Goal: Task Accomplishment & Management: Manage account settings

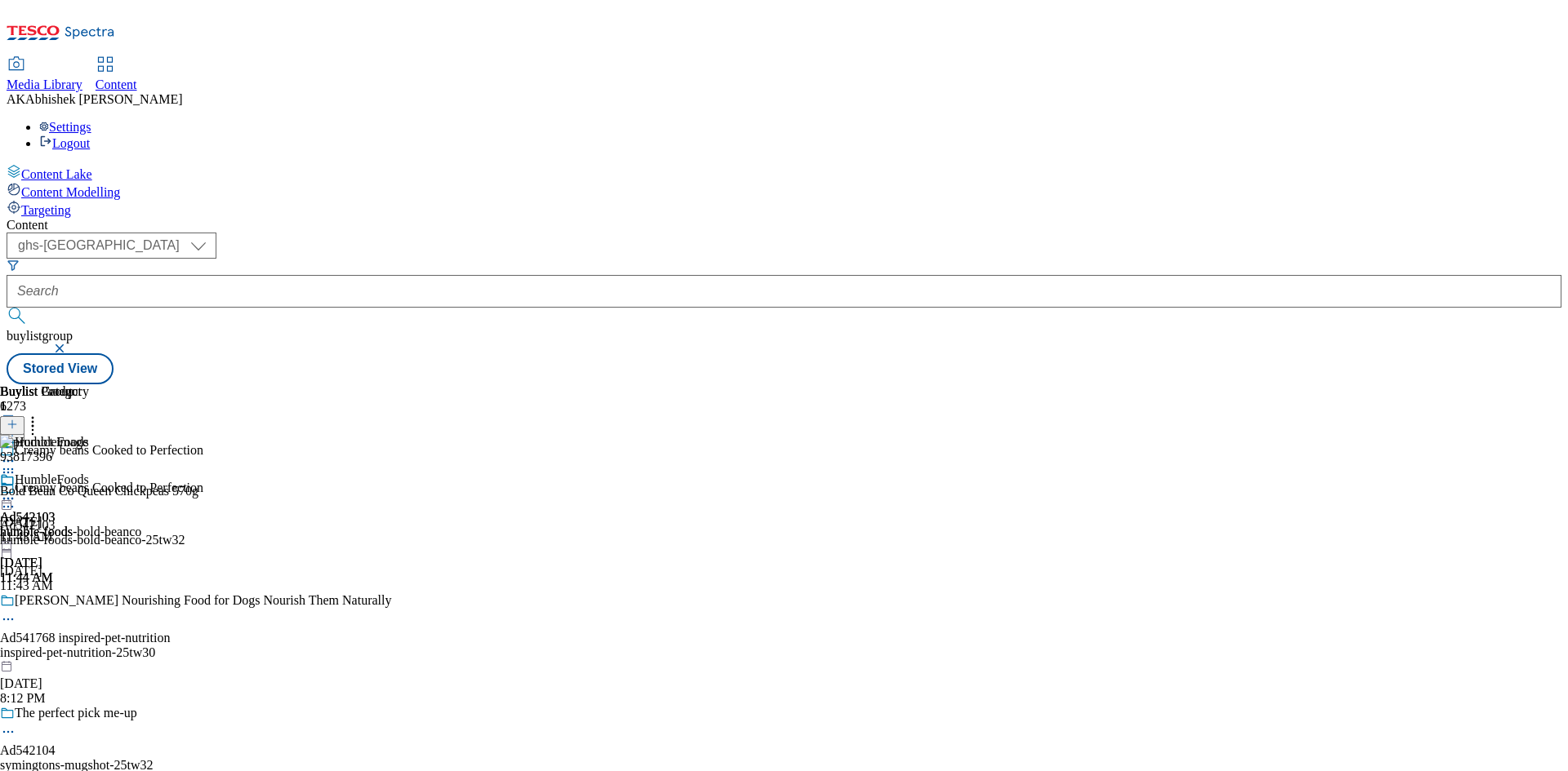
select select "ghs-uk"
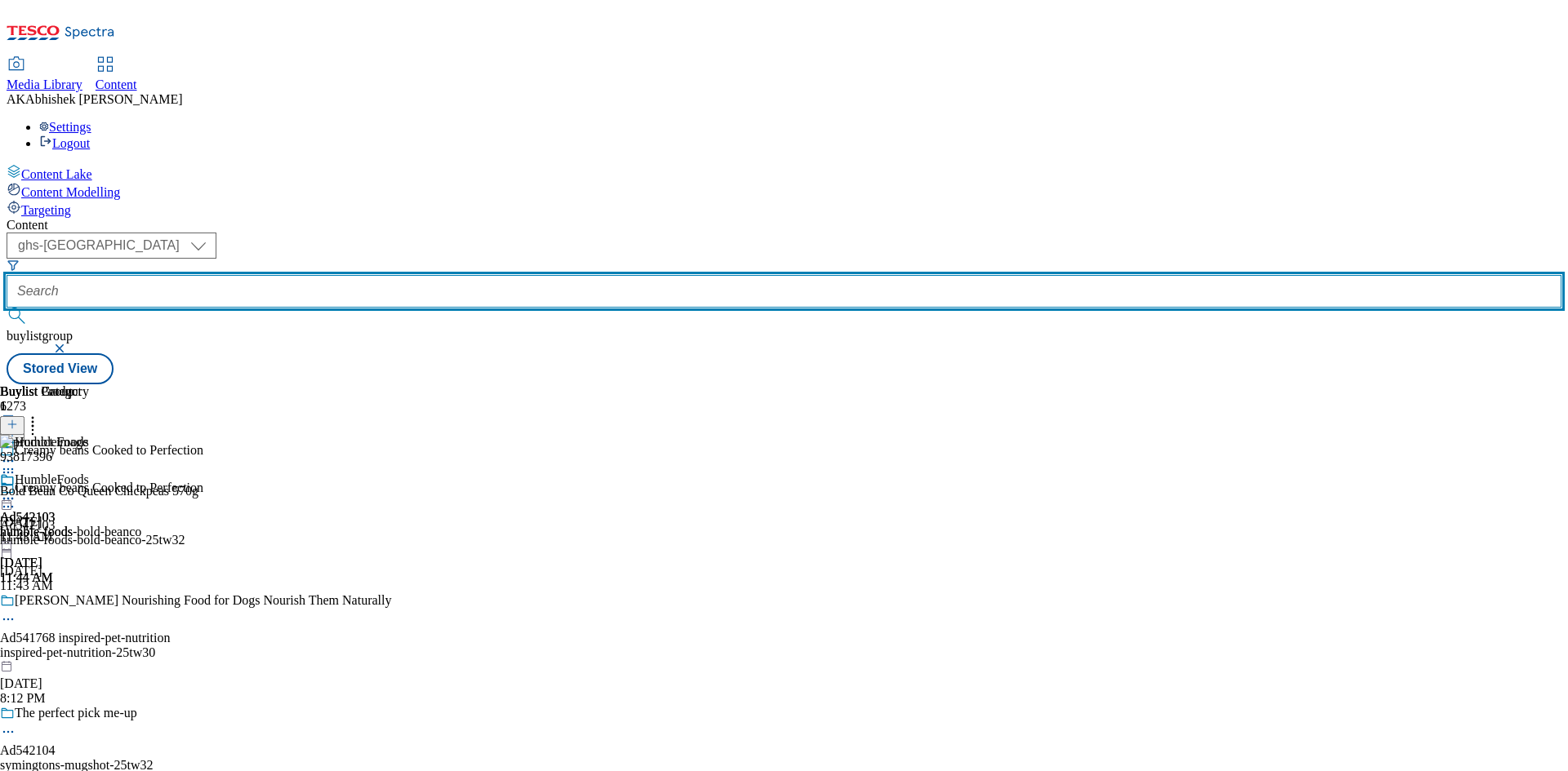
click at [373, 275] on input "text" at bounding box center [783, 291] width 1555 height 33
paste input "542149"
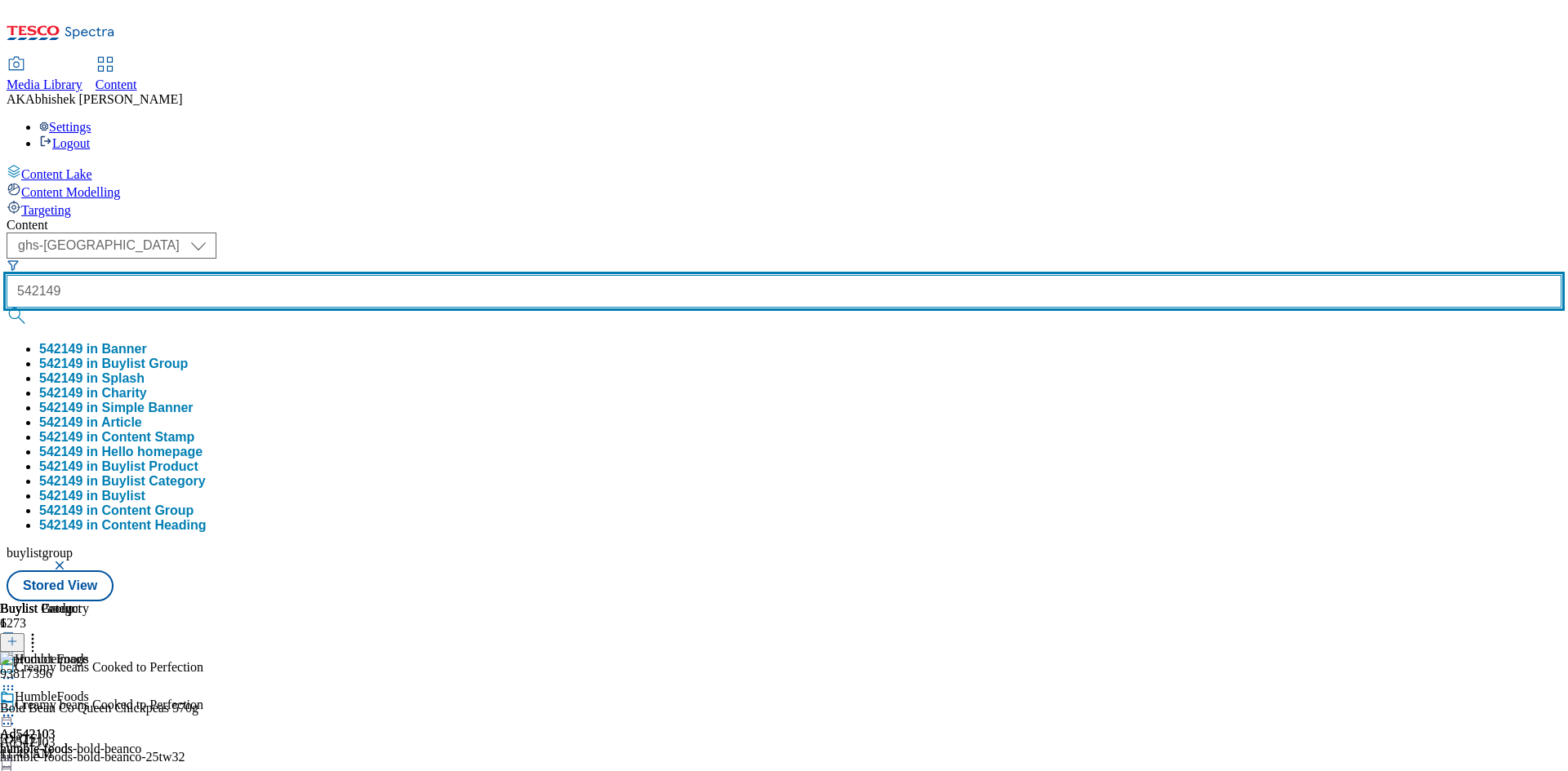
type input "542149"
click at [6, 308] on button "submit" at bounding box center [18, 316] width 23 height 16
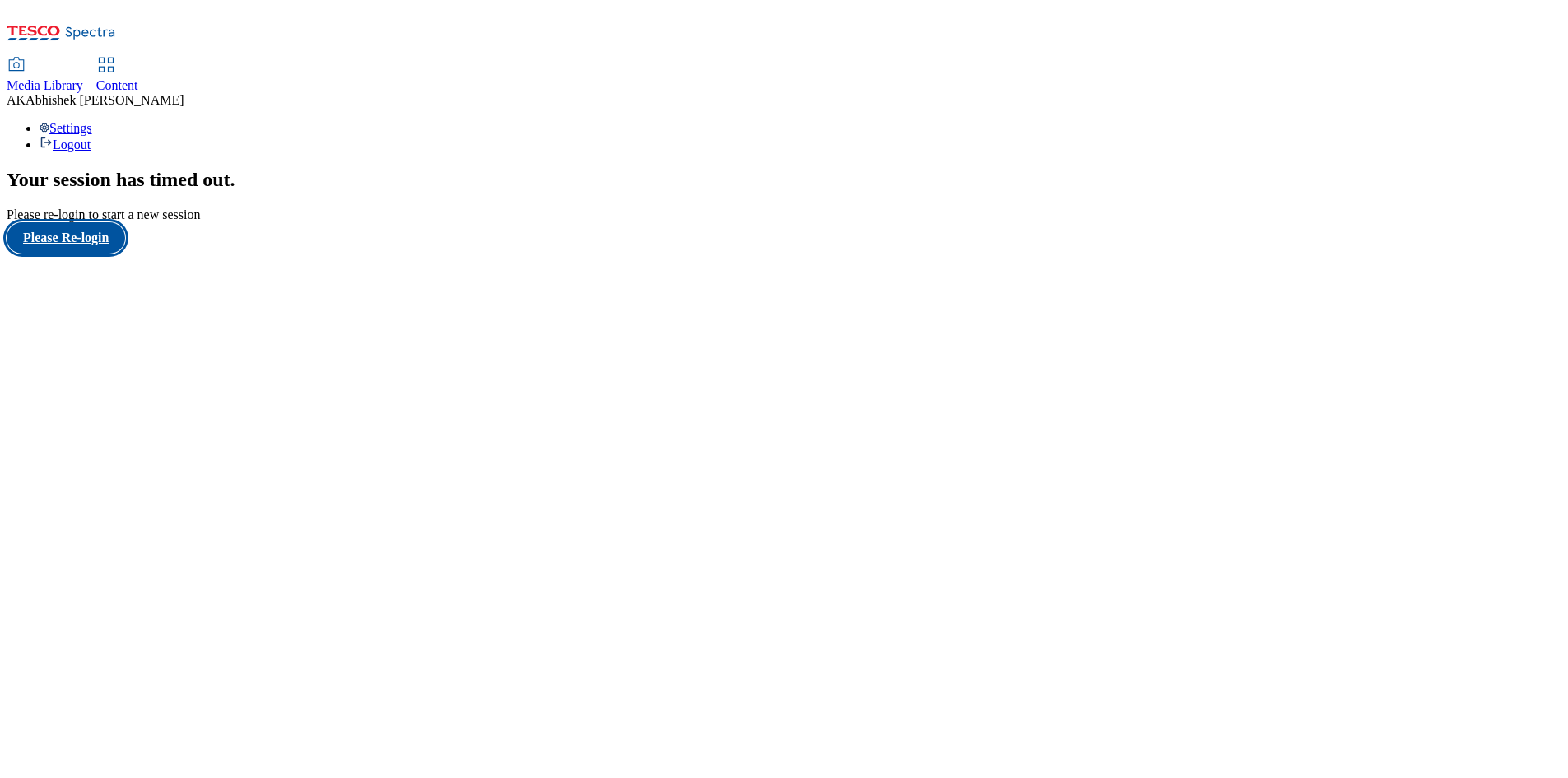
drag, startPoint x: 86, startPoint y: 486, endPoint x: 88, endPoint y: 477, distance: 9.2
click at [86, 254] on button "Please Re-login" at bounding box center [66, 238] width 119 height 32
click at [139, 78] on span "Content" at bounding box center [117, 86] width 42 height 14
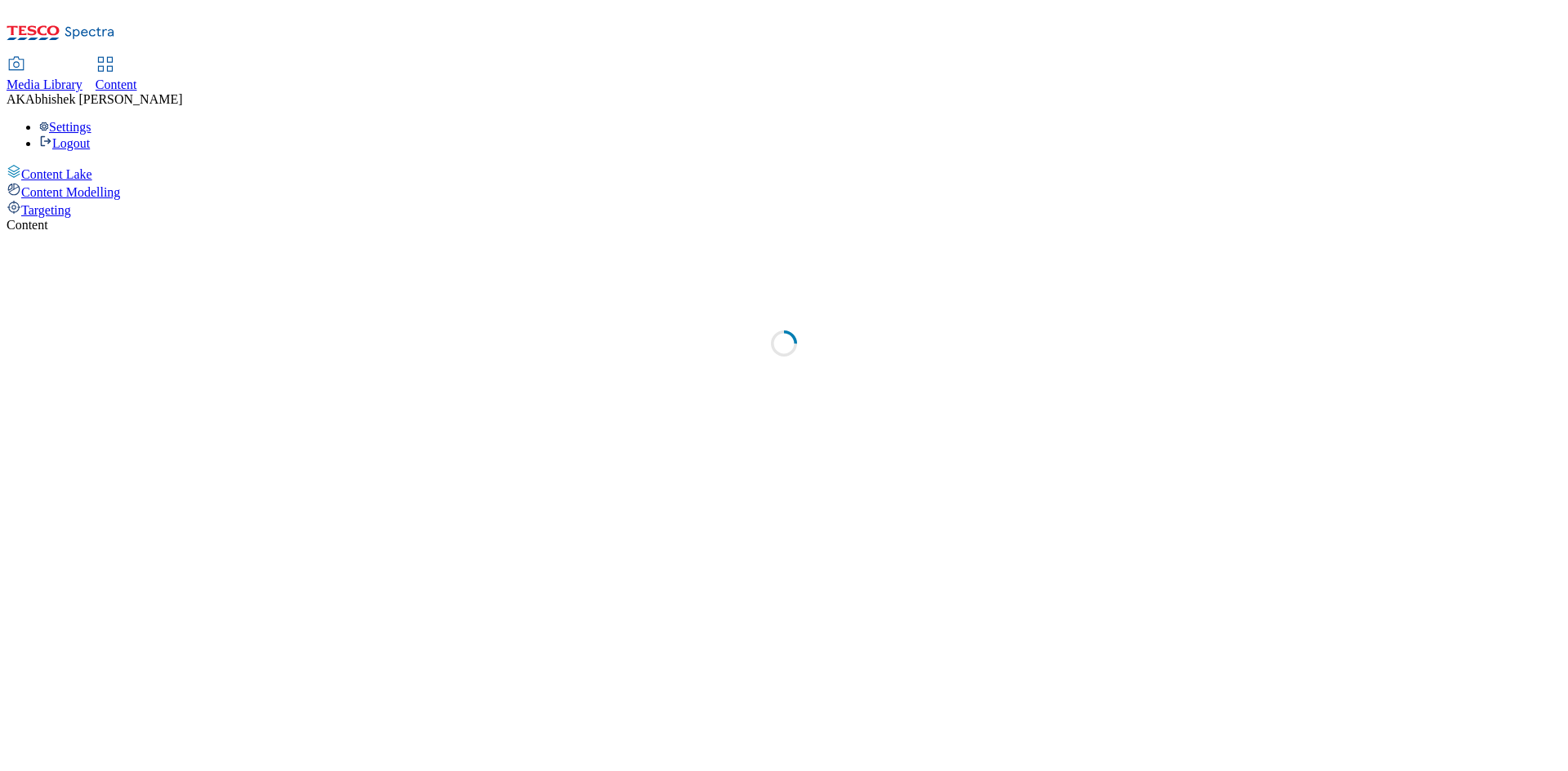
select select "ghs-uk"
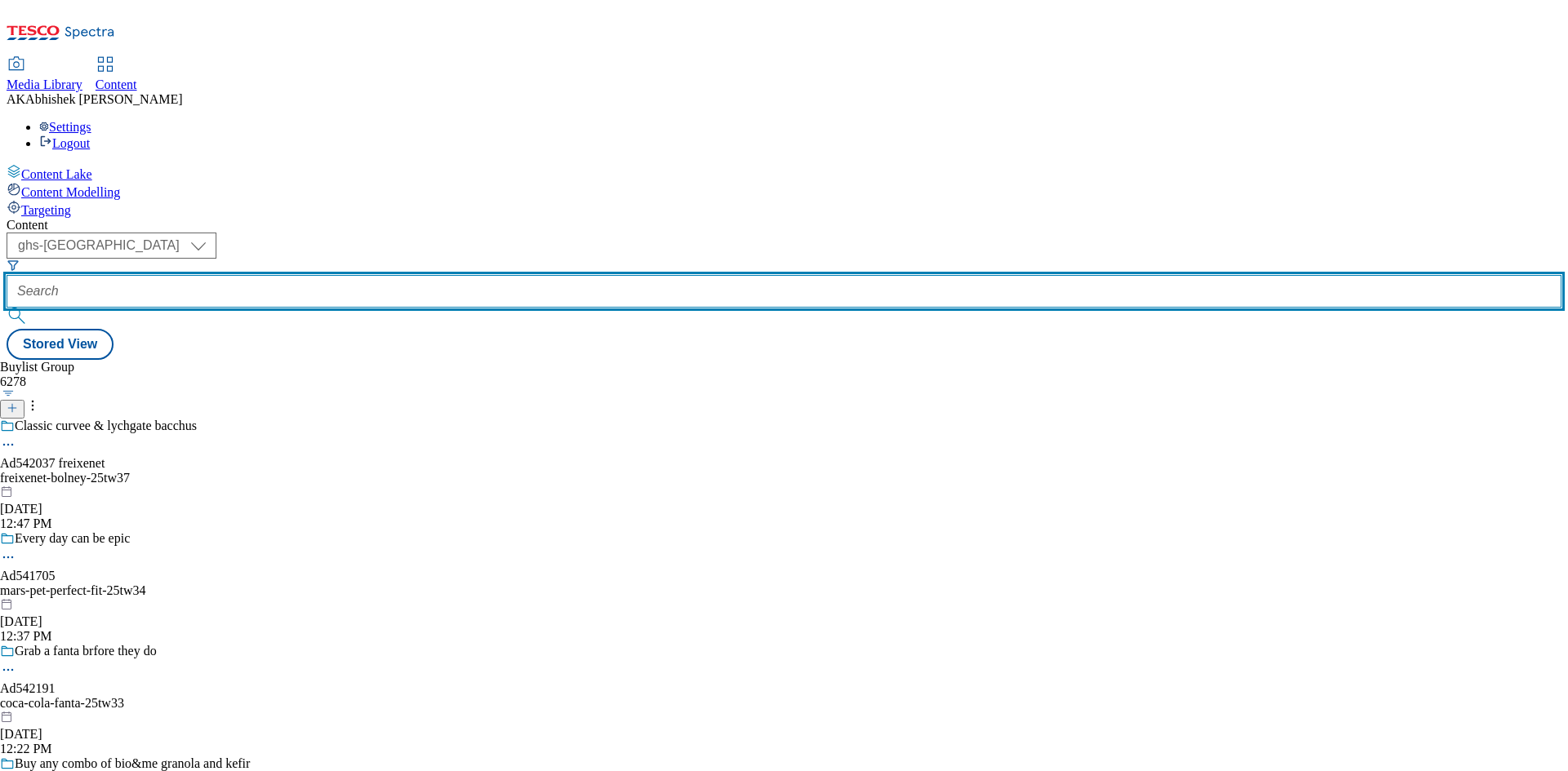
click at [382, 275] on input "text" at bounding box center [783, 291] width 1555 height 33
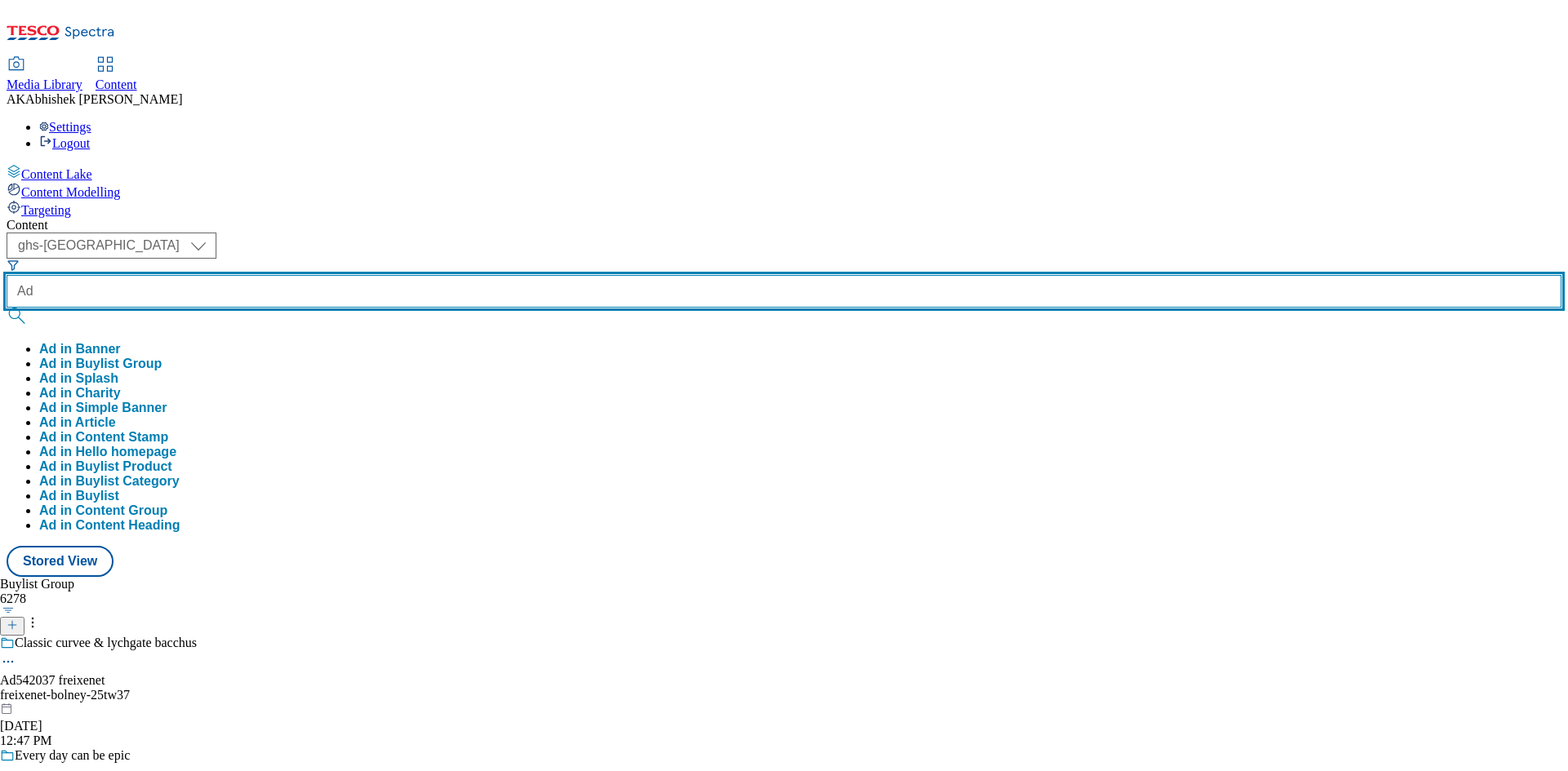
paste input "542149"
type input "Ad542149"
click at [6, 308] on button "submit" at bounding box center [18, 316] width 23 height 16
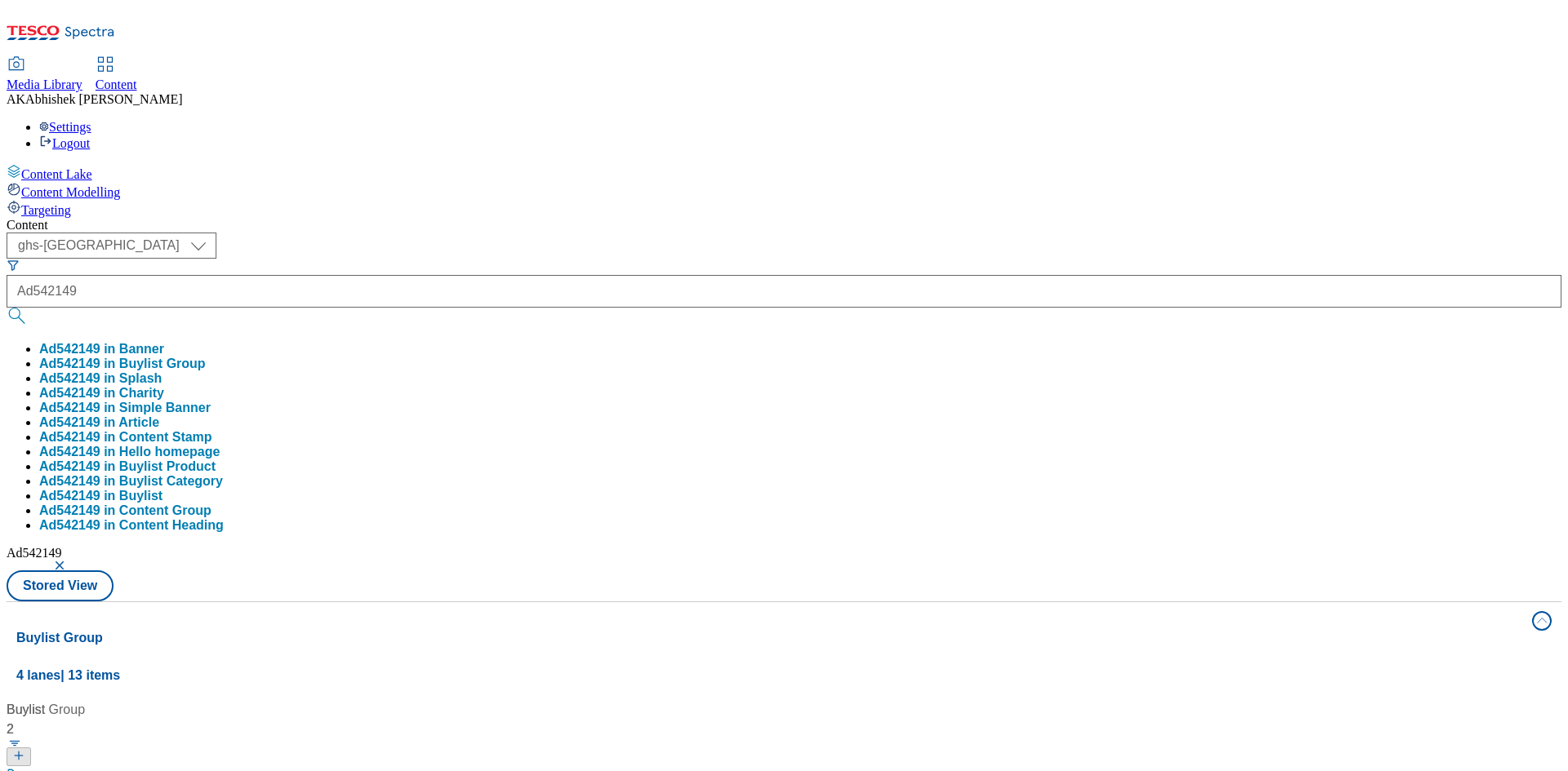
click at [718, 218] on div "Content ( optional ) ghs-roi ghs-uk ghs-uk Ad542149 Ad542149 in Banner Ad542149…" at bounding box center [783, 765] width 1555 height 1095
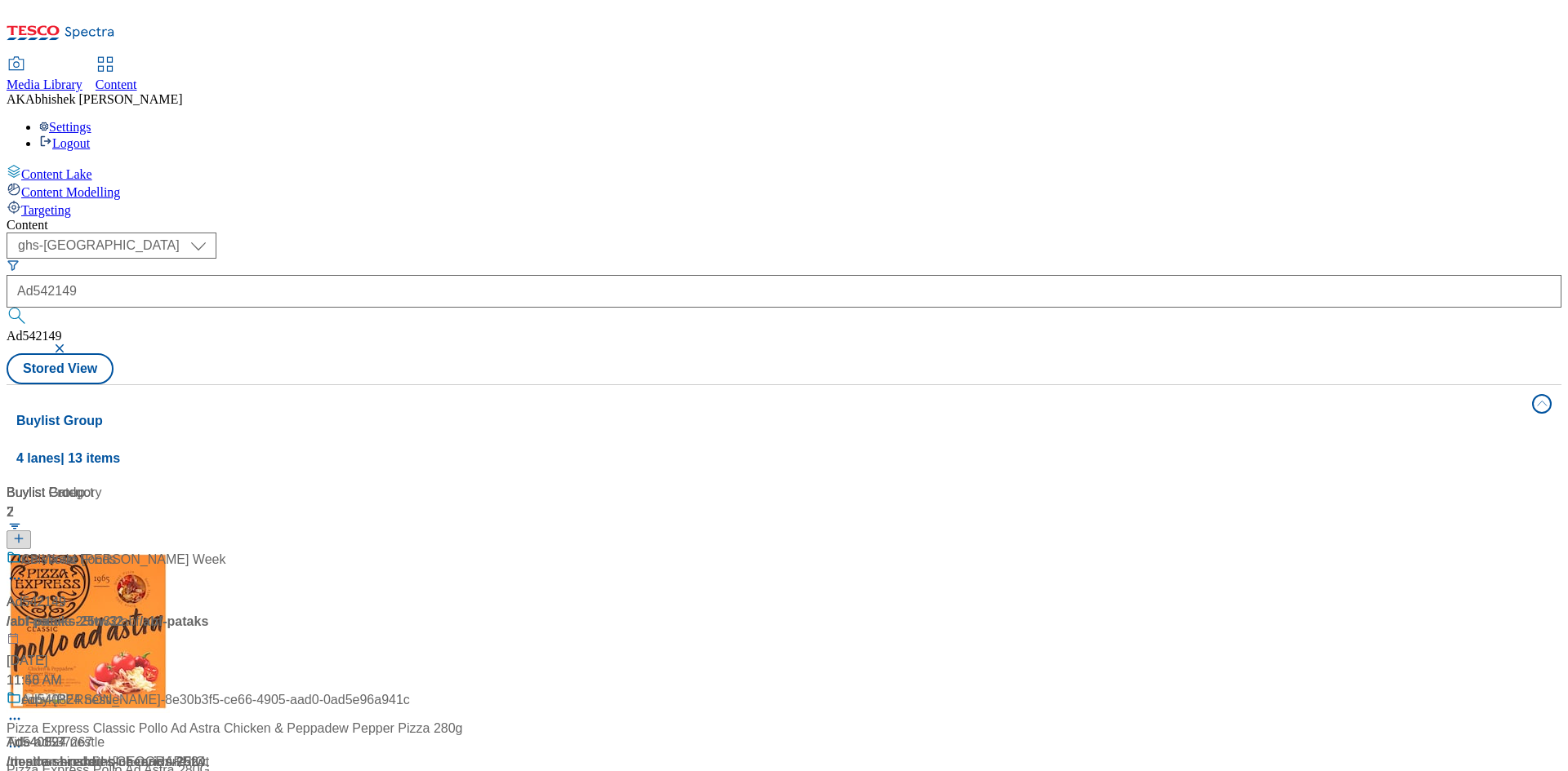
click at [211, 550] on div at bounding box center [108, 571] width 204 height 43
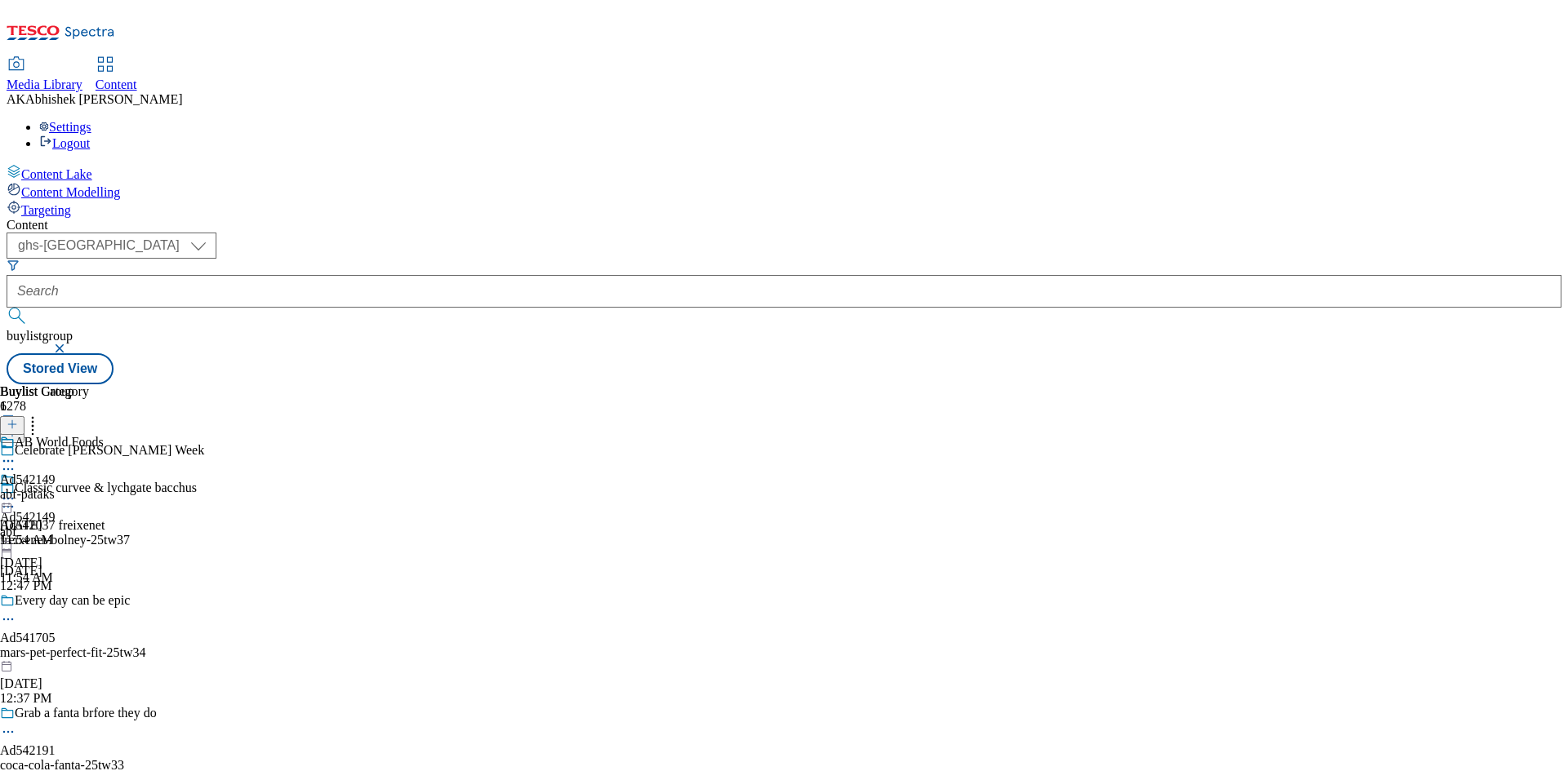
click at [16, 461] on icon at bounding box center [8, 469] width 16 height 16
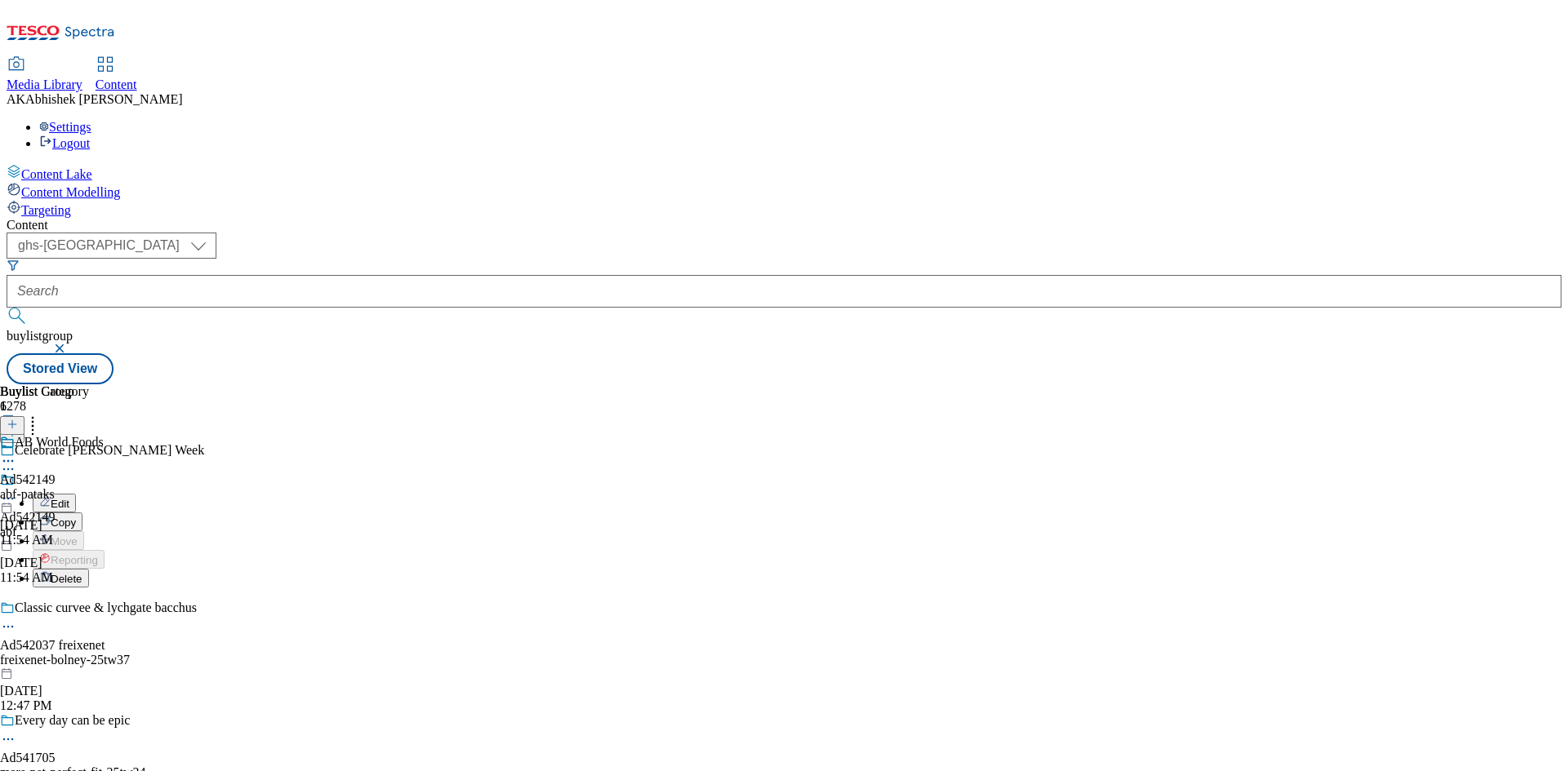
click at [70, 498] on span "Edit" at bounding box center [60, 504] width 19 height 12
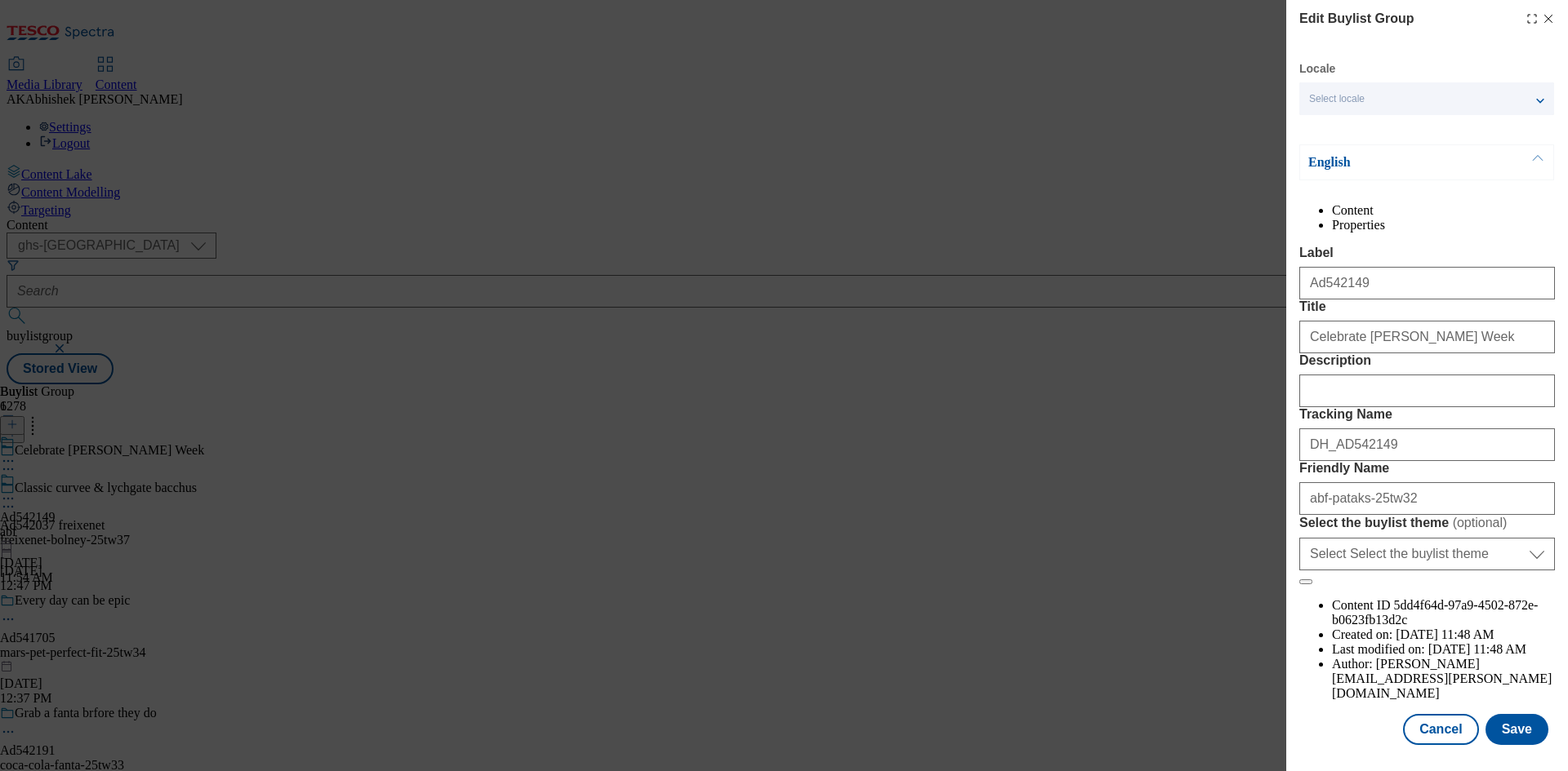
scroll to position [62, 0]
drag, startPoint x: 1362, startPoint y: 418, endPoint x: 1463, endPoint y: 419, distance: 101.0
click at [1363, 407] on input "Description" at bounding box center [1427, 391] width 255 height 33
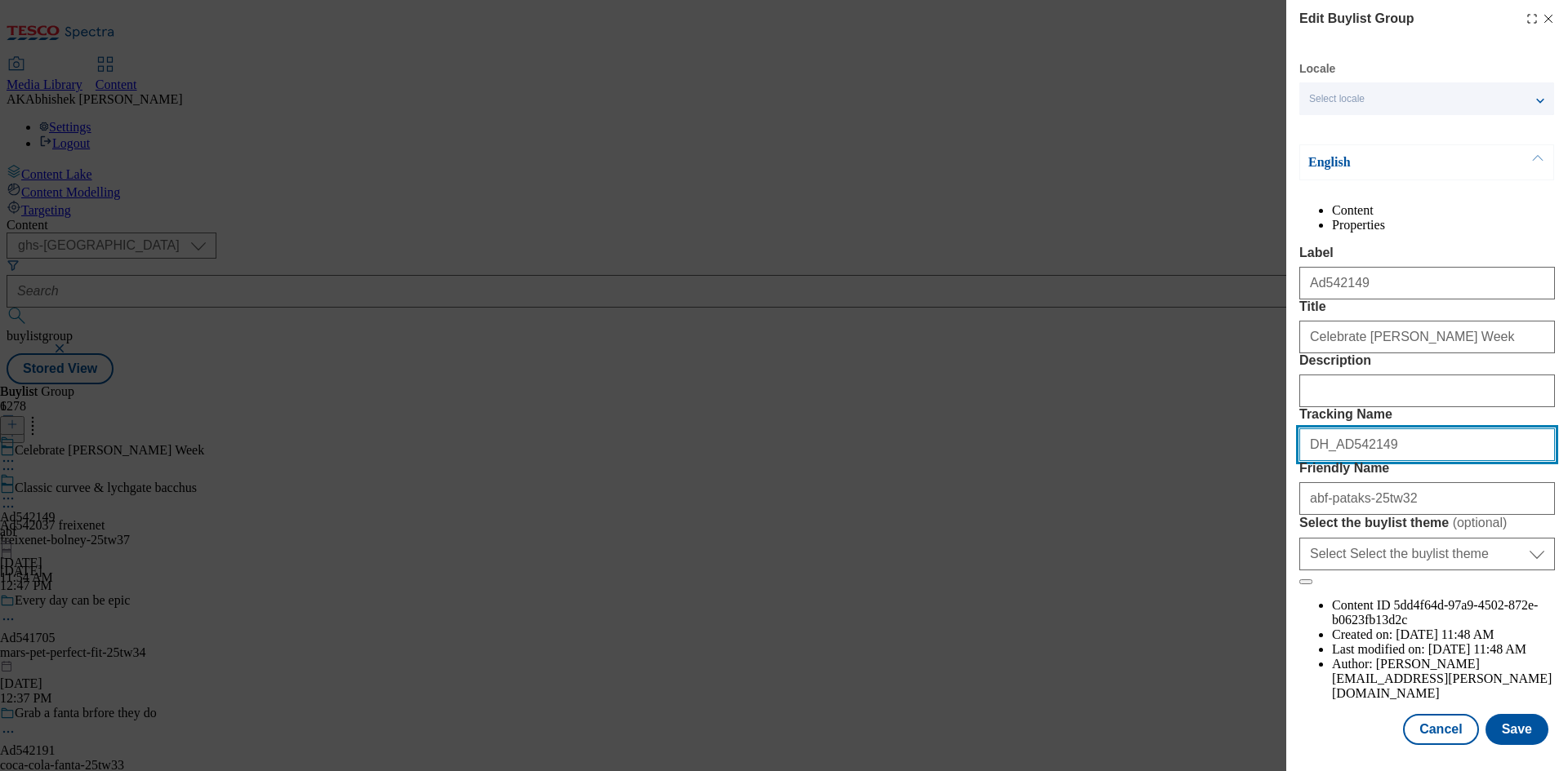
click at [1448, 461] on input "DH_AD542149" at bounding box center [1427, 444] width 255 height 33
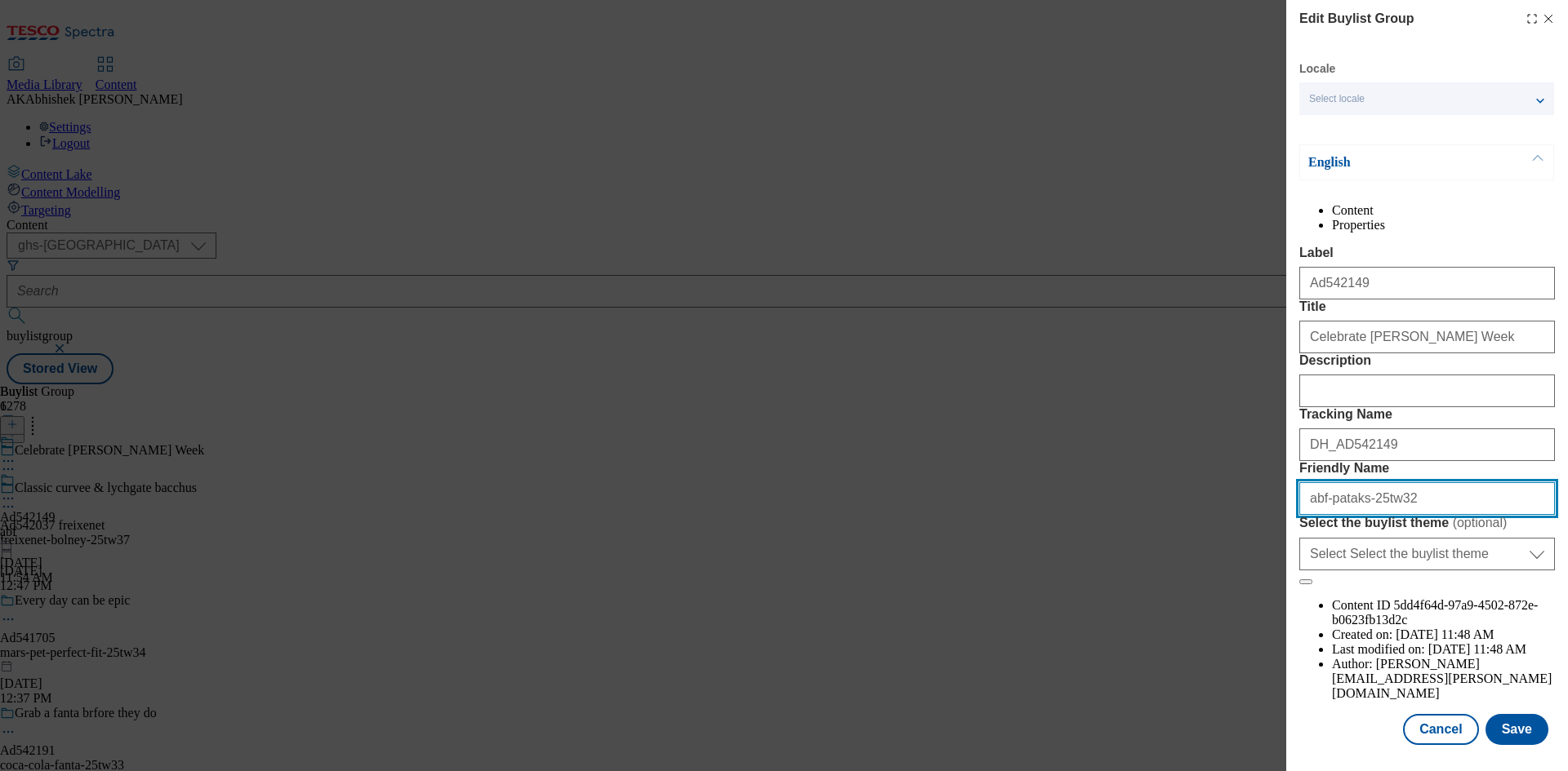
click at [1430, 515] on input "abf-pataks-25tw32" at bounding box center [1427, 499] width 255 height 33
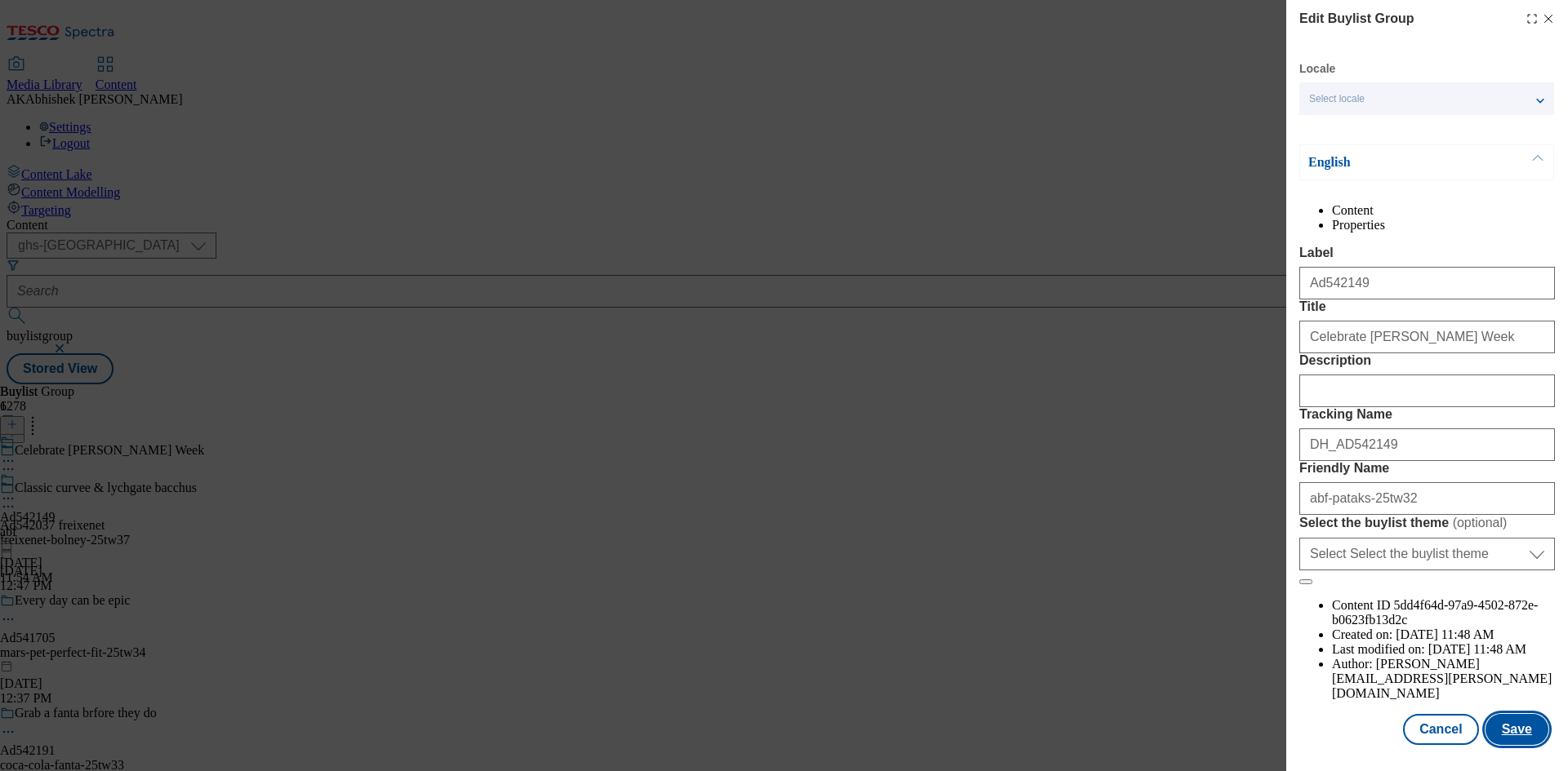
click at [1501, 728] on button "Save" at bounding box center [1517, 729] width 63 height 31
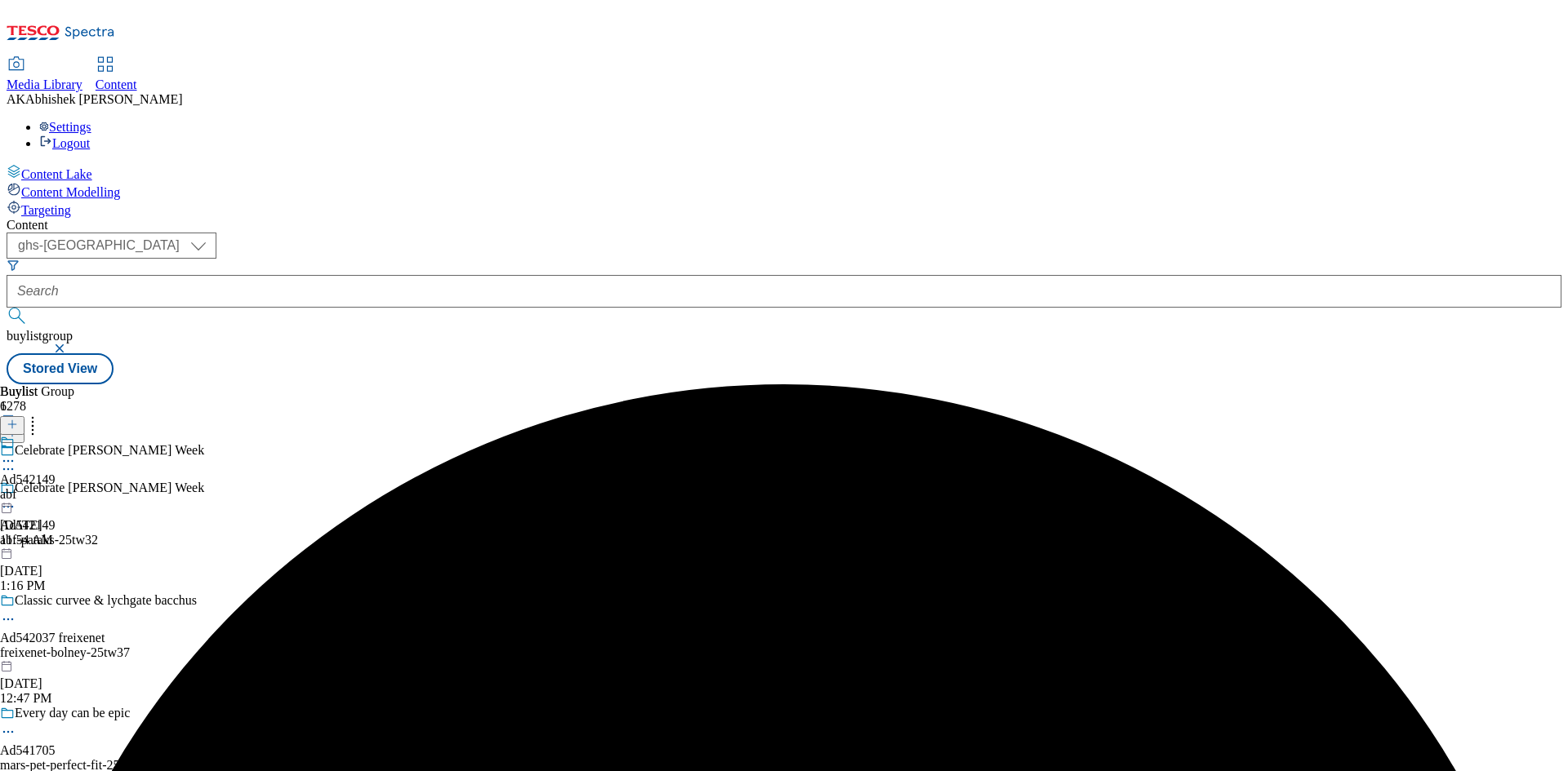
click at [55, 435] on div "Ad542149 abf Sep 18, 2025 11:54 AM" at bounding box center [28, 491] width 55 height 112
click at [16, 491] on icon at bounding box center [8, 499] width 16 height 16
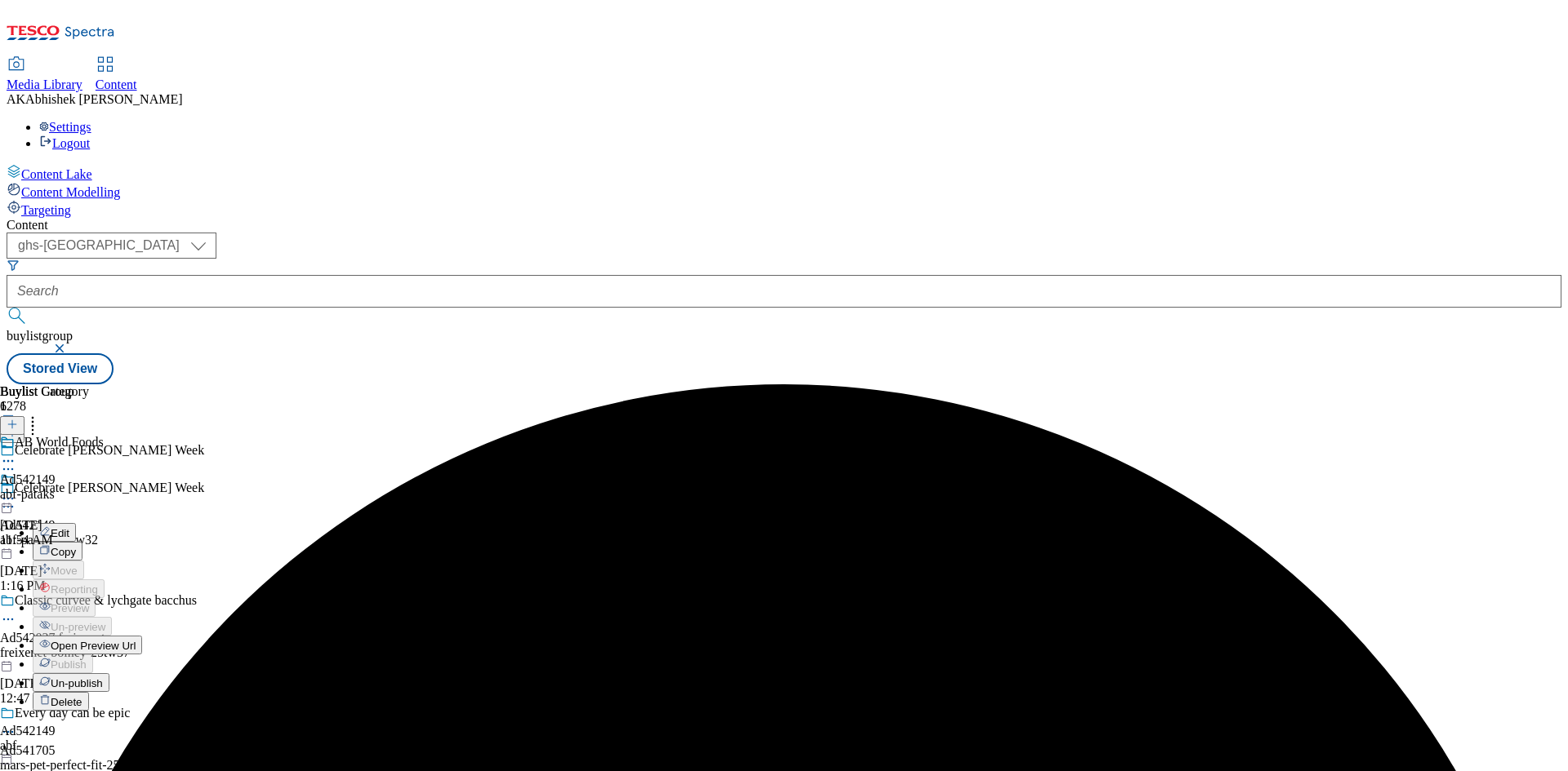
click at [104, 435] on div "AB World Foods Ad542149 abf-pataks Sep 18, 2025 11:54 AM" at bounding box center [52, 491] width 104 height 112
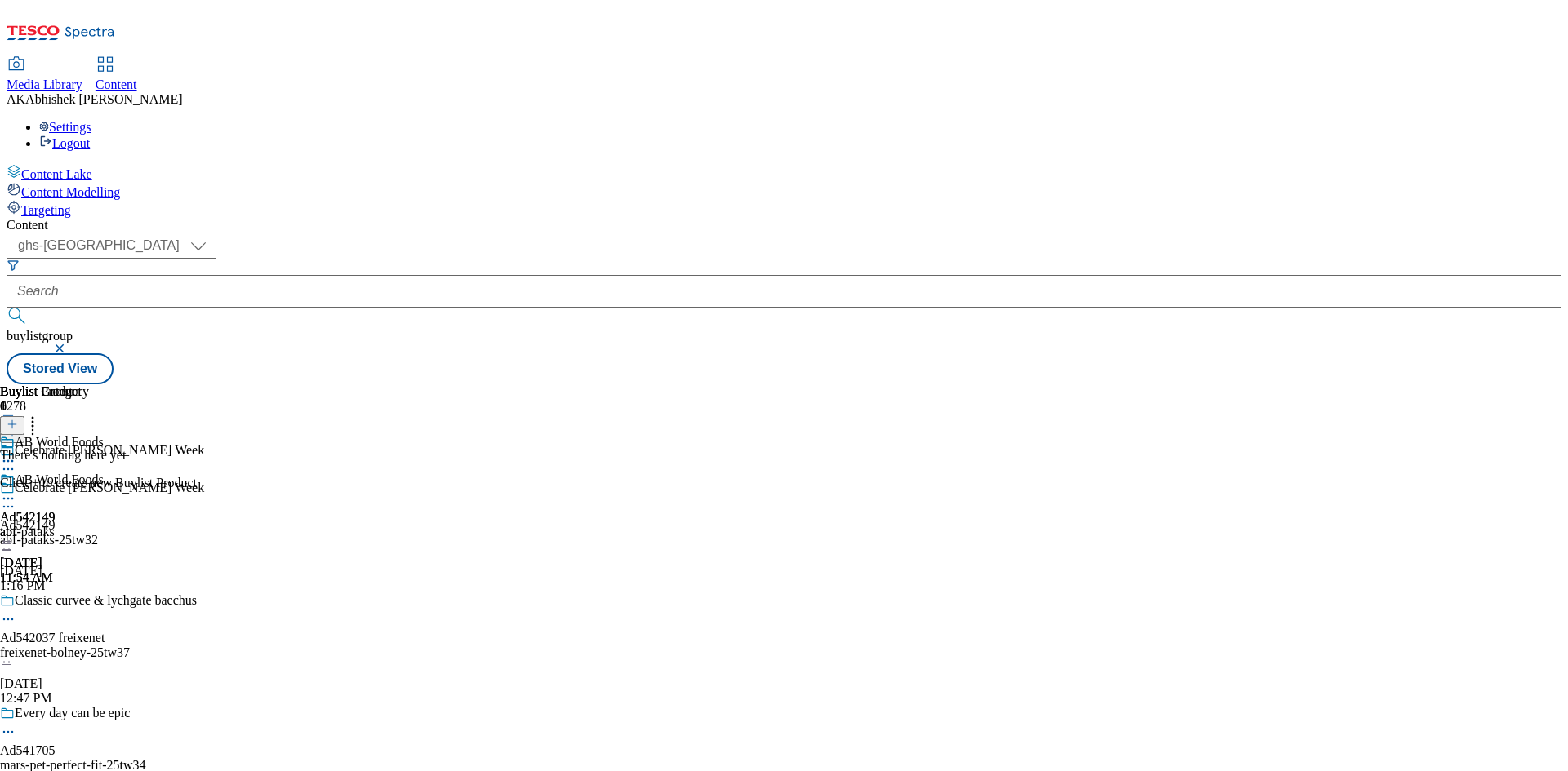
click at [16, 491] on icon at bounding box center [8, 499] width 16 height 16
click at [76, 523] on button "Edit" at bounding box center [54, 532] width 43 height 19
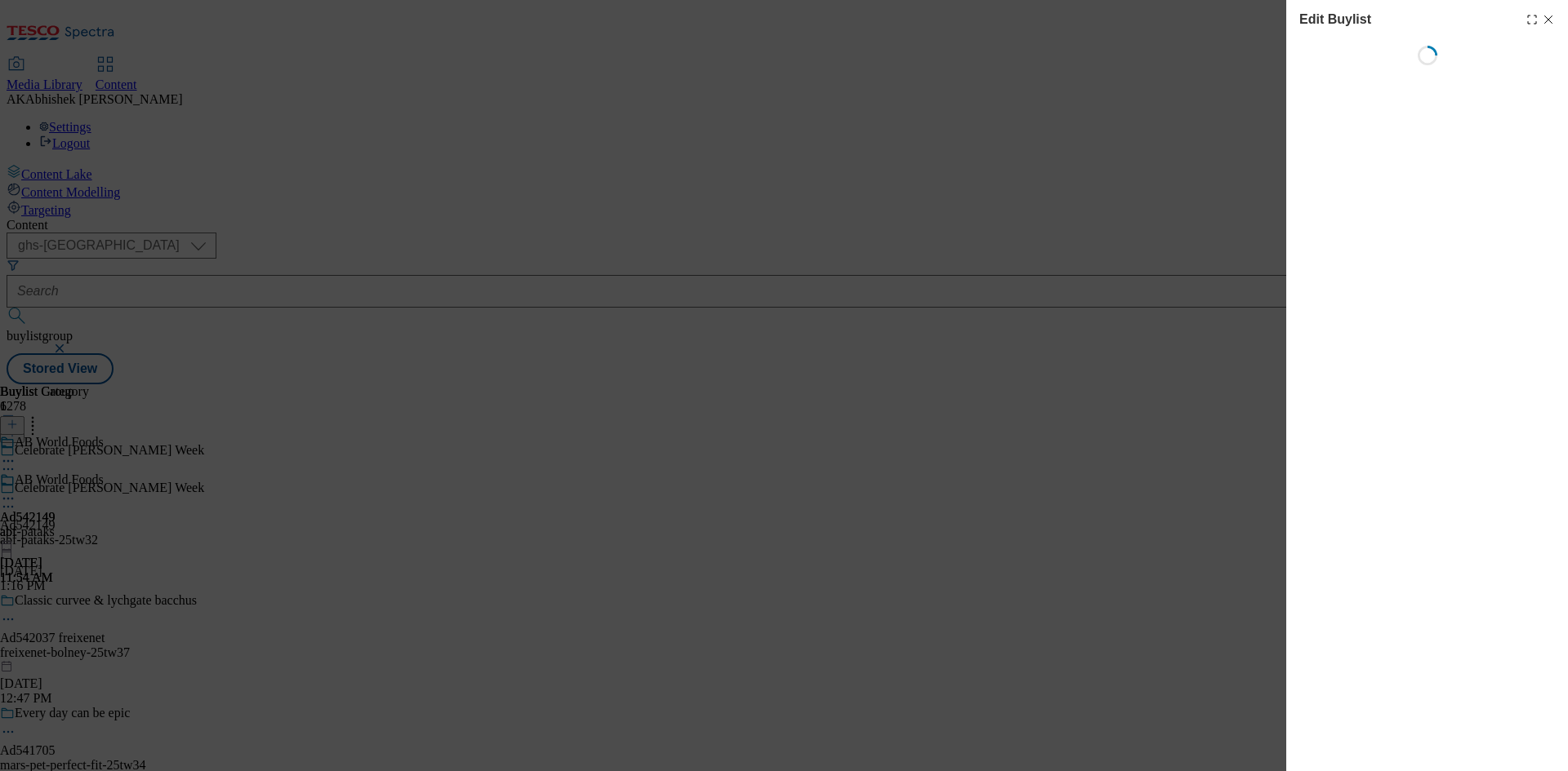
select select "tactical"
select select "supplier funded short term 1-3 weeks"
select select "dunnhumby"
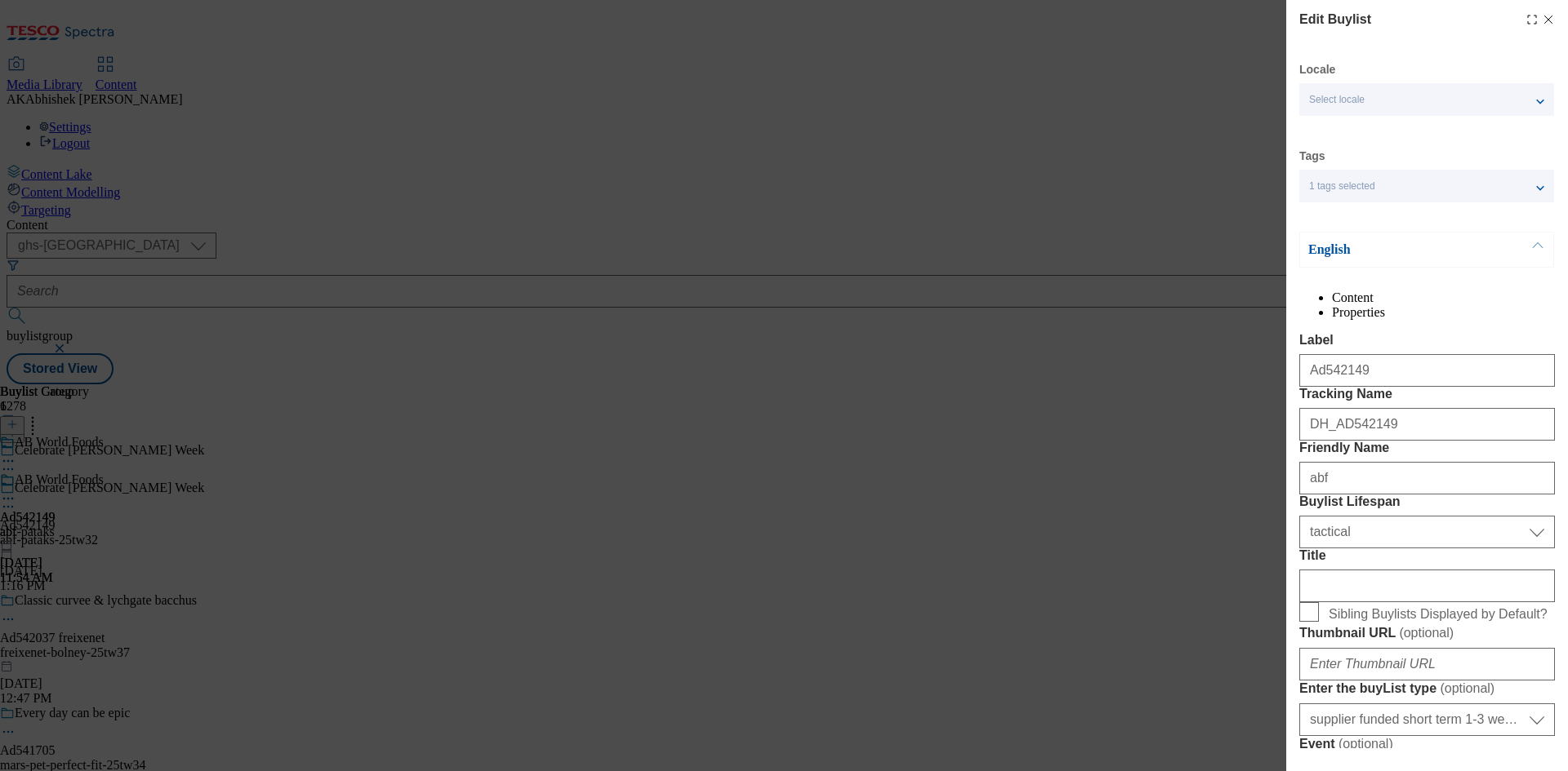
select select "Banner"
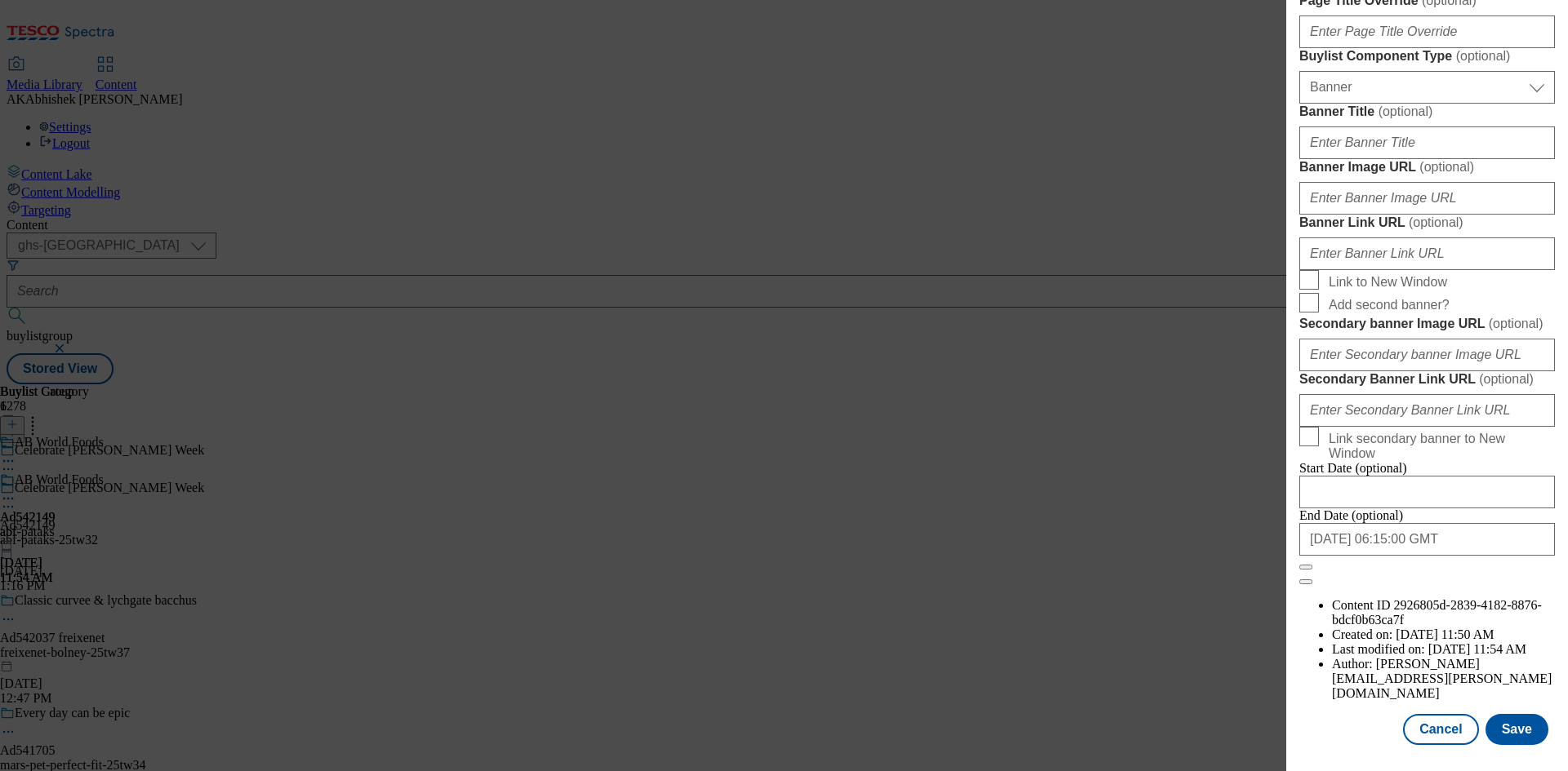
scroll to position [1689, 0]
drag, startPoint x: 1447, startPoint y: 725, endPoint x: 1215, endPoint y: 443, distance: 365.2
click at [1447, 725] on button "Cancel" at bounding box center [1440, 729] width 75 height 31
select select "tactical"
select select "supplier funded short term 1-3 weeks"
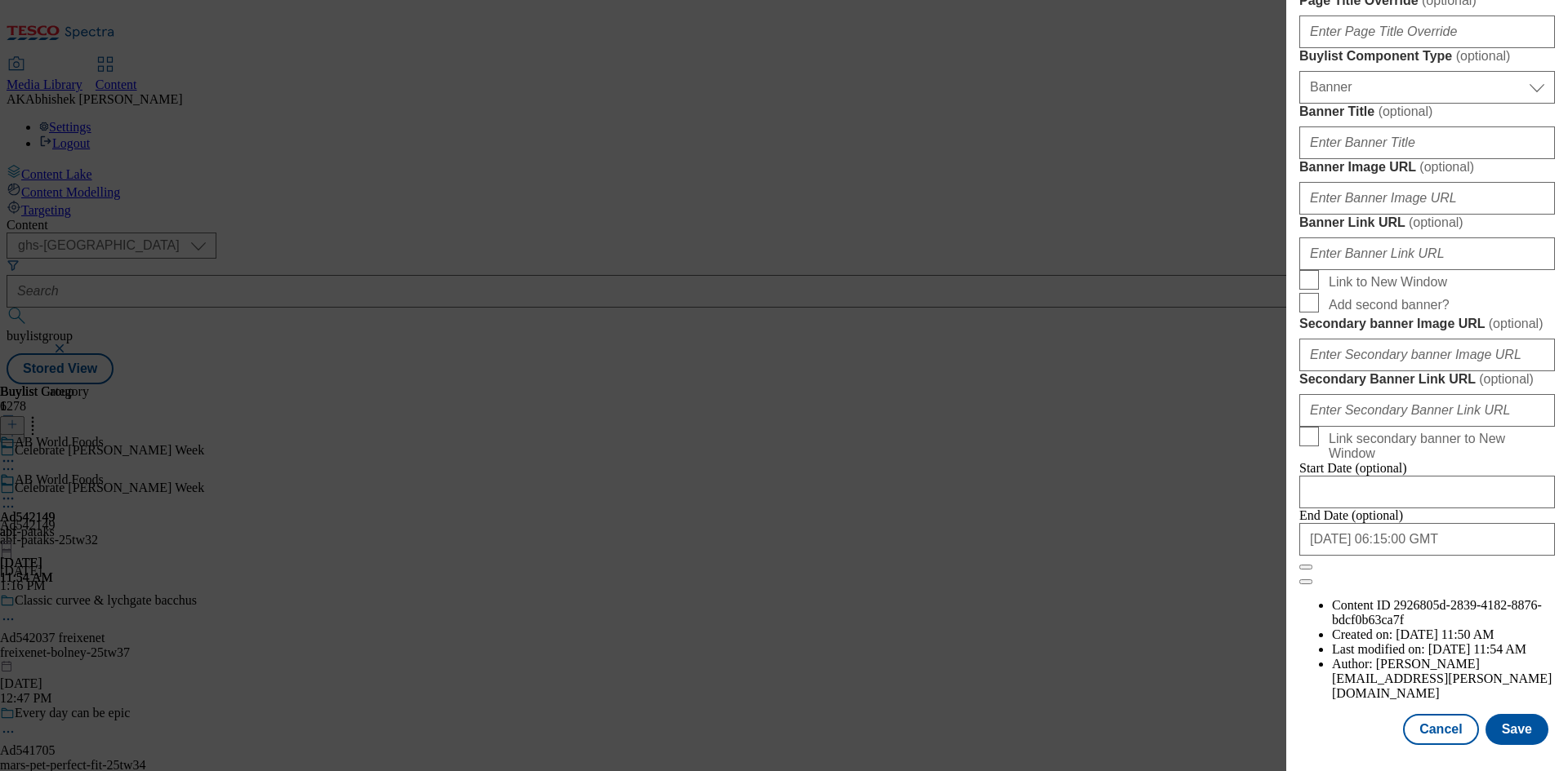
select select "dunnhumby"
select select "Banner"
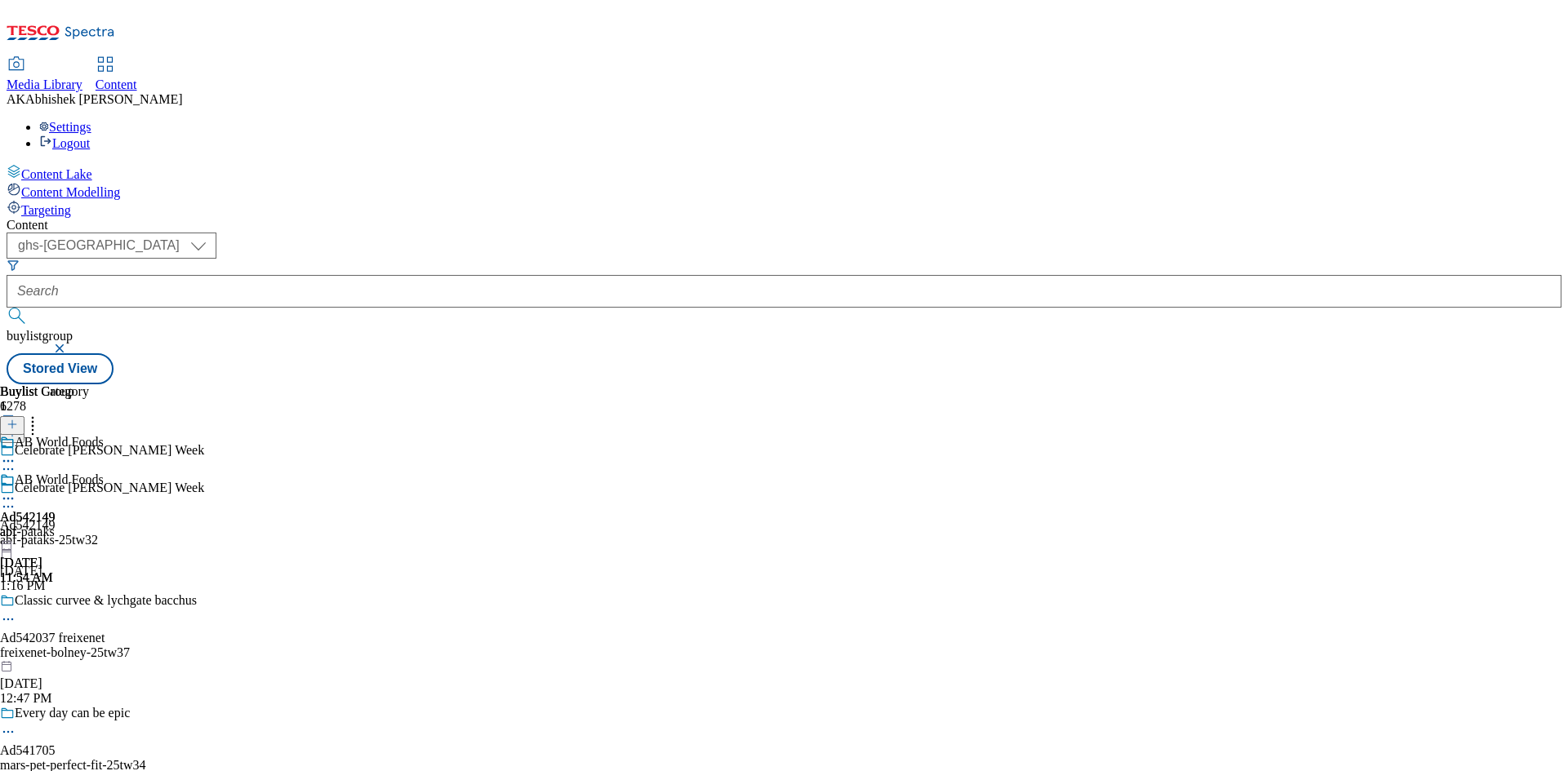
scroll to position [1324, 0]
click at [16, 491] on icon at bounding box center [8, 499] width 16 height 16
click at [142, 635] on li "Open Preview Url" at bounding box center [88, 644] width 110 height 19
click at [14, 498] on circle at bounding box center [13, 499] width 3 height 3
click at [136, 640] on span "Open Preview Url" at bounding box center [93, 646] width 85 height 12
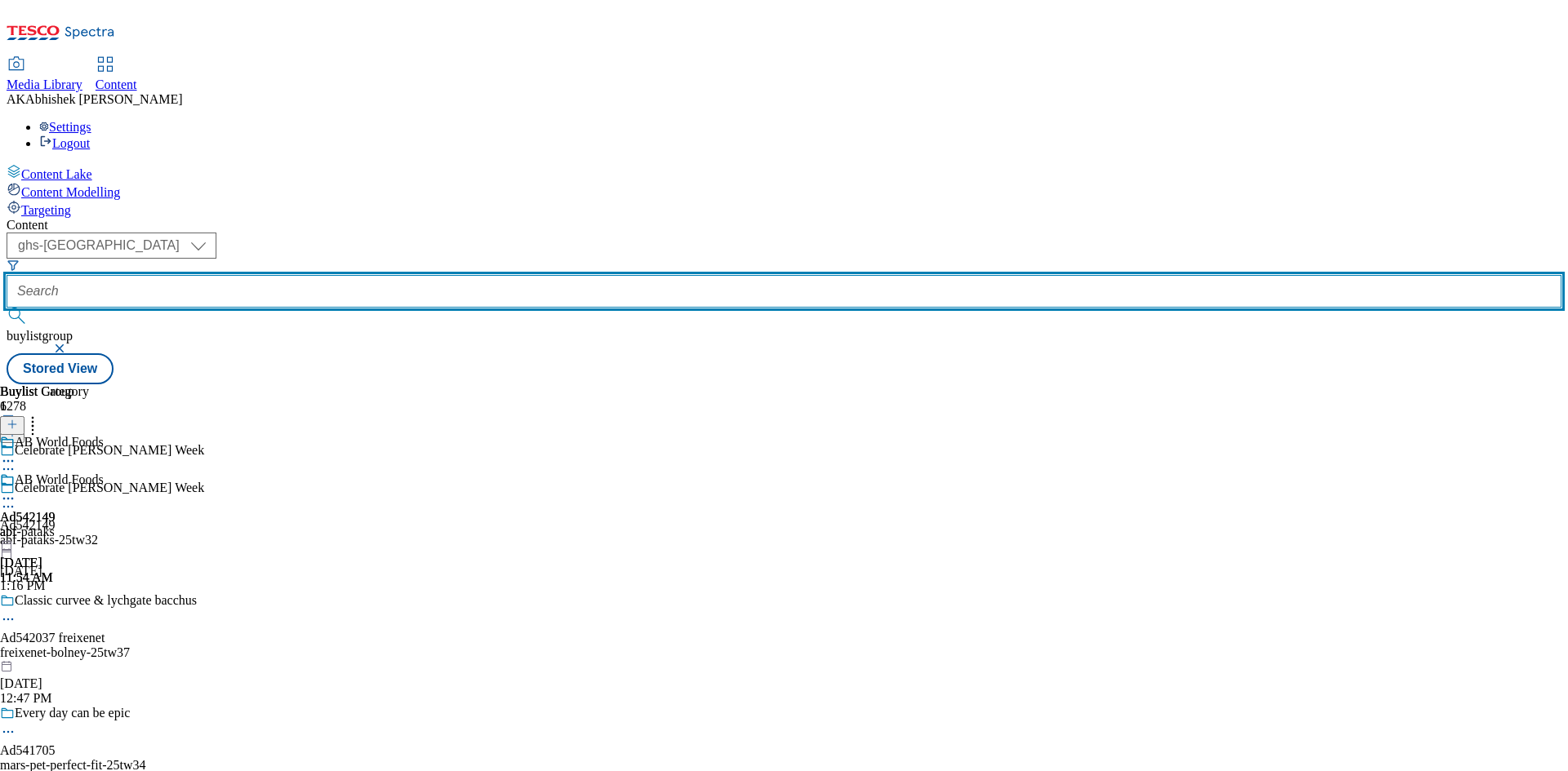
click at [382, 275] on input "text" at bounding box center [783, 291] width 1555 height 33
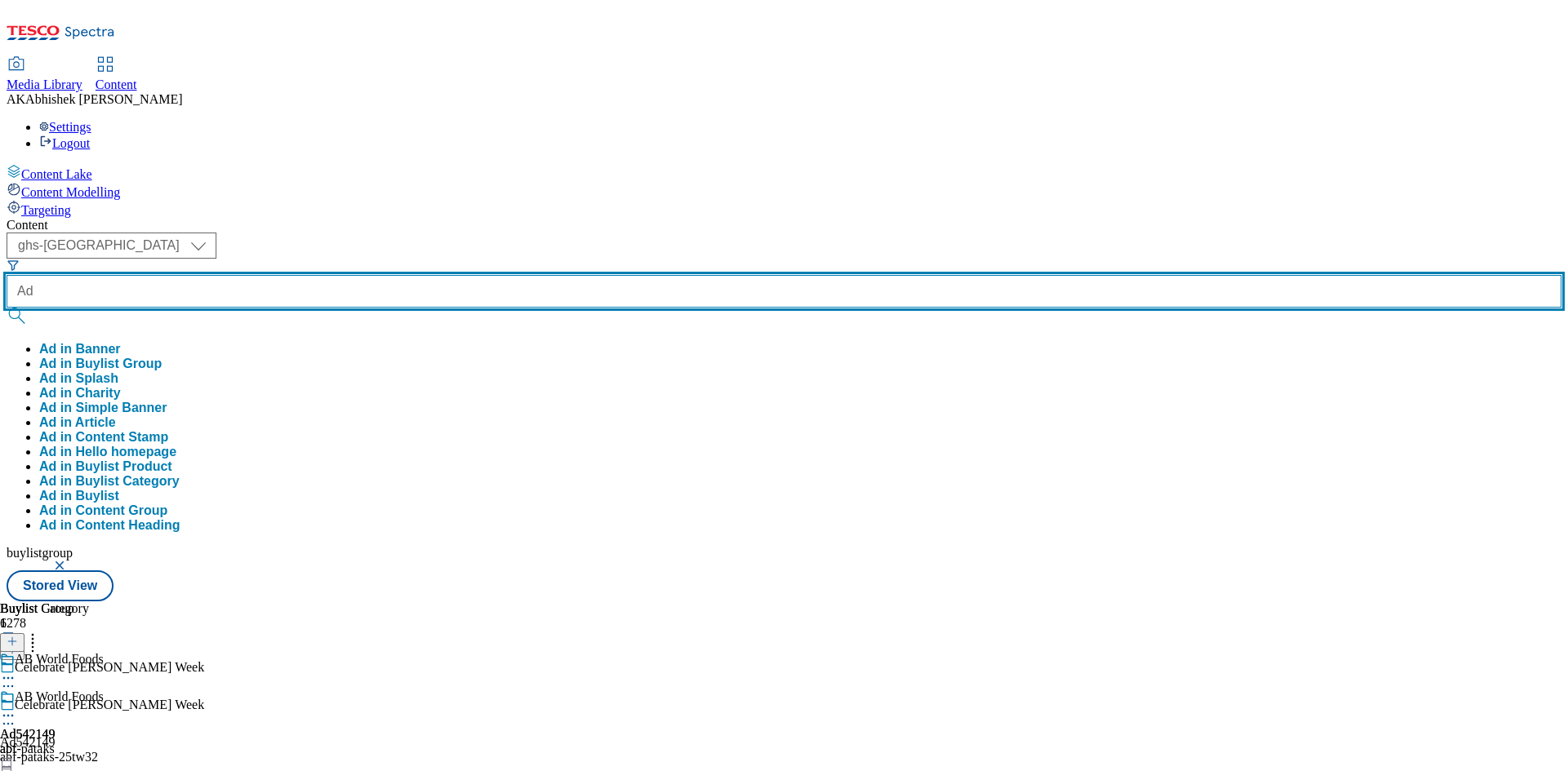
paste input "542037"
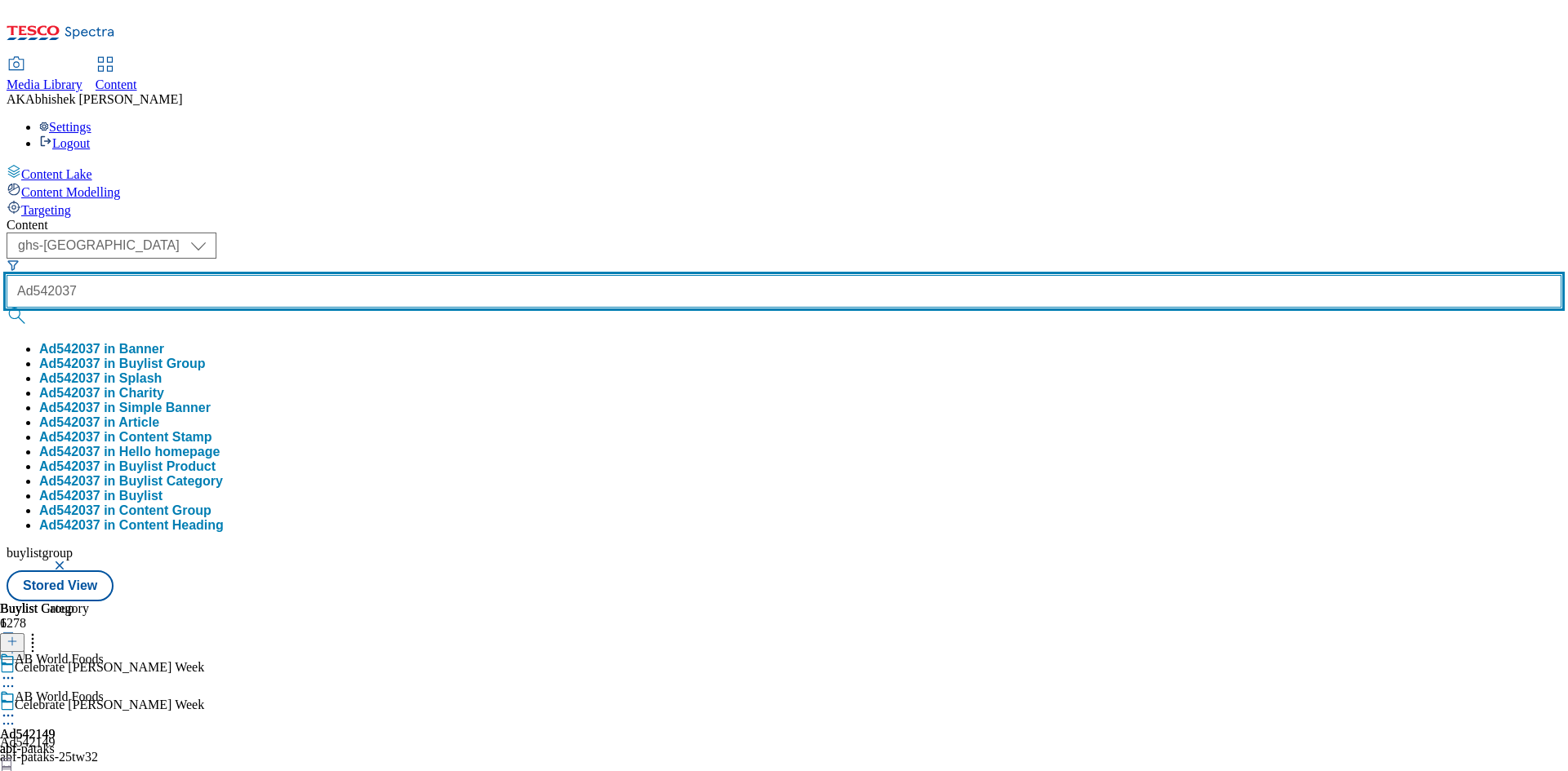
type input "Ad542037"
click at [6, 308] on button "submit" at bounding box center [18, 316] width 23 height 16
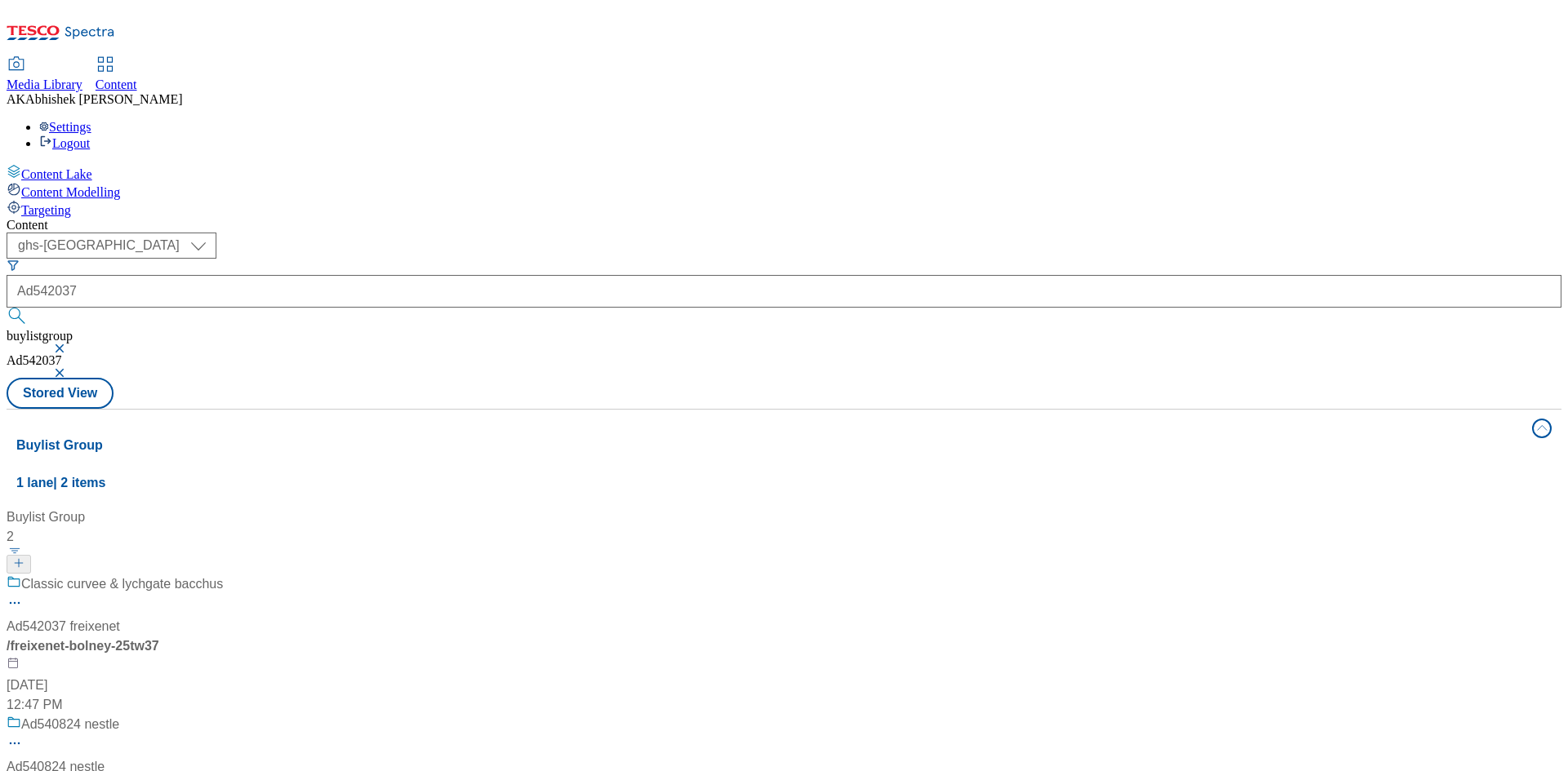
click at [223, 575] on div "Classic curvee & lychgate bacchus Ad542037 freixenet / freixenet-bolney-25tw37 …" at bounding box center [114, 644] width 216 height 140
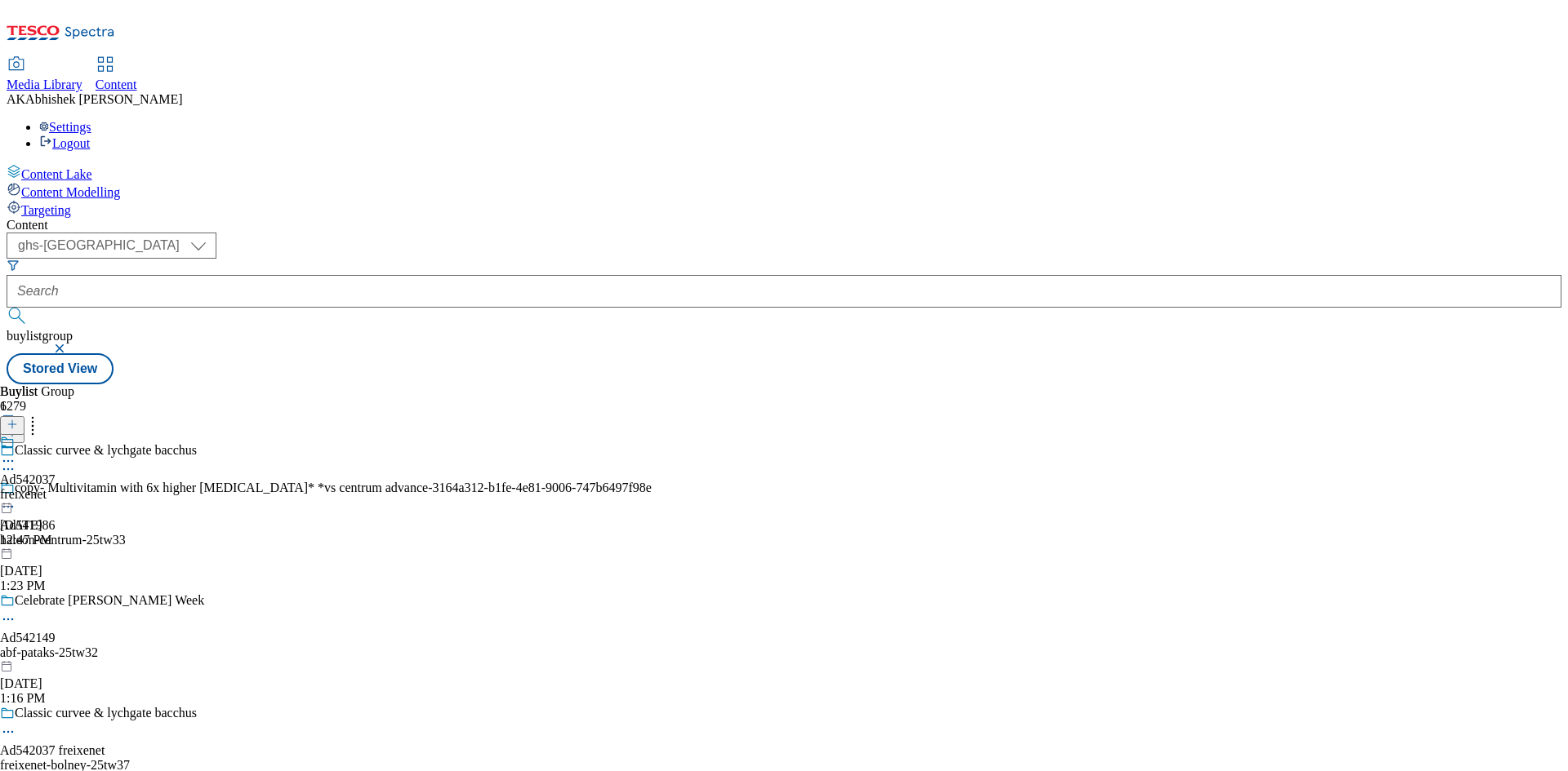
click at [454, 724] on div at bounding box center [326, 734] width 652 height 20
click at [76, 757] on button "Edit" at bounding box center [54, 766] width 43 height 19
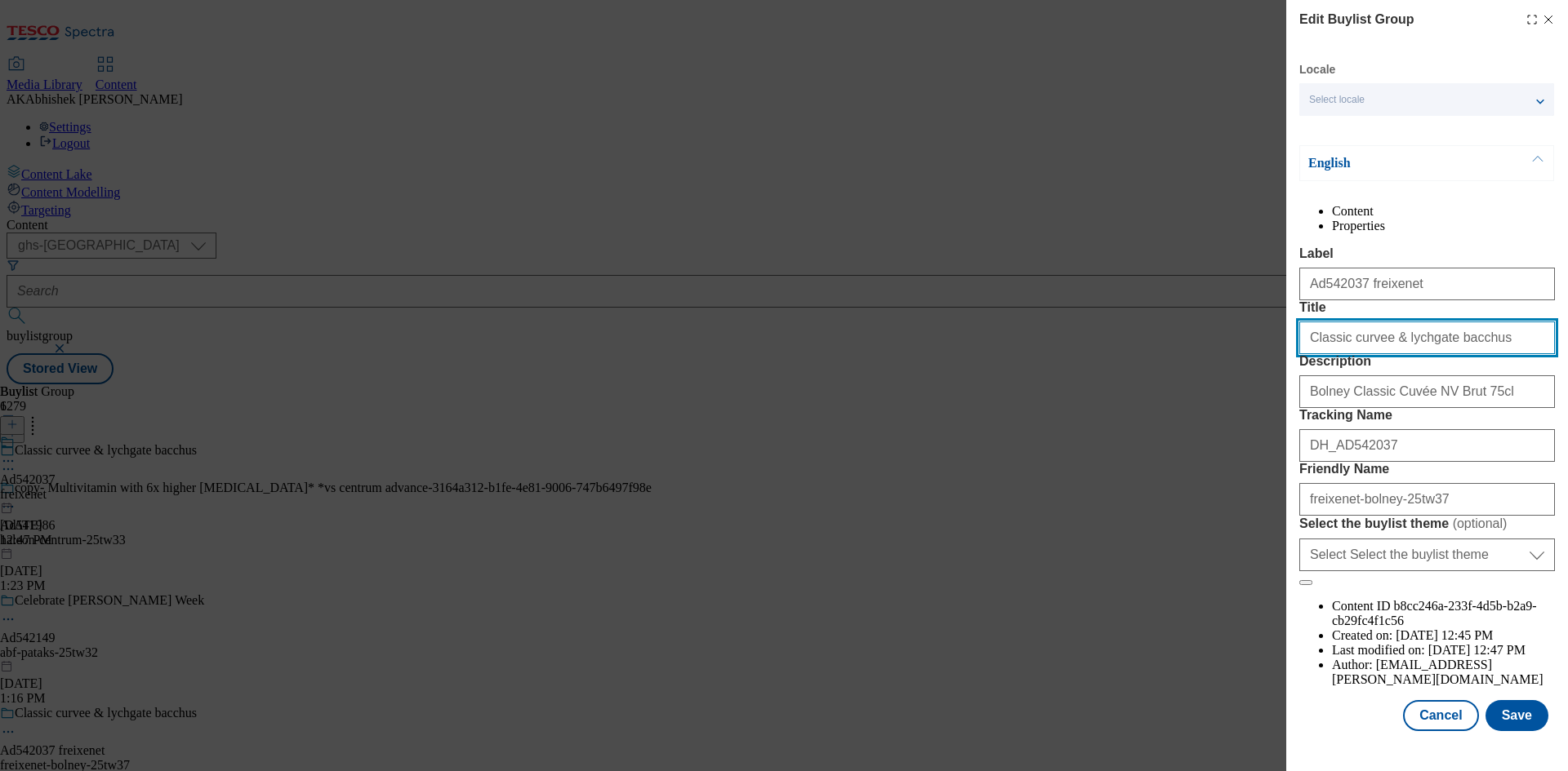
click at [1497, 354] on input "Classic curvee & lychgate bacchus" at bounding box center [1427, 337] width 255 height 33
click at [1530, 721] on button "Save" at bounding box center [1517, 716] width 63 height 31
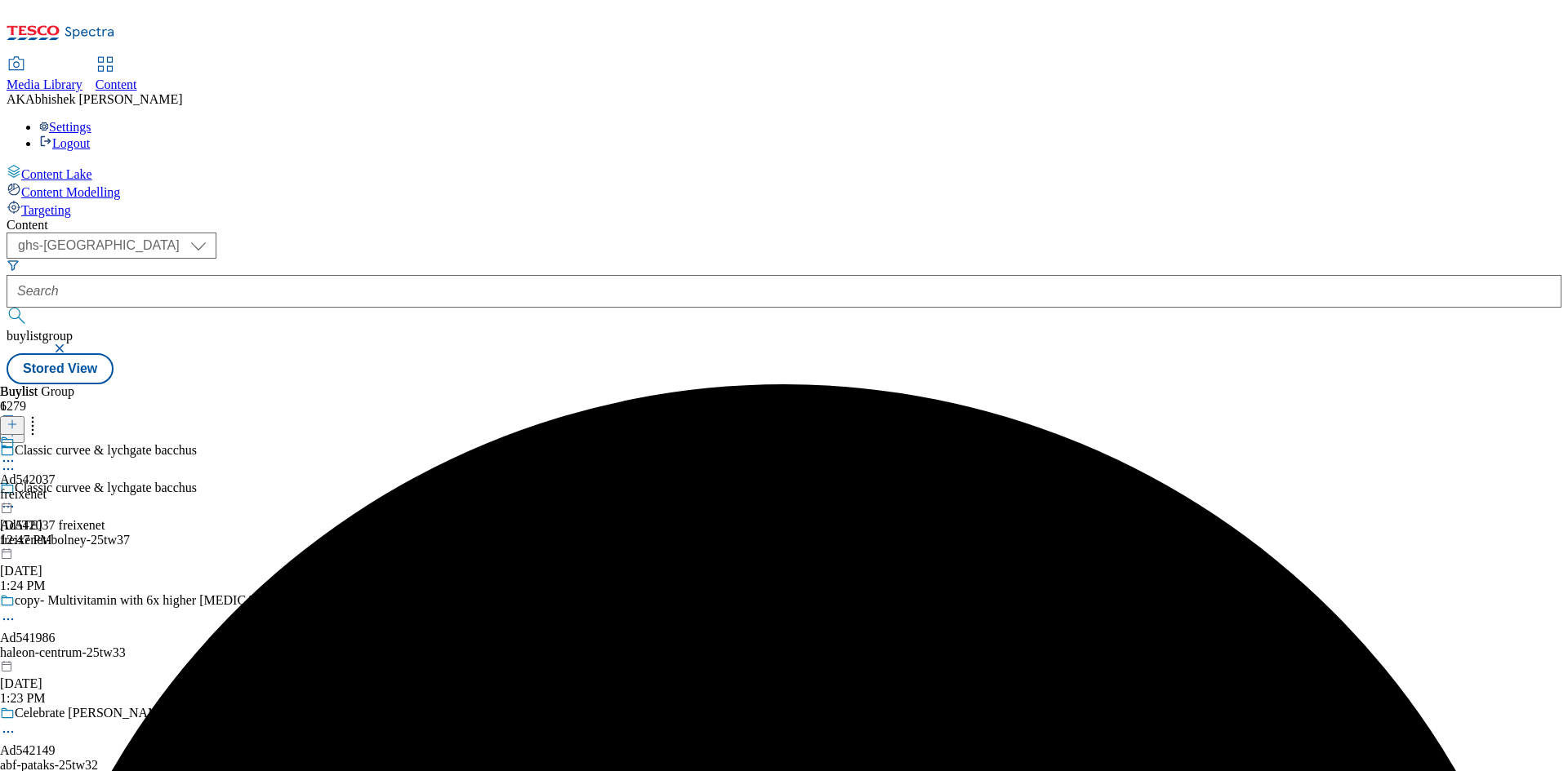
click at [16, 453] on icon at bounding box center [8, 461] width 16 height 16
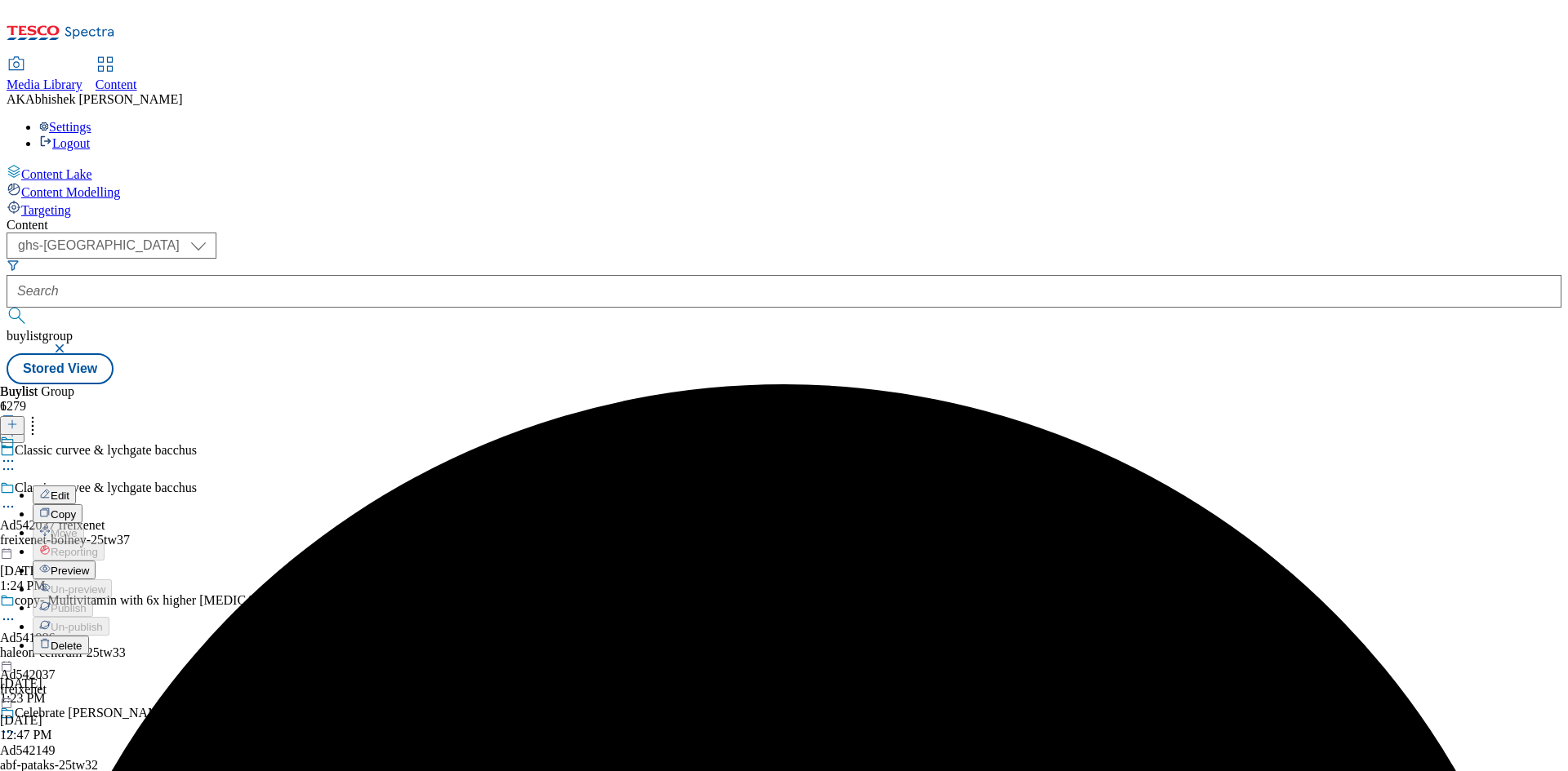
click at [76, 485] on button "Edit" at bounding box center [54, 494] width 43 height 19
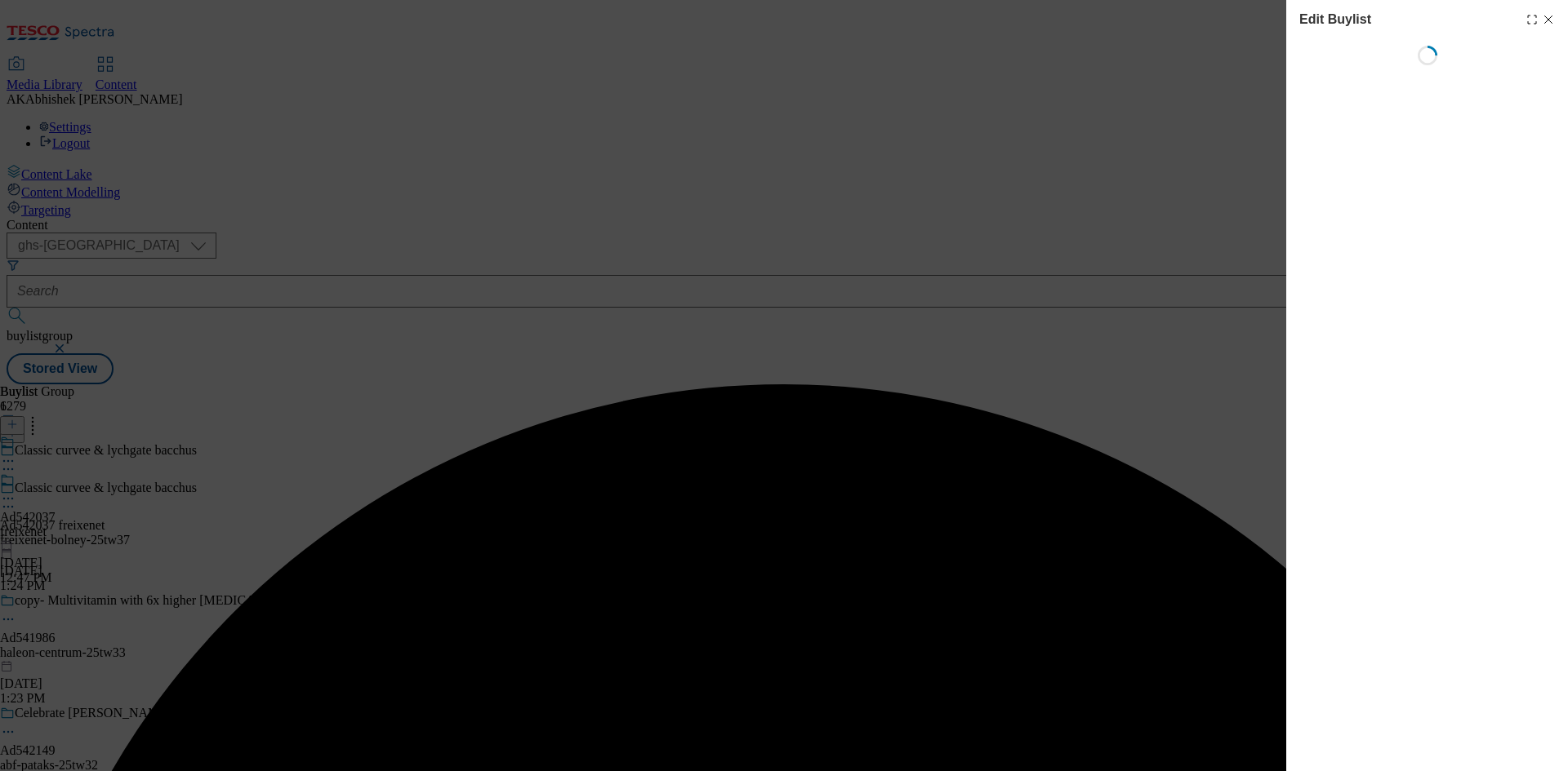
select select "tactical"
select select "supplier funded short term 1-3 weeks"
select select "dunnhumby"
select select "Banner"
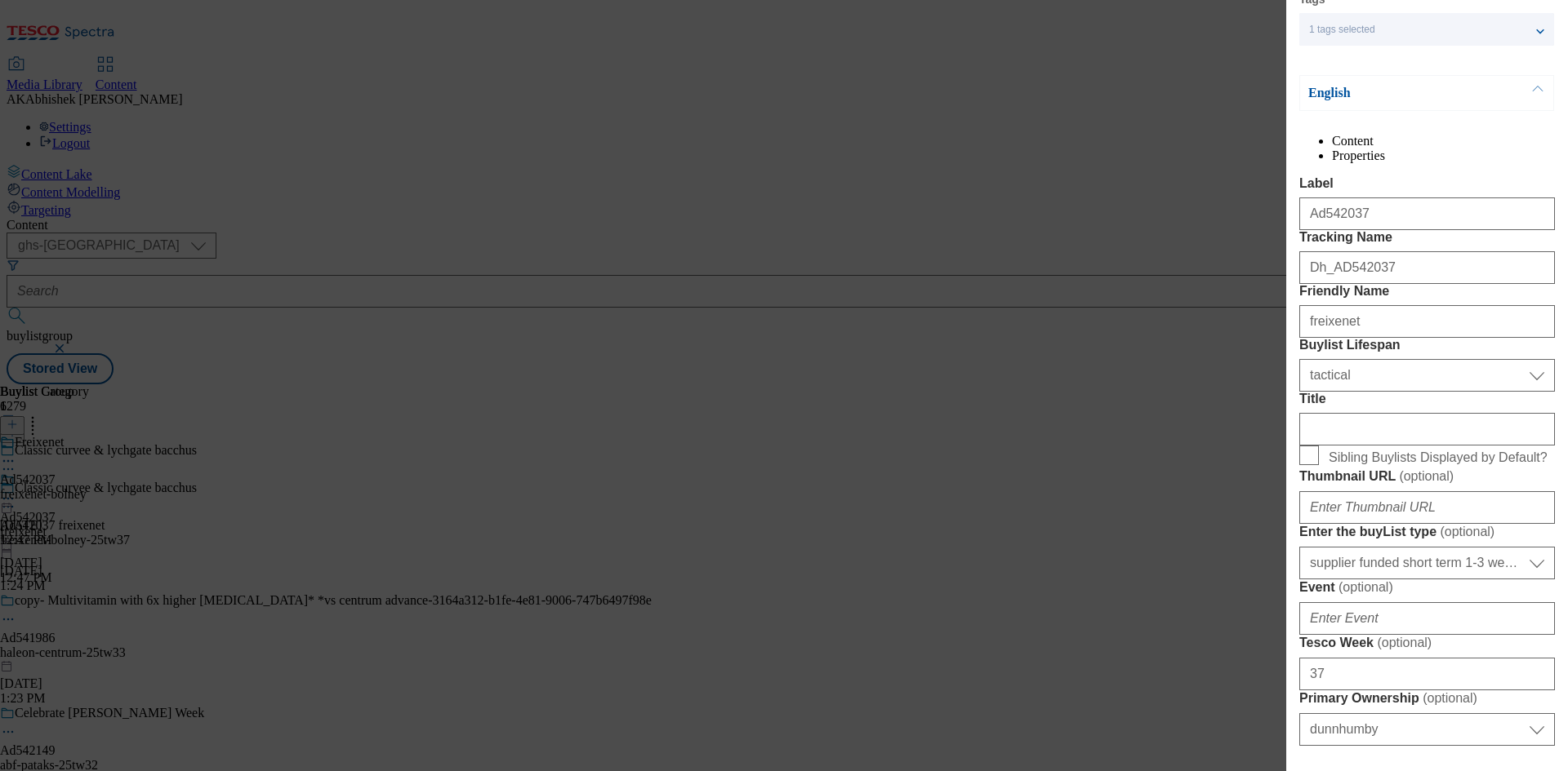
scroll to position [163, 0]
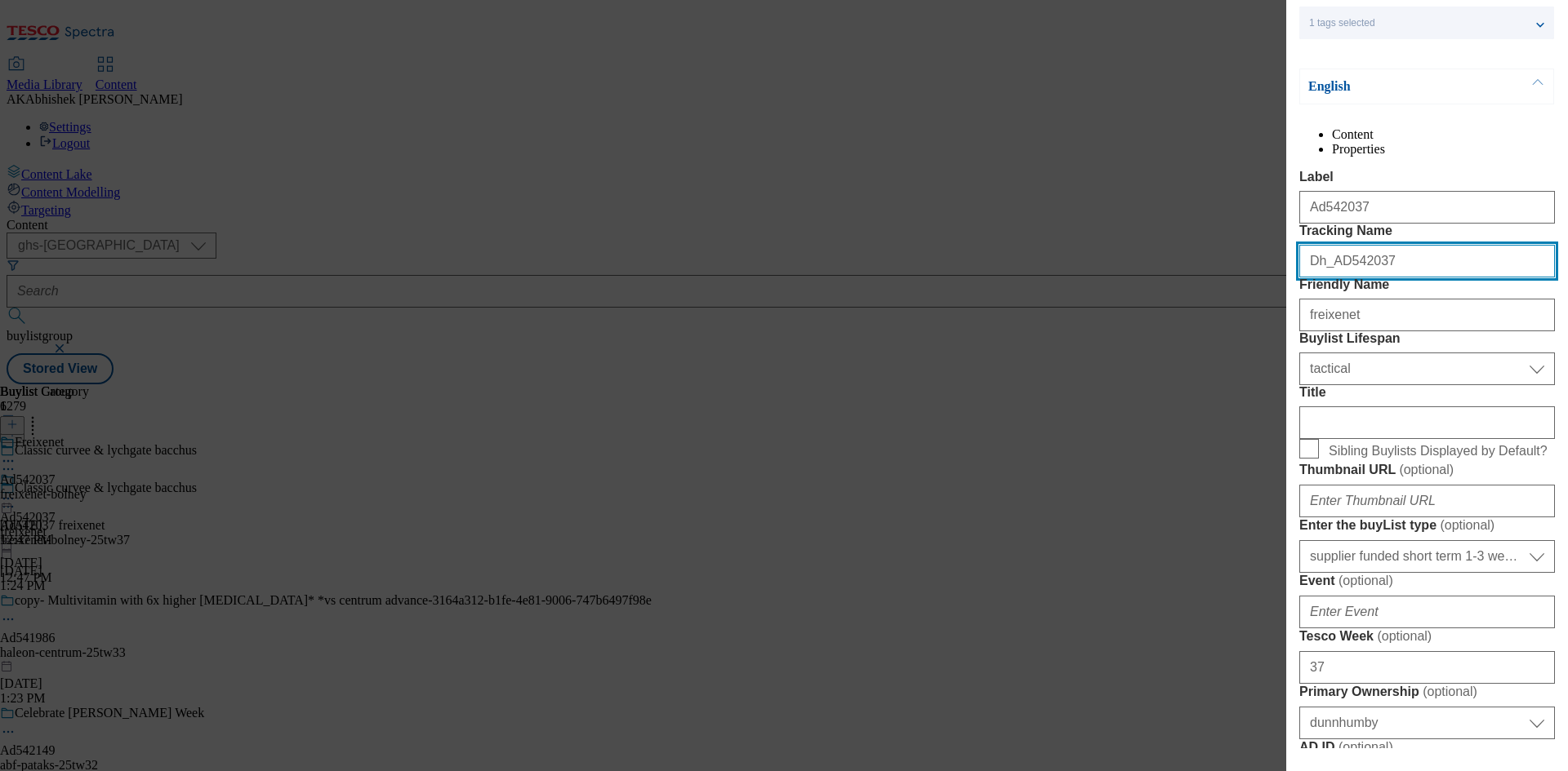
click at [1316, 278] on input "Dh_AD542037" at bounding box center [1427, 261] width 255 height 33
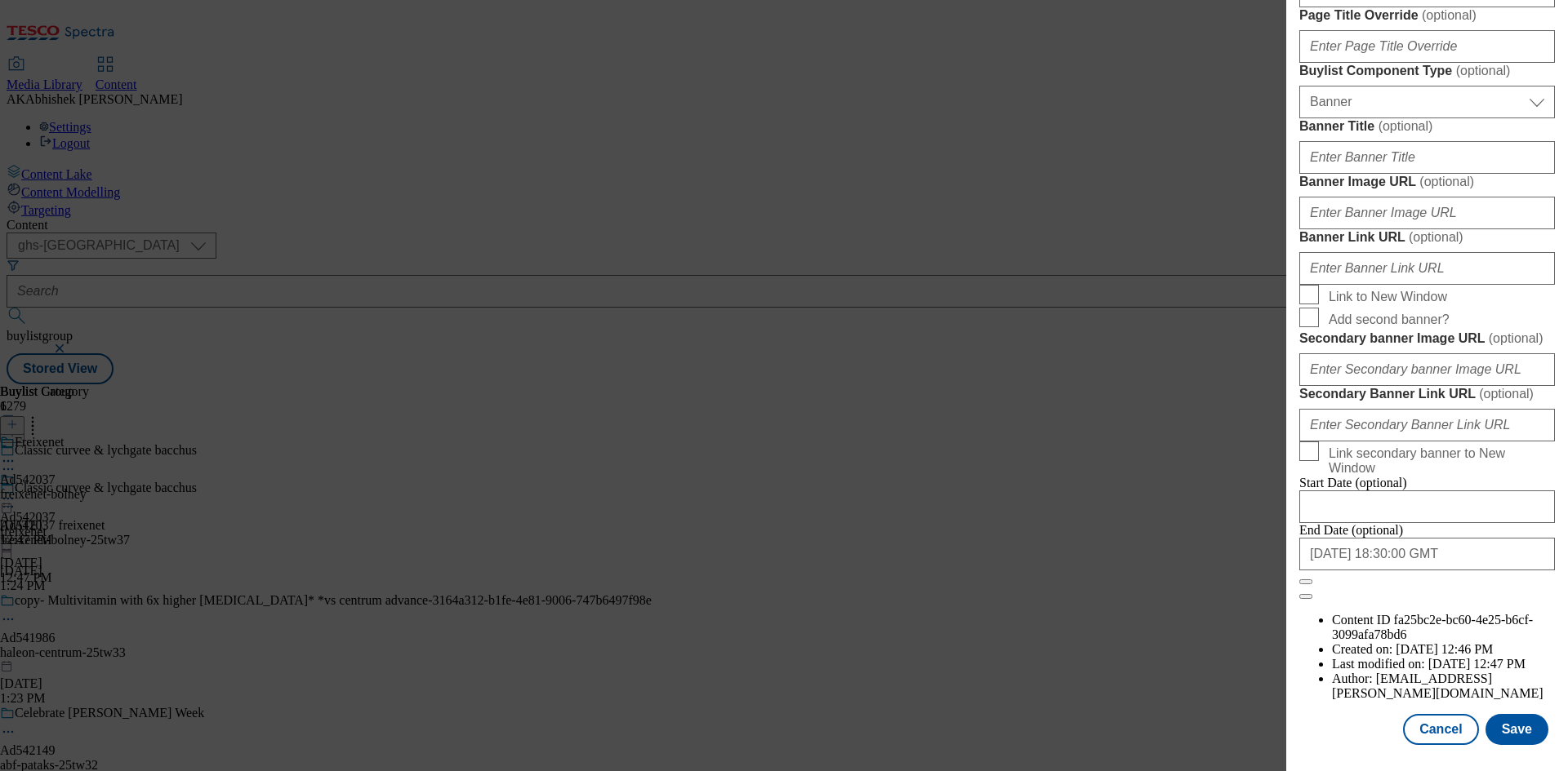
scroll to position [1689, 0]
type input "DH_AD542037"
click at [1439, 570] on input "2026-01-31 18:30:00 GMT" at bounding box center [1427, 554] width 255 height 33
select select "2026"
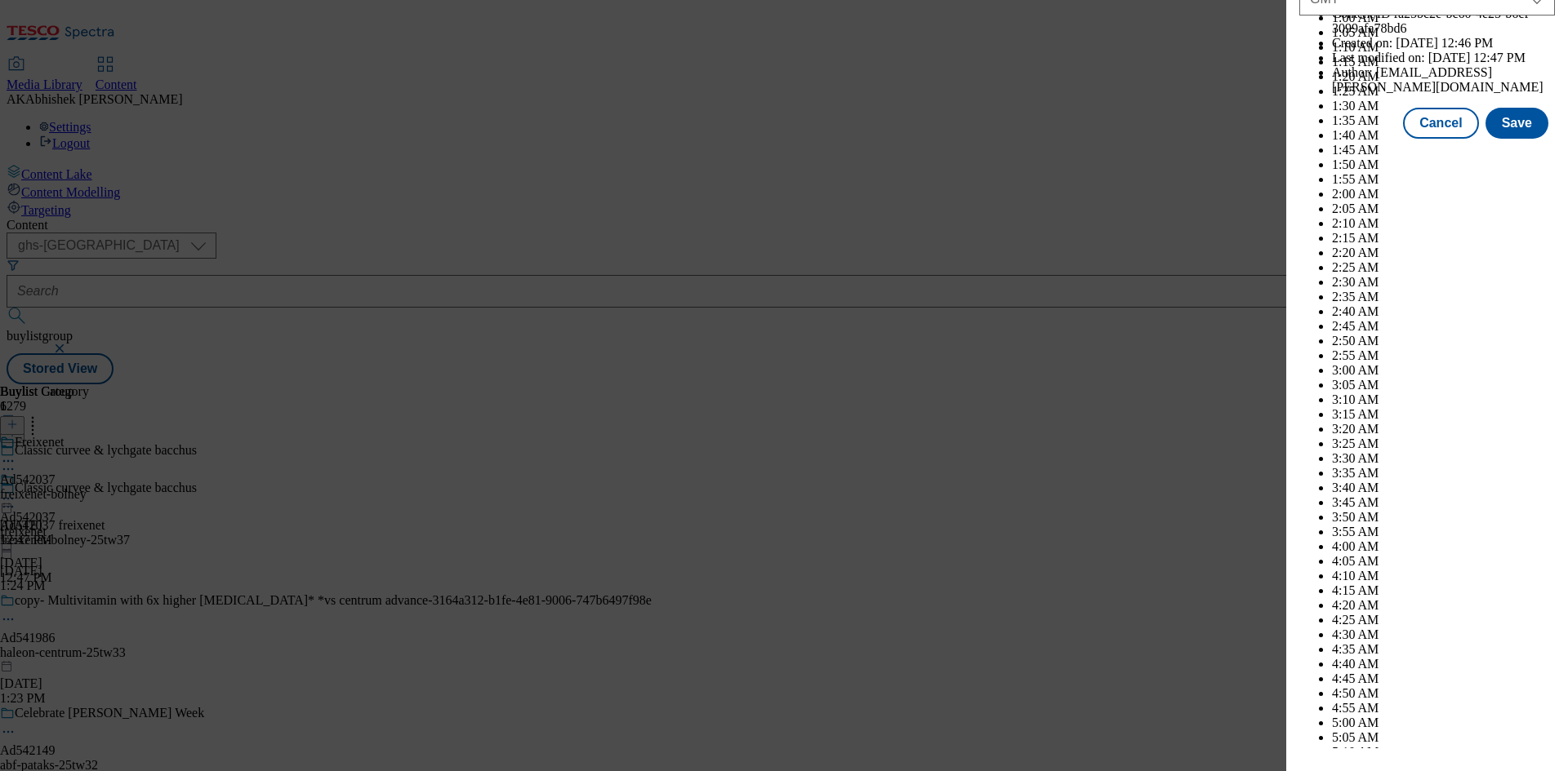
scroll to position [6695, 0]
select select "February"
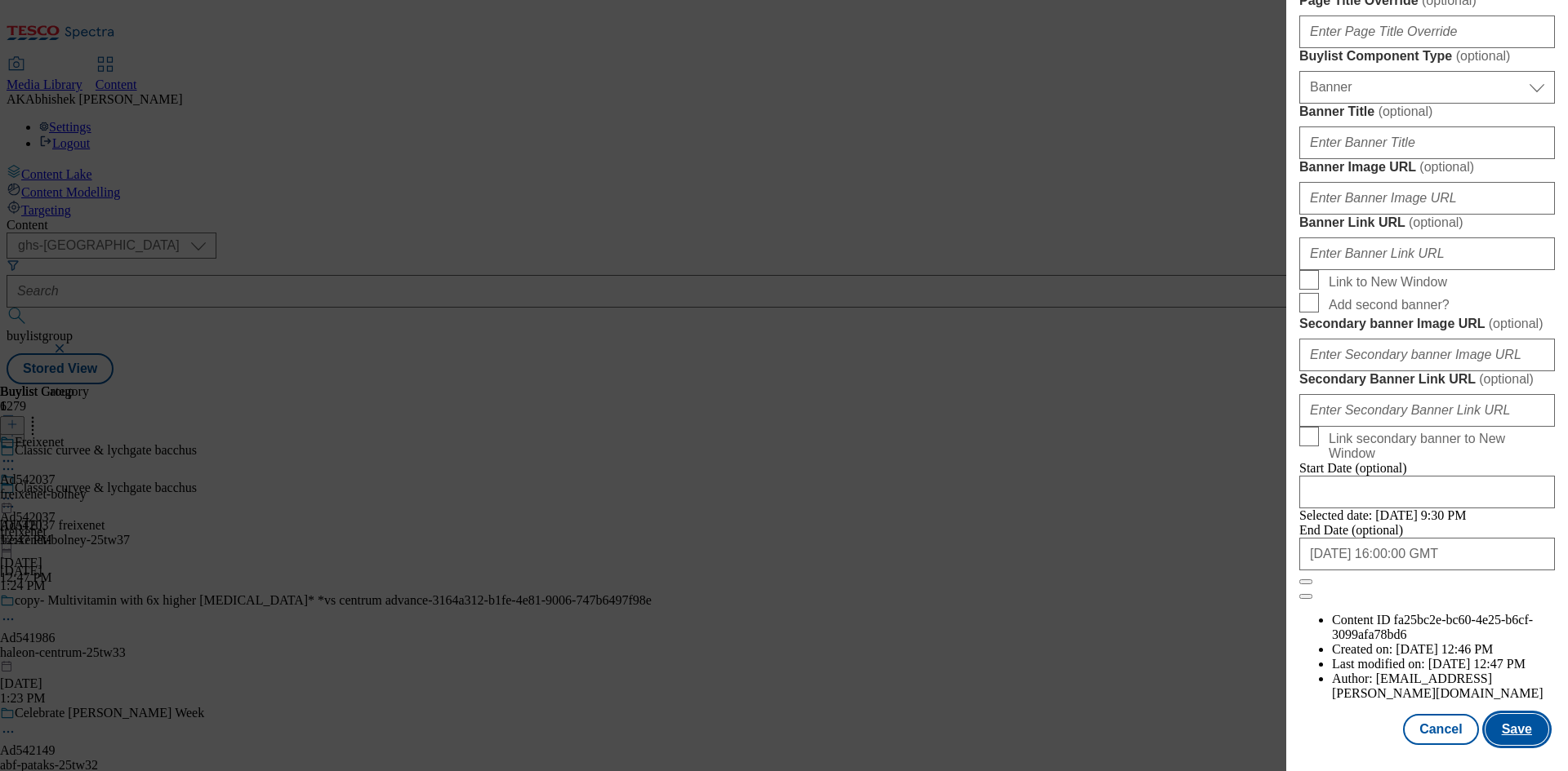
click at [1505, 730] on button "Save" at bounding box center [1517, 729] width 63 height 31
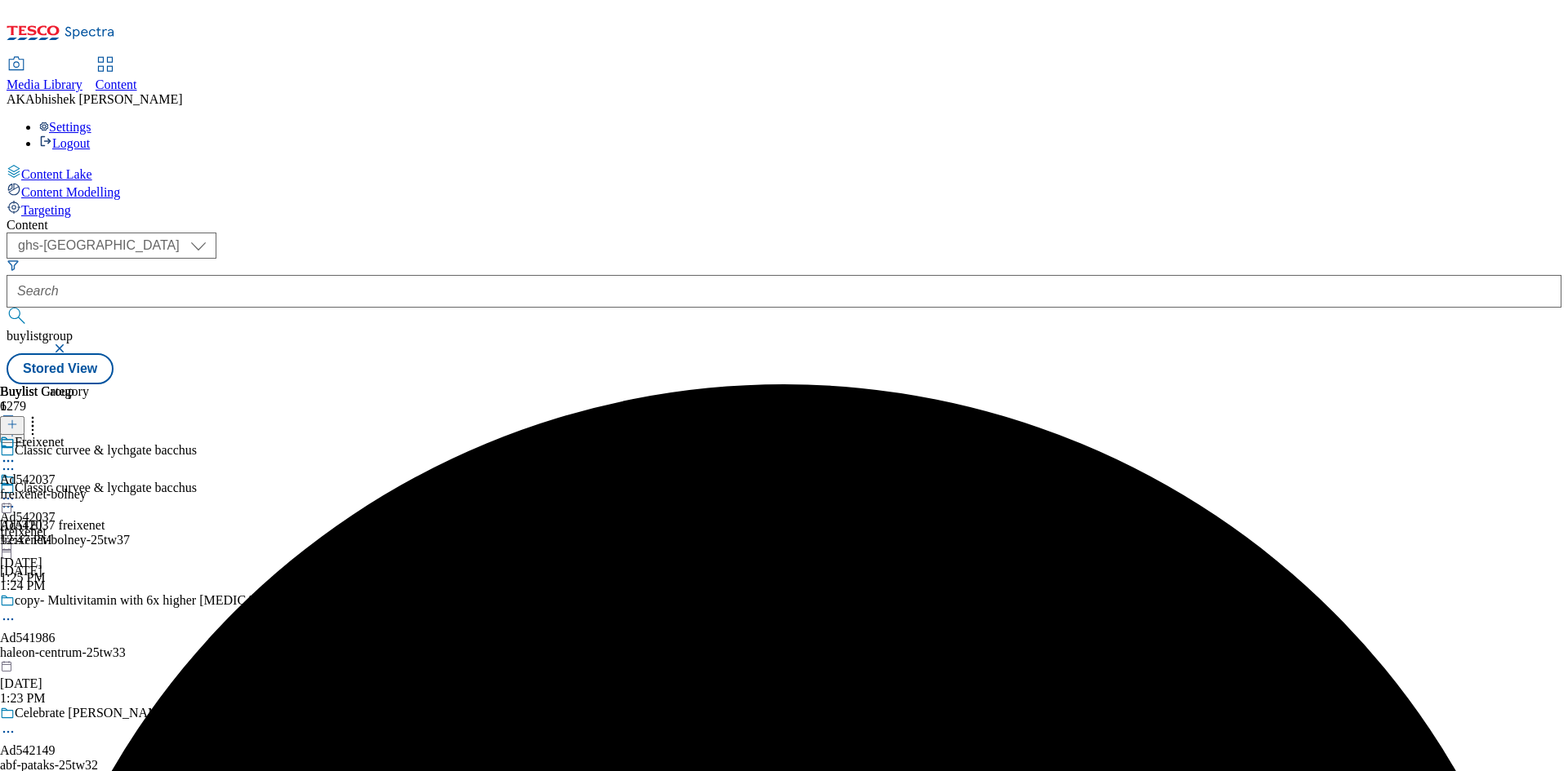
click at [16, 453] on icon at bounding box center [8, 461] width 16 height 16
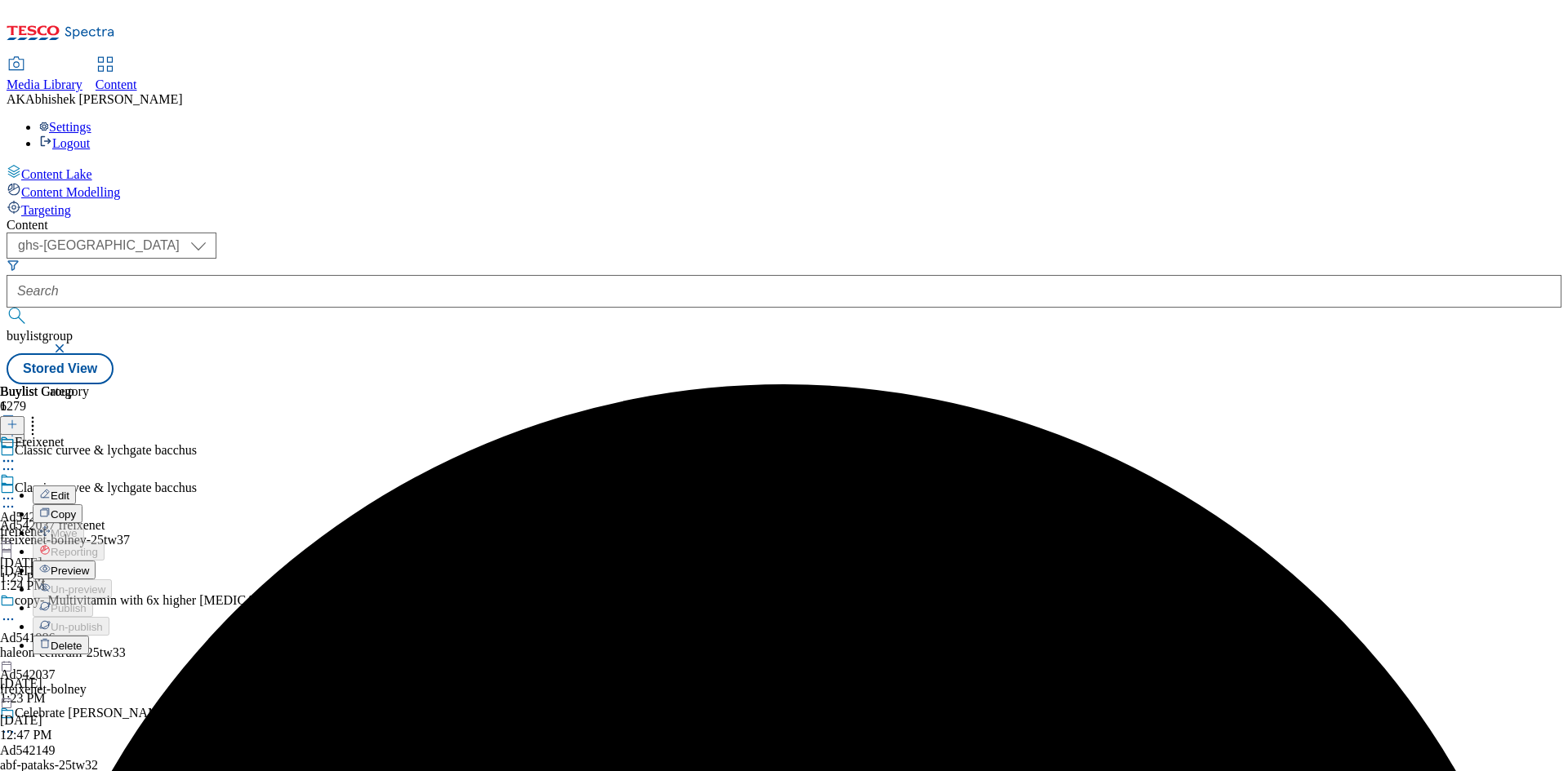
click at [70, 490] on span "Edit" at bounding box center [60, 496] width 19 height 12
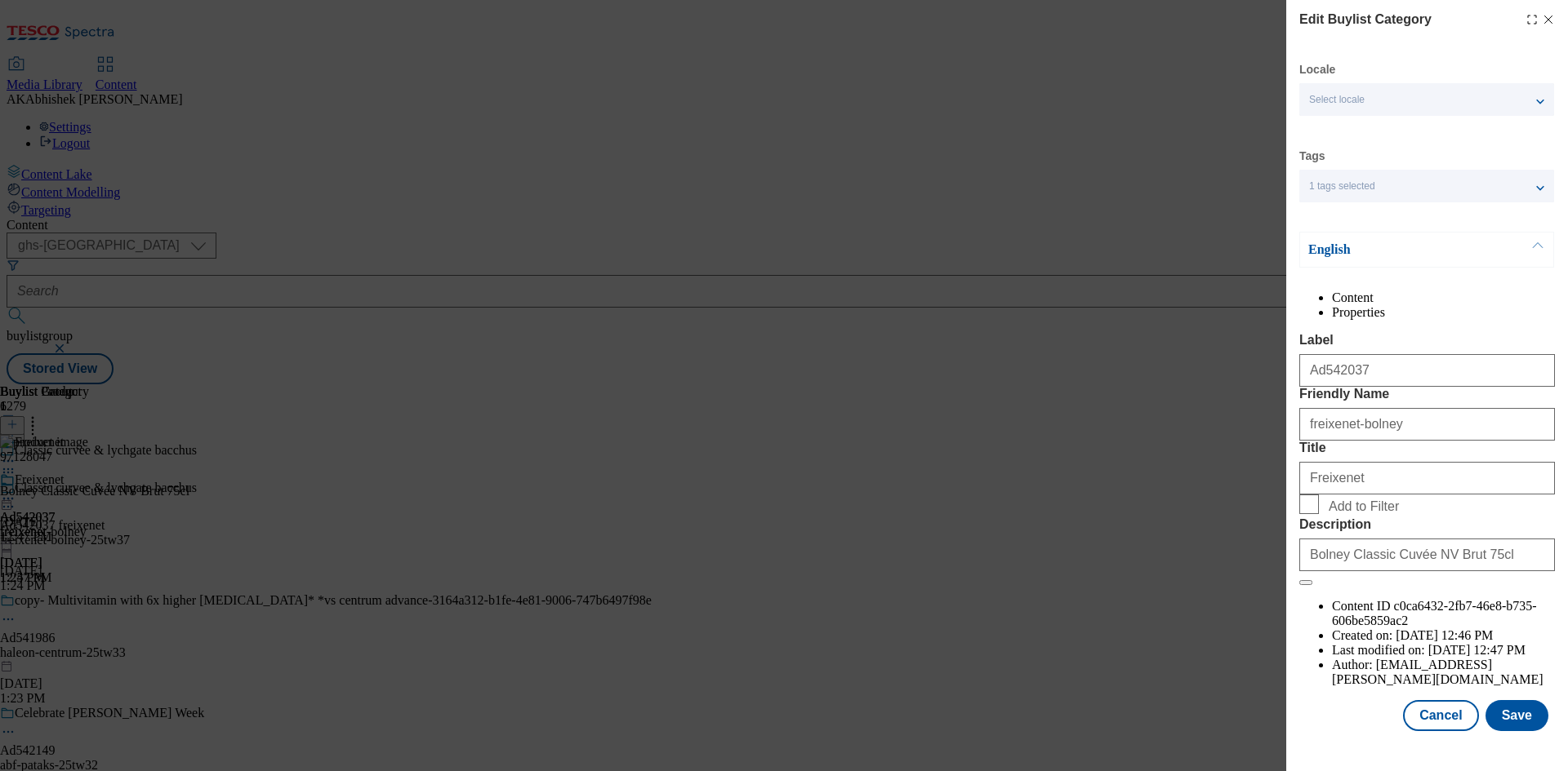
scroll to position [32, 0]
click at [1524, 727] on button "Save" at bounding box center [1517, 716] width 63 height 31
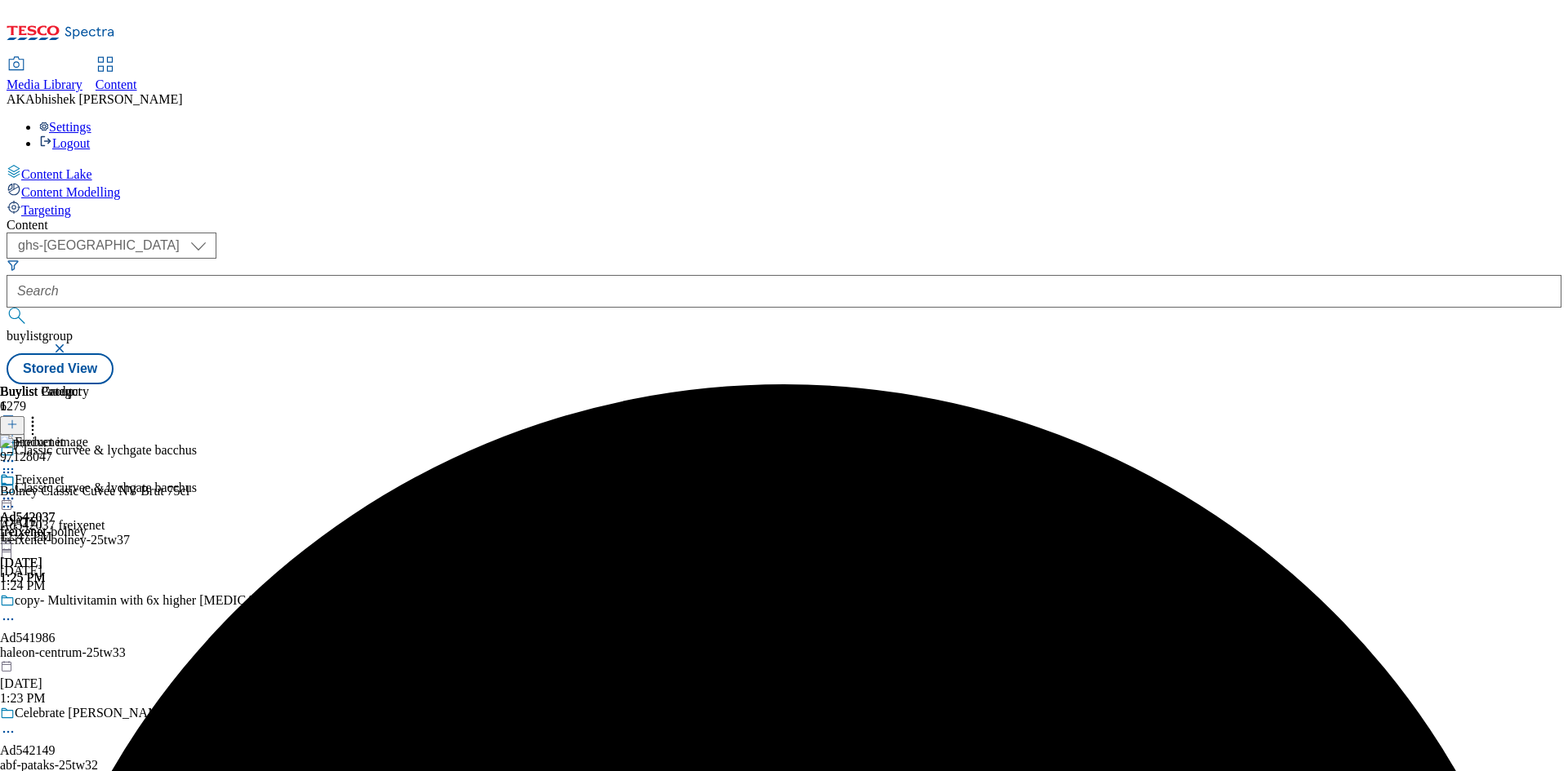
click at [16, 499] on icon at bounding box center [8, 507] width 16 height 16
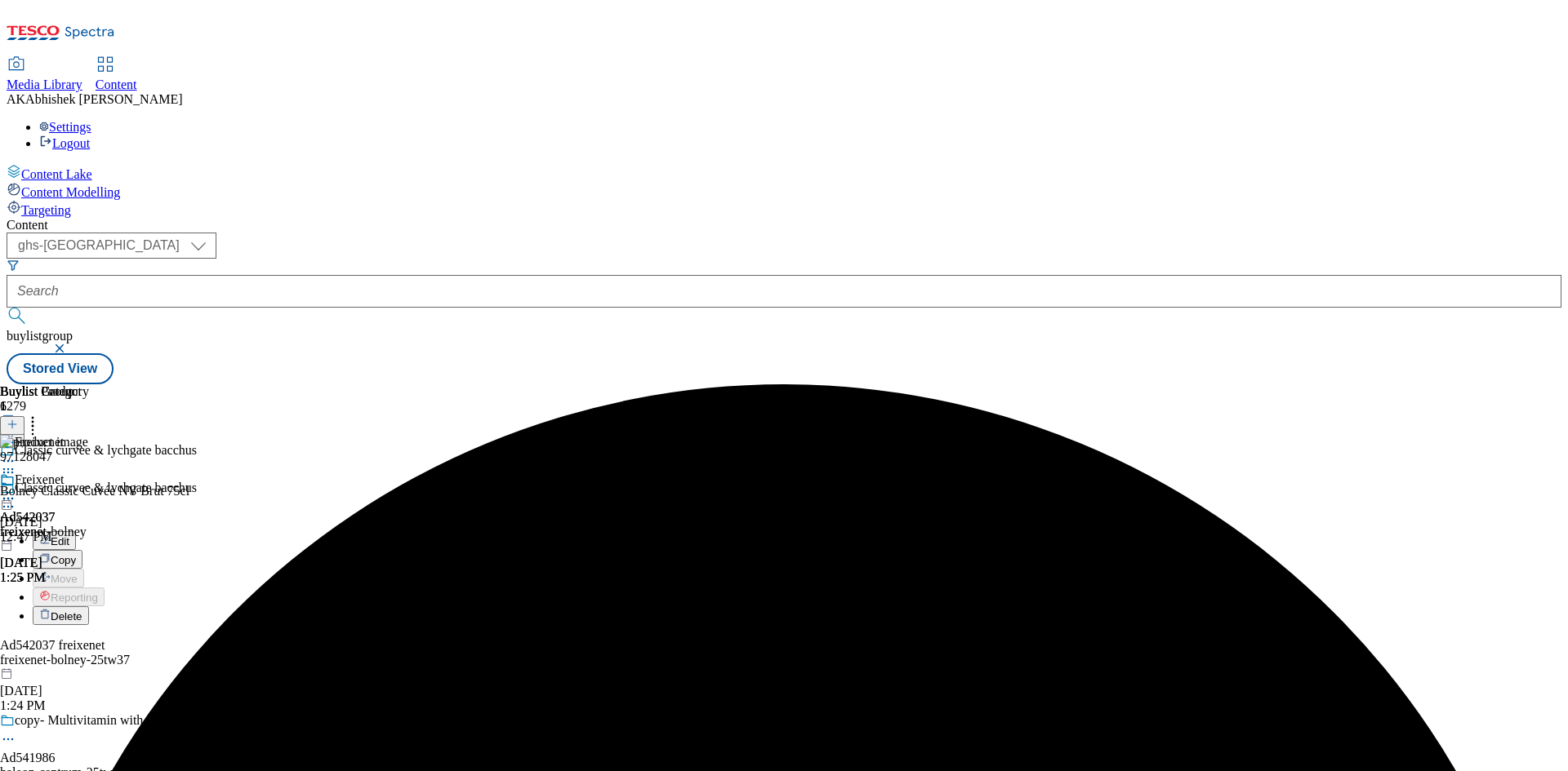
click at [70, 535] on span "Edit" at bounding box center [60, 542] width 19 height 12
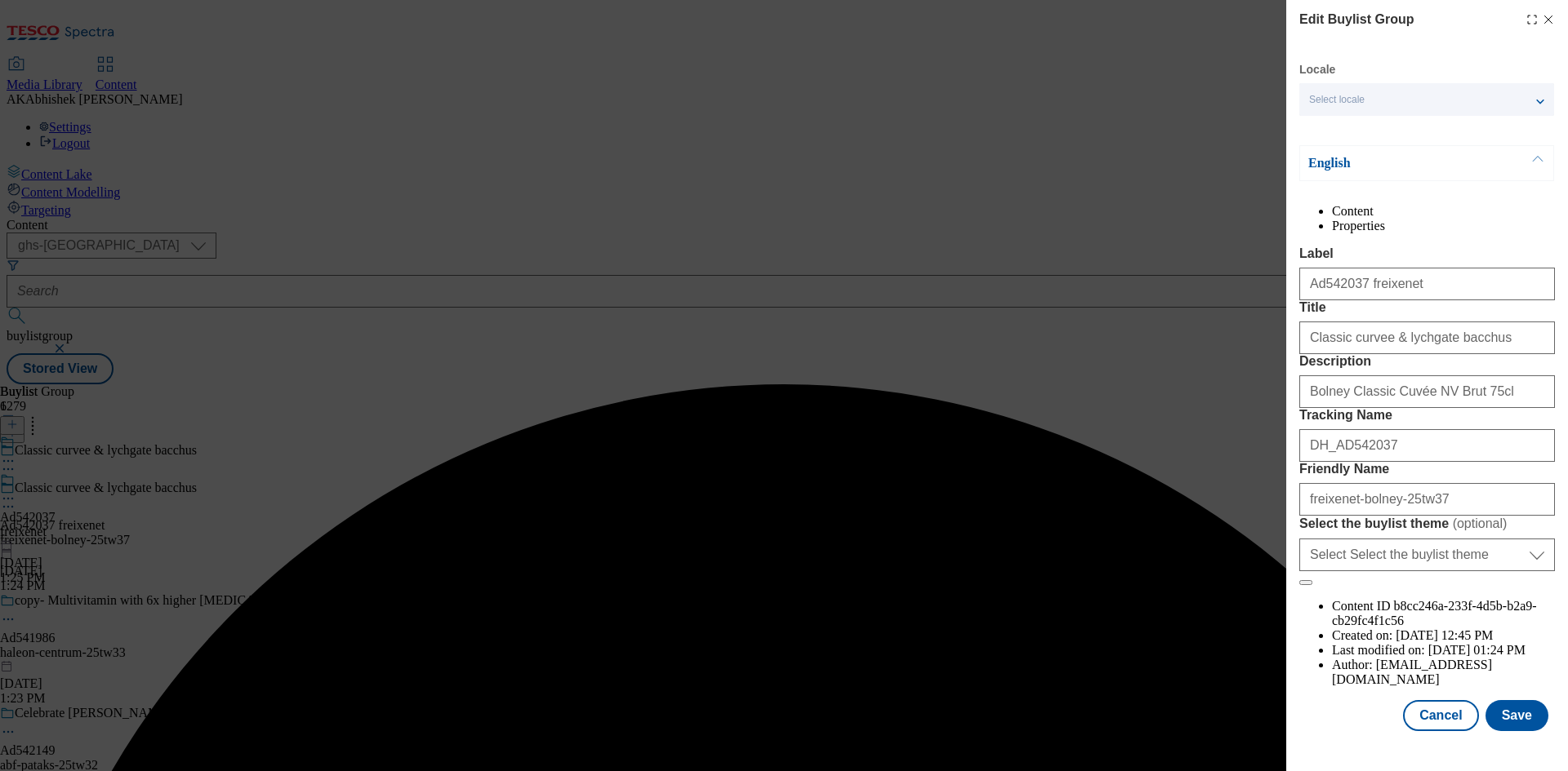
scroll to position [62, 0]
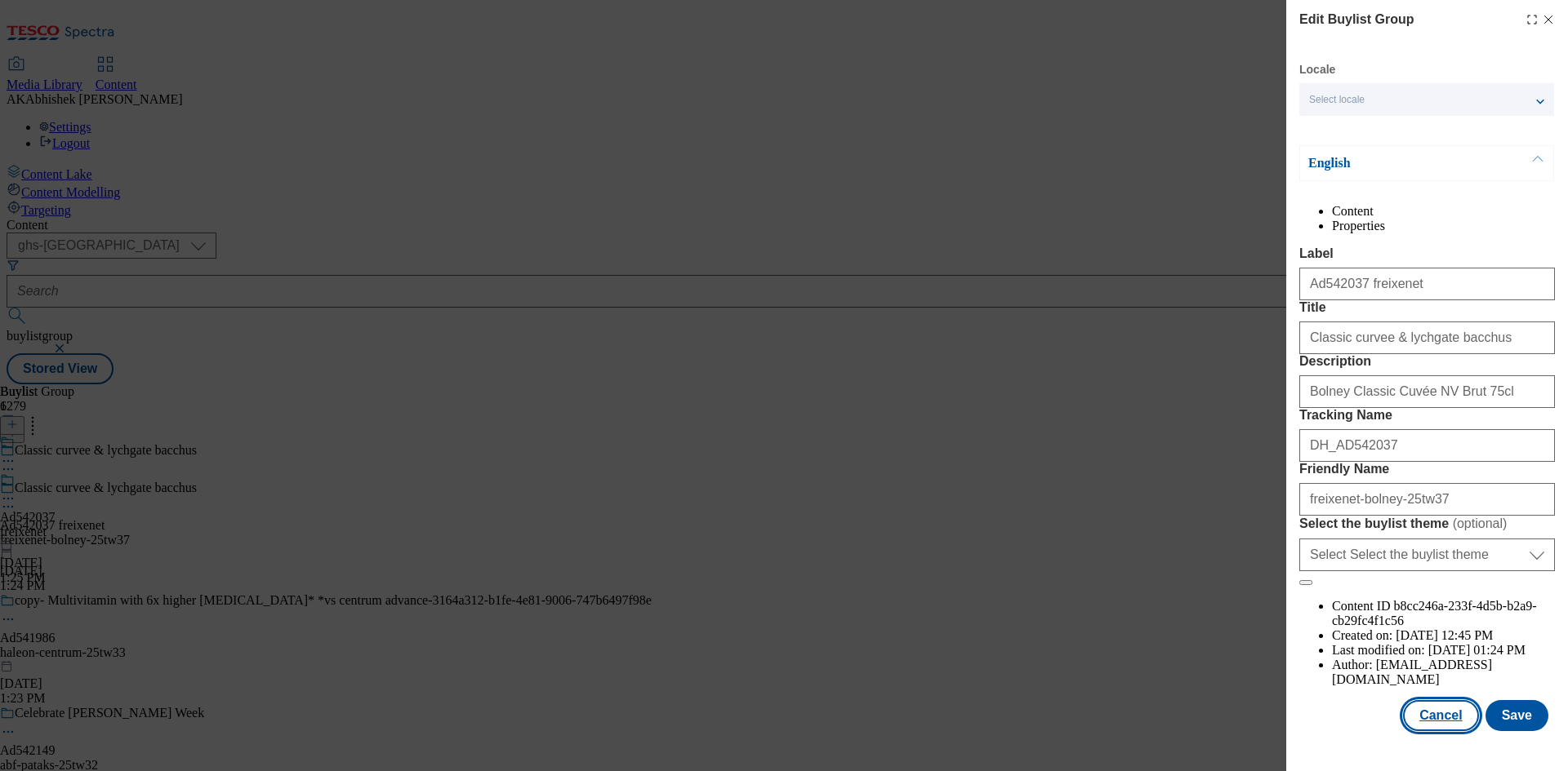
click at [1442, 729] on button "Cancel" at bounding box center [1440, 716] width 75 height 31
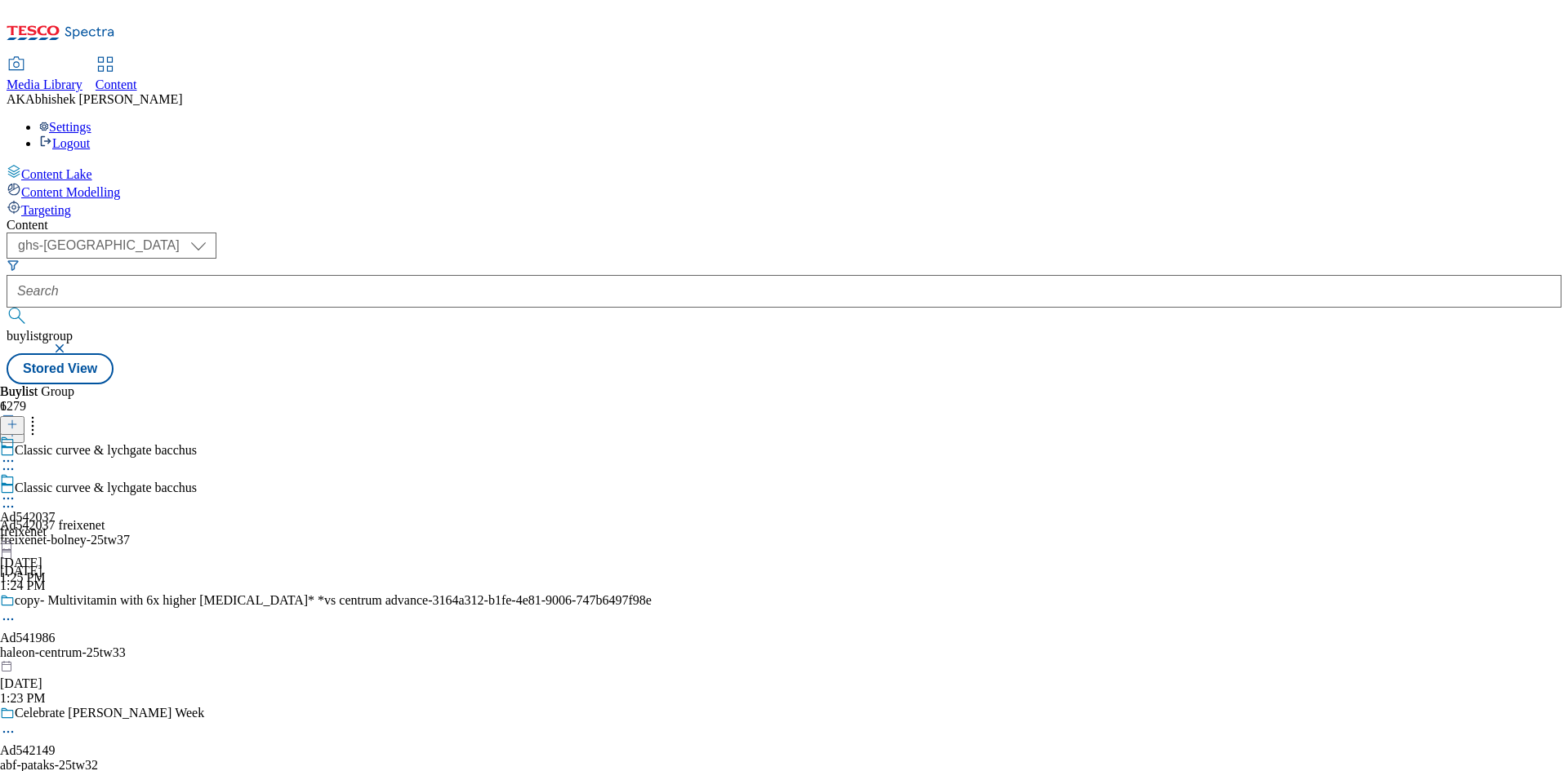
scroll to position [0, 0]
click at [55, 473] on div "Ad542037 freixenet Sep 18, 2025 1:25 PM" at bounding box center [28, 529] width 55 height 112
click at [16, 453] on icon at bounding box center [8, 461] width 16 height 16
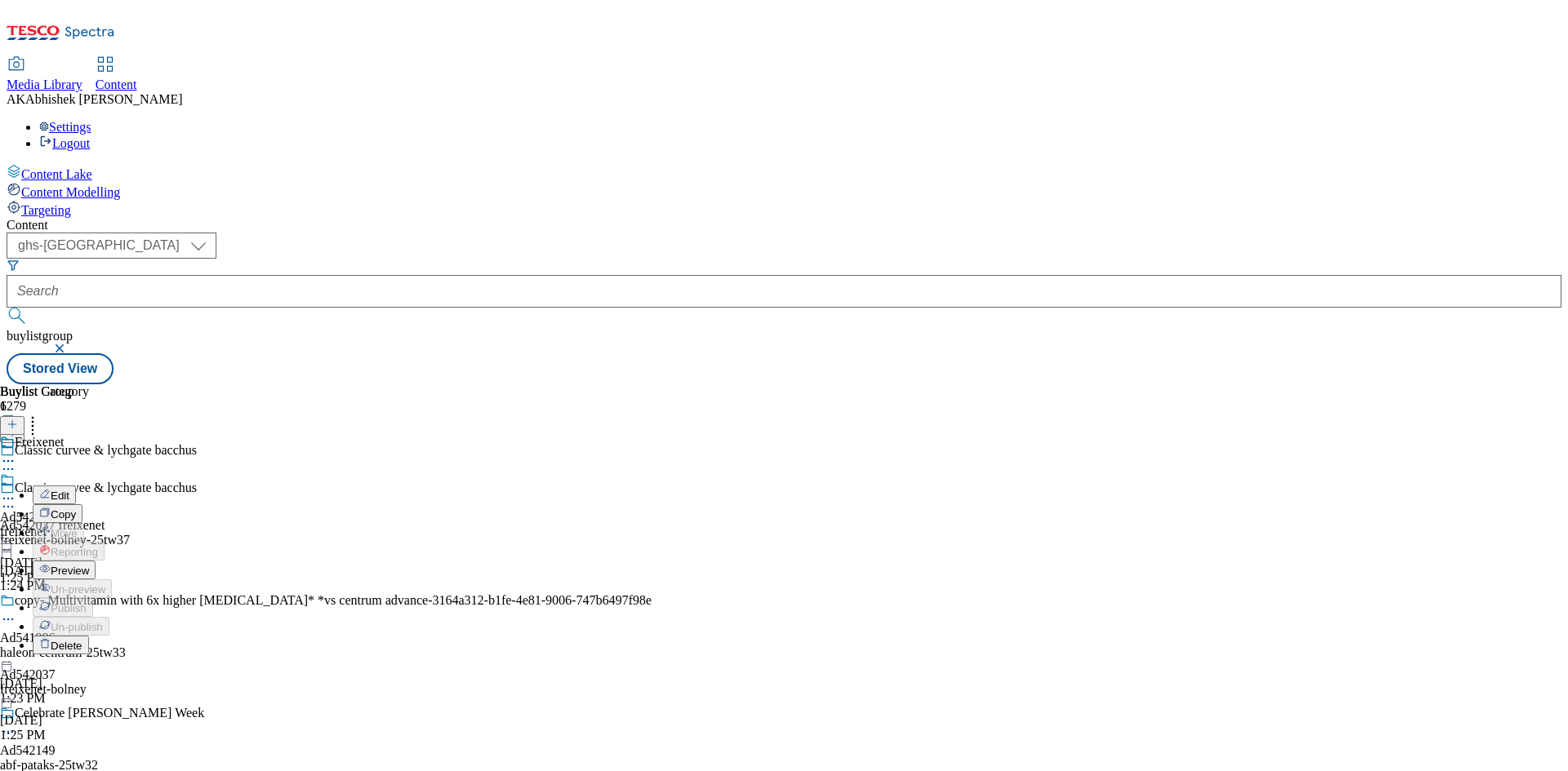
click at [89, 565] on span "Preview" at bounding box center [70, 571] width 38 height 12
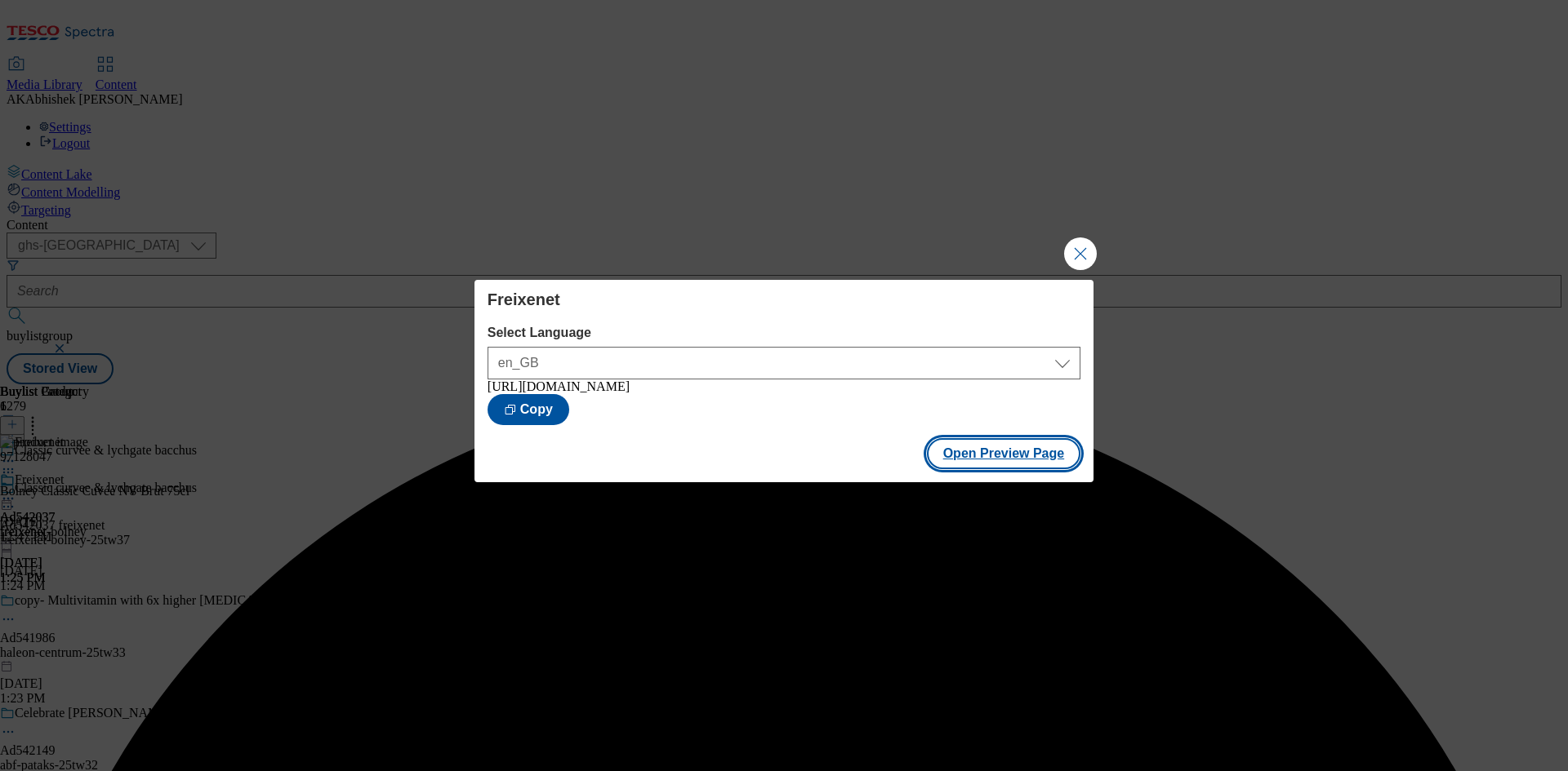
click at [992, 467] on button "Open Preview Page" at bounding box center [1004, 453] width 154 height 31
click at [1086, 247] on button "Close Modal" at bounding box center [1080, 253] width 33 height 33
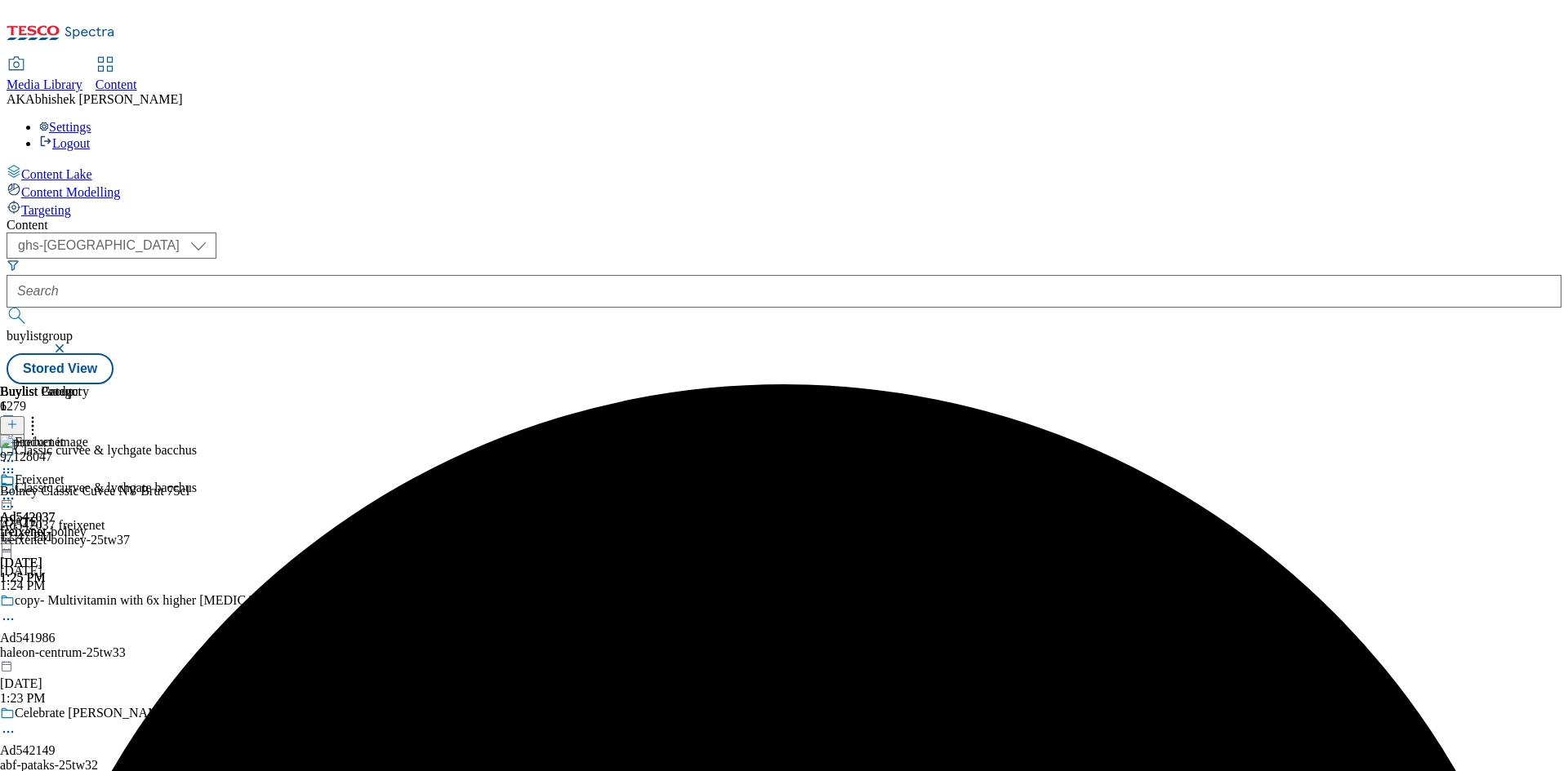
click at [16, 491] on icon at bounding box center [8, 499] width 16 height 16
click at [87, 659] on span "Publish" at bounding box center [69, 665] width 36 height 12
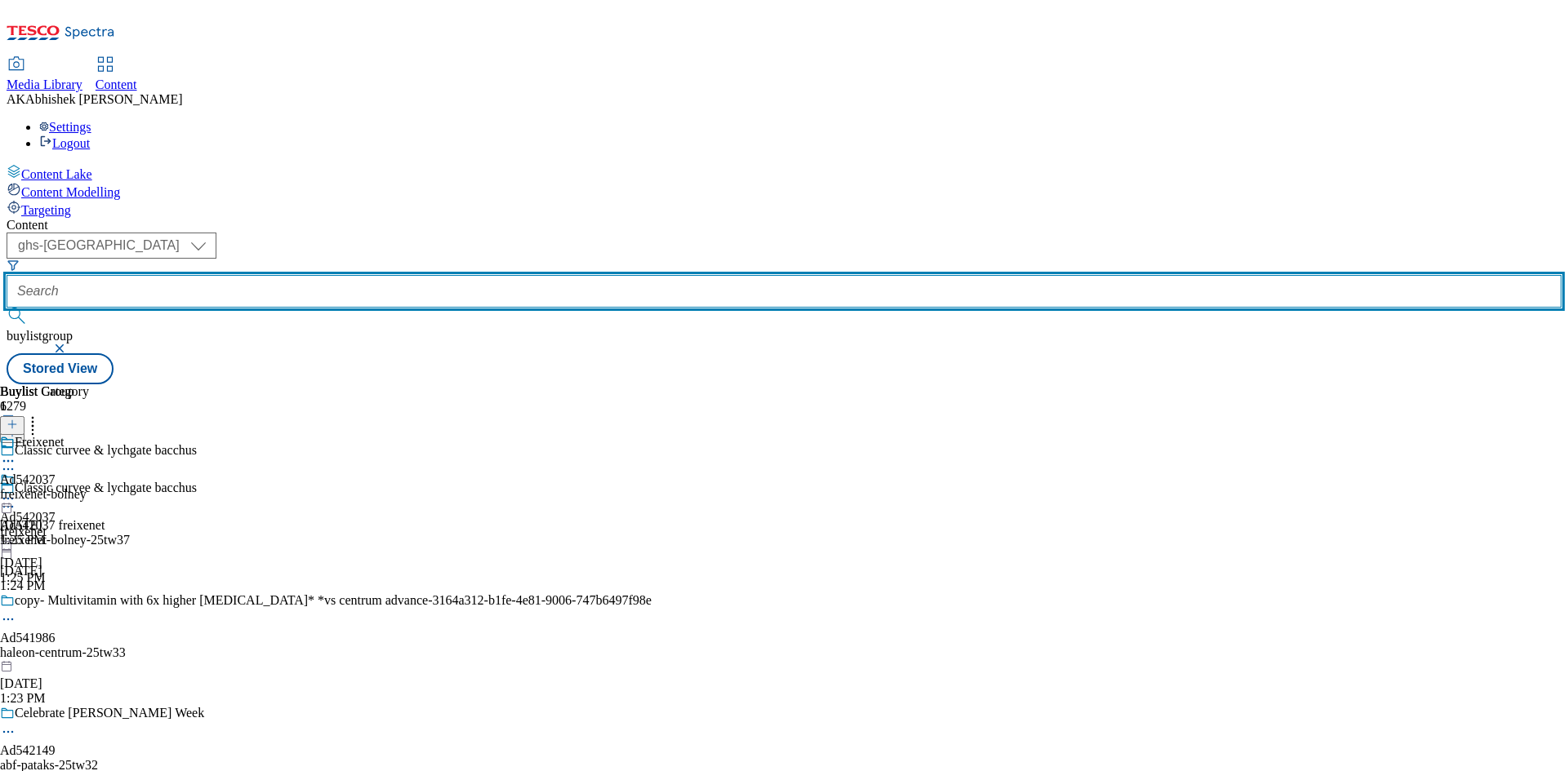
click at [386, 275] on input "text" at bounding box center [783, 291] width 1555 height 33
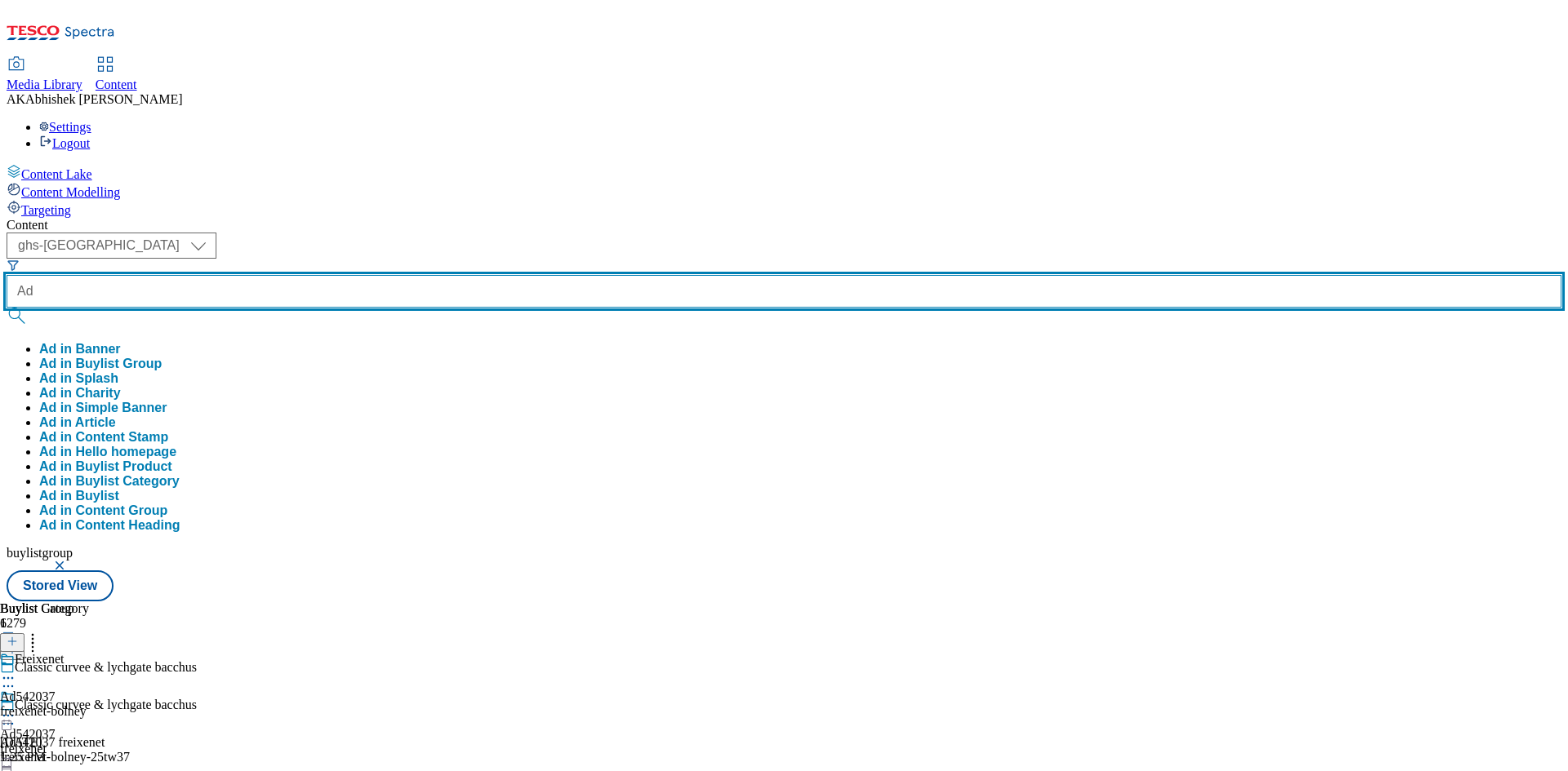
paste input "541705"
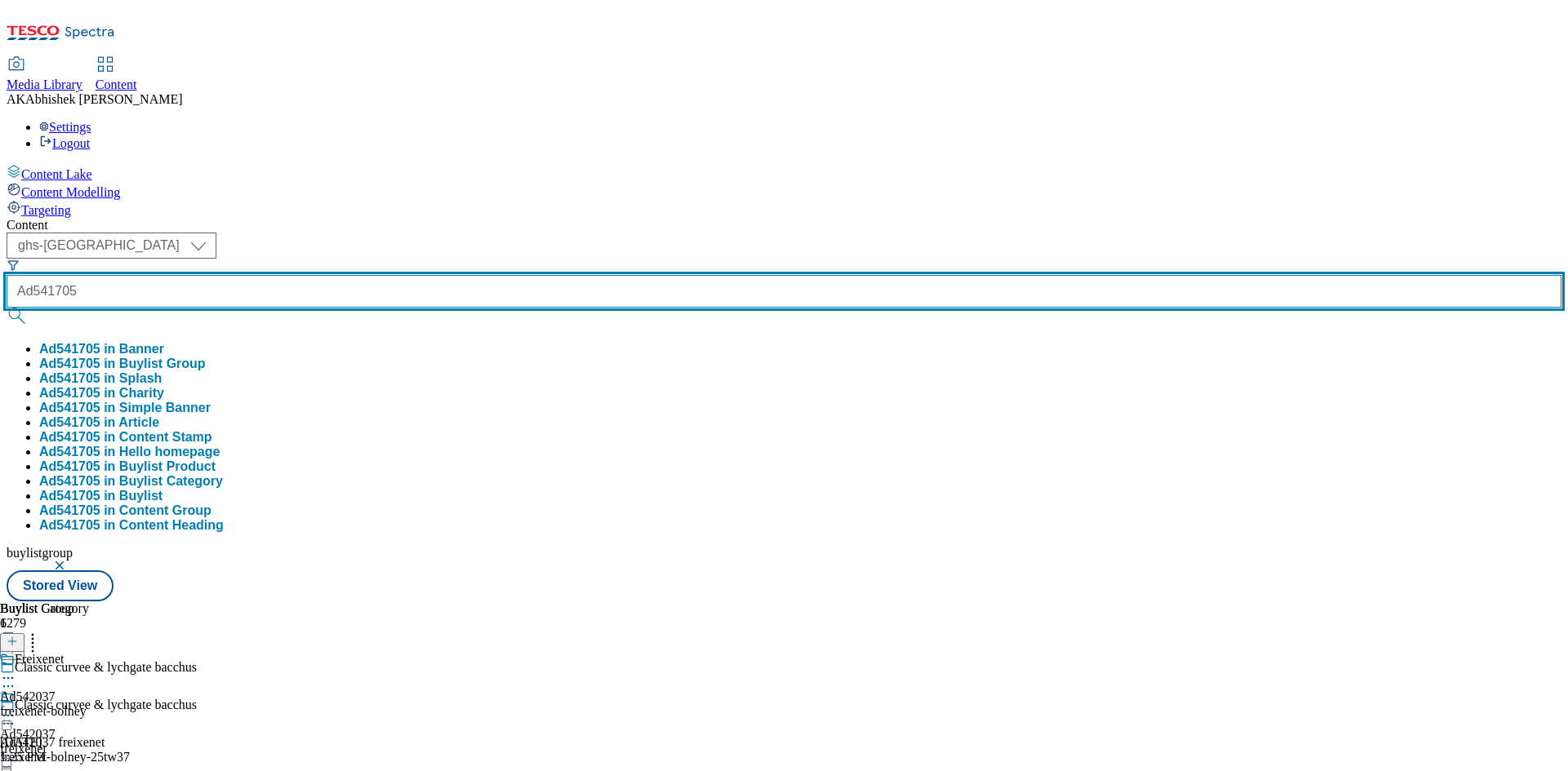
type input "Ad541705"
click at [6, 308] on button "submit" at bounding box center [18, 316] width 23 height 16
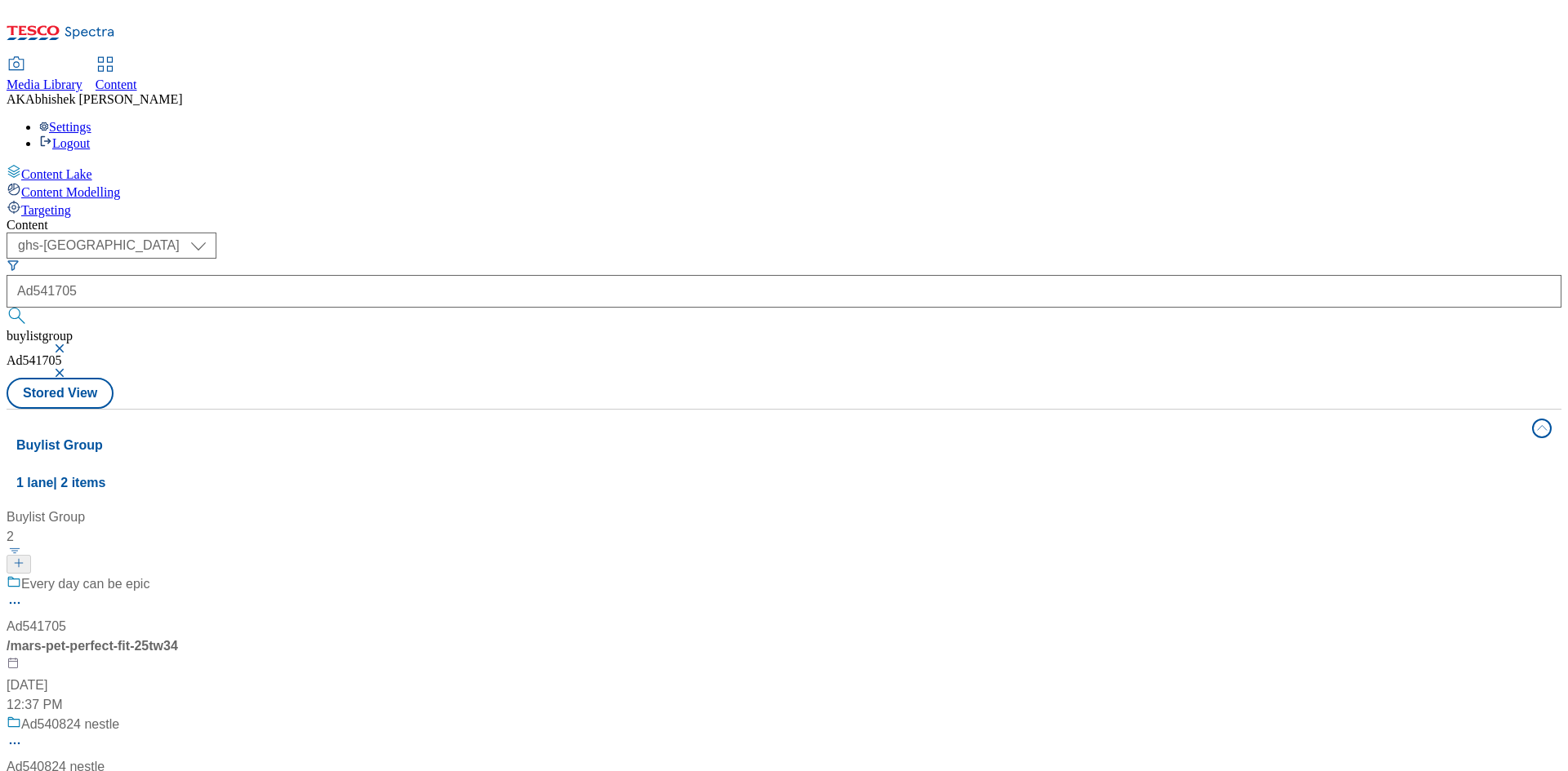
click at [211, 575] on div "Every day can be epic Ad541705 / mars-pet-perfect-fit-25tw34 Sep 18, 2025 12:37…" at bounding box center [108, 644] width 204 height 140
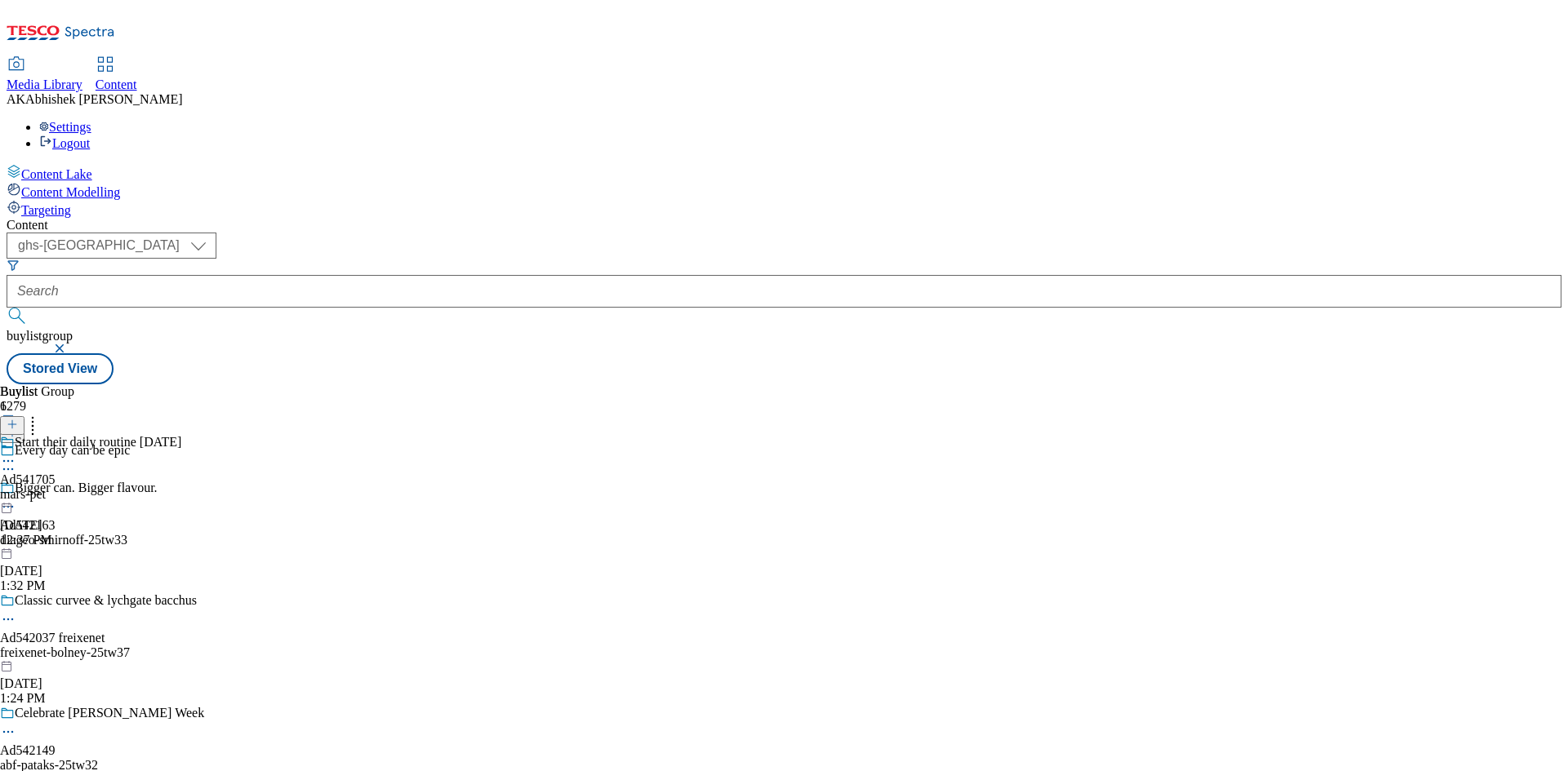
click at [16, 461] on icon at bounding box center [8, 469] width 16 height 16
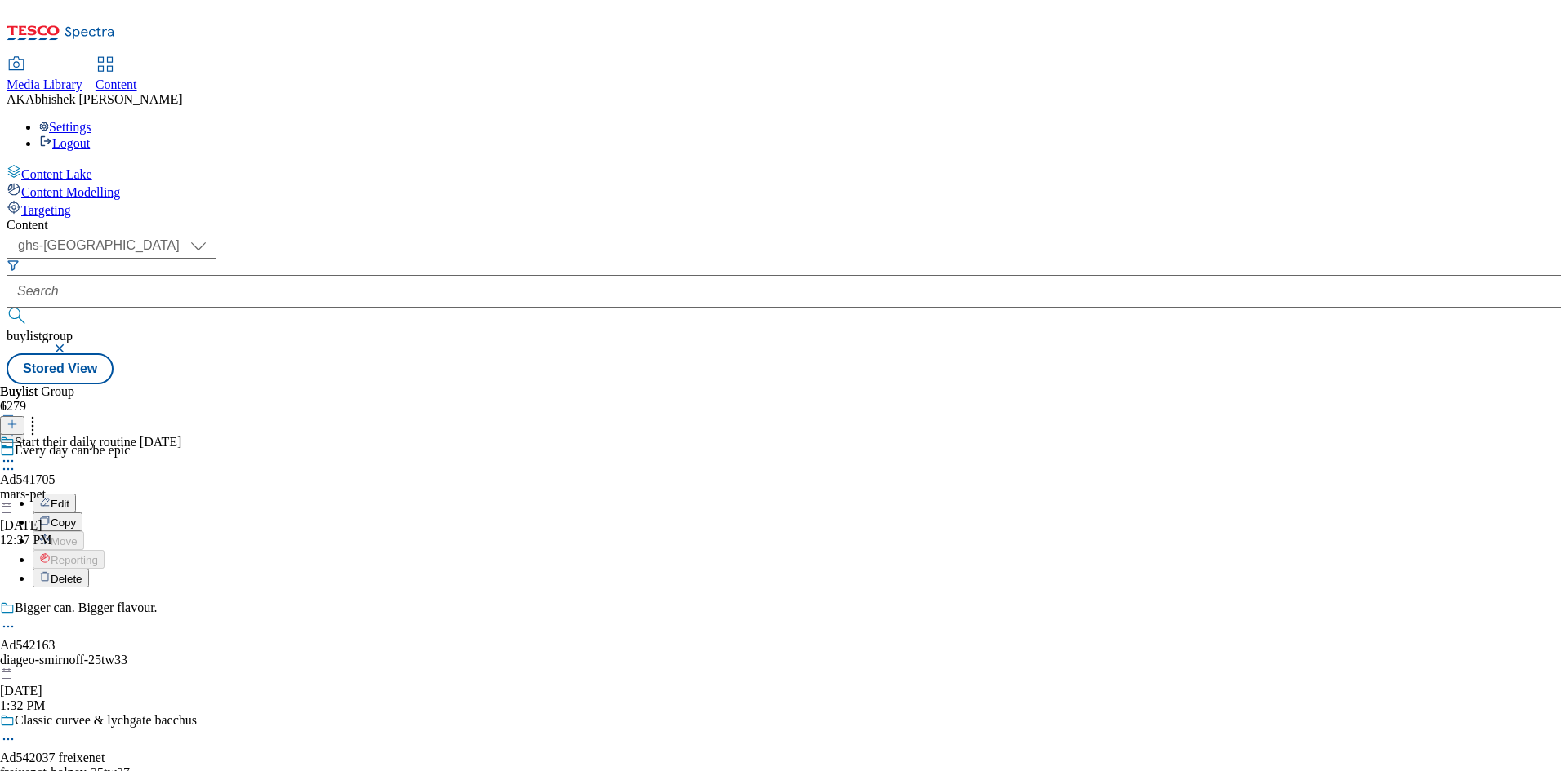
click at [76, 493] on button "Edit" at bounding box center [54, 502] width 43 height 19
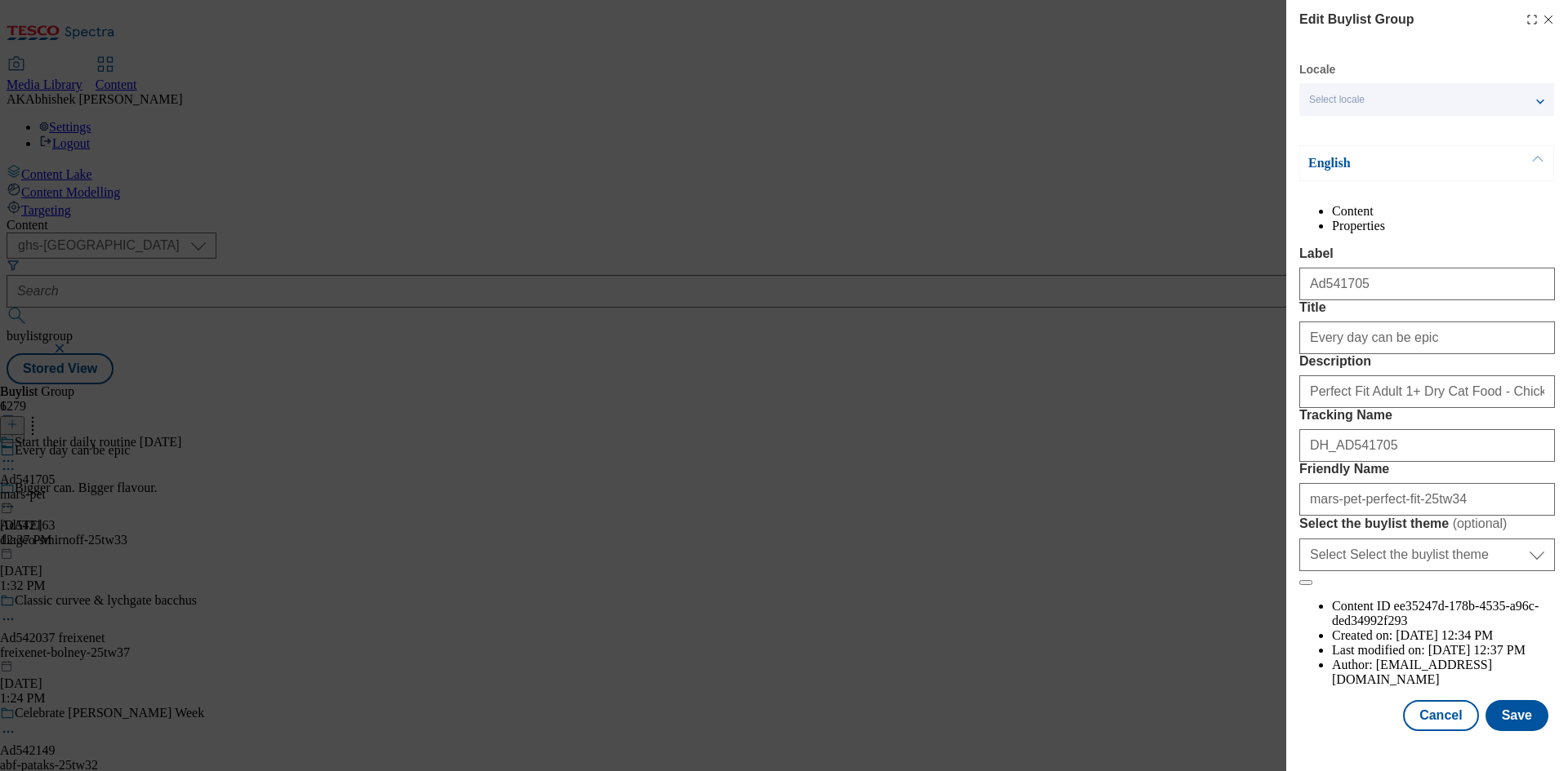
scroll to position [62, 0]
click at [1508, 725] on button "Save" at bounding box center [1517, 716] width 63 height 31
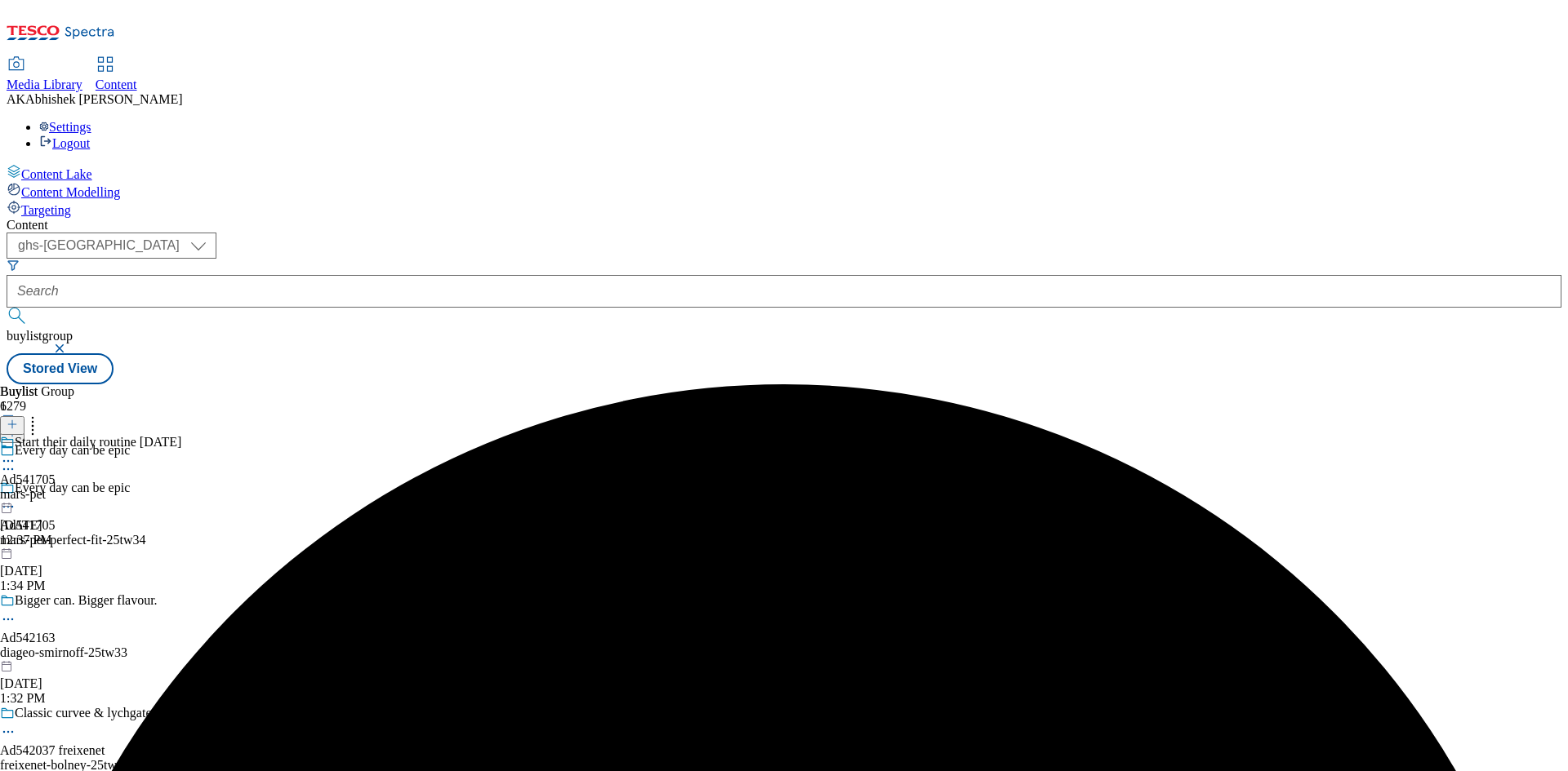
click at [16, 453] on icon at bounding box center [8, 461] width 16 height 16
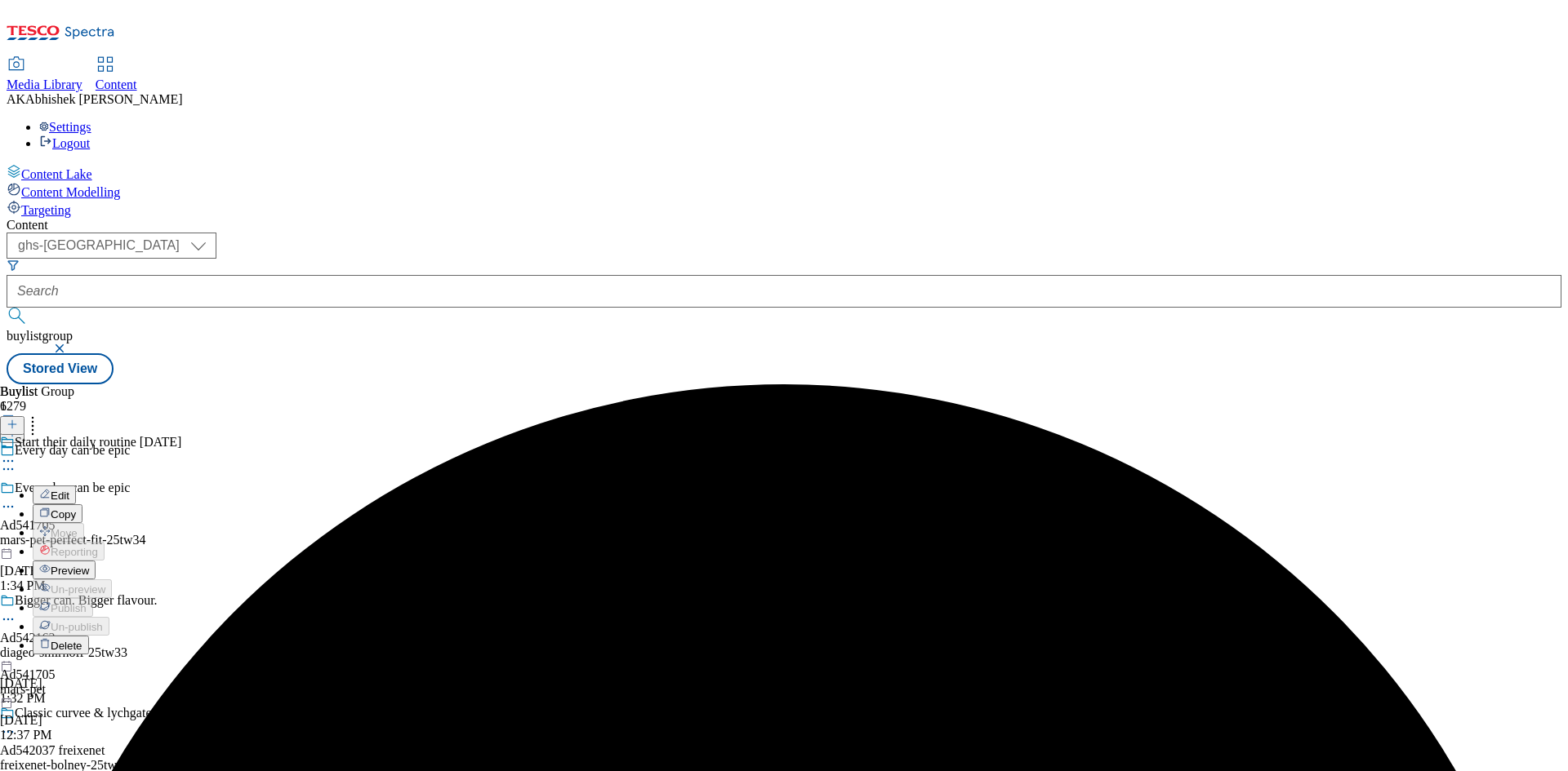
click at [70, 490] on span "Edit" at bounding box center [60, 496] width 19 height 12
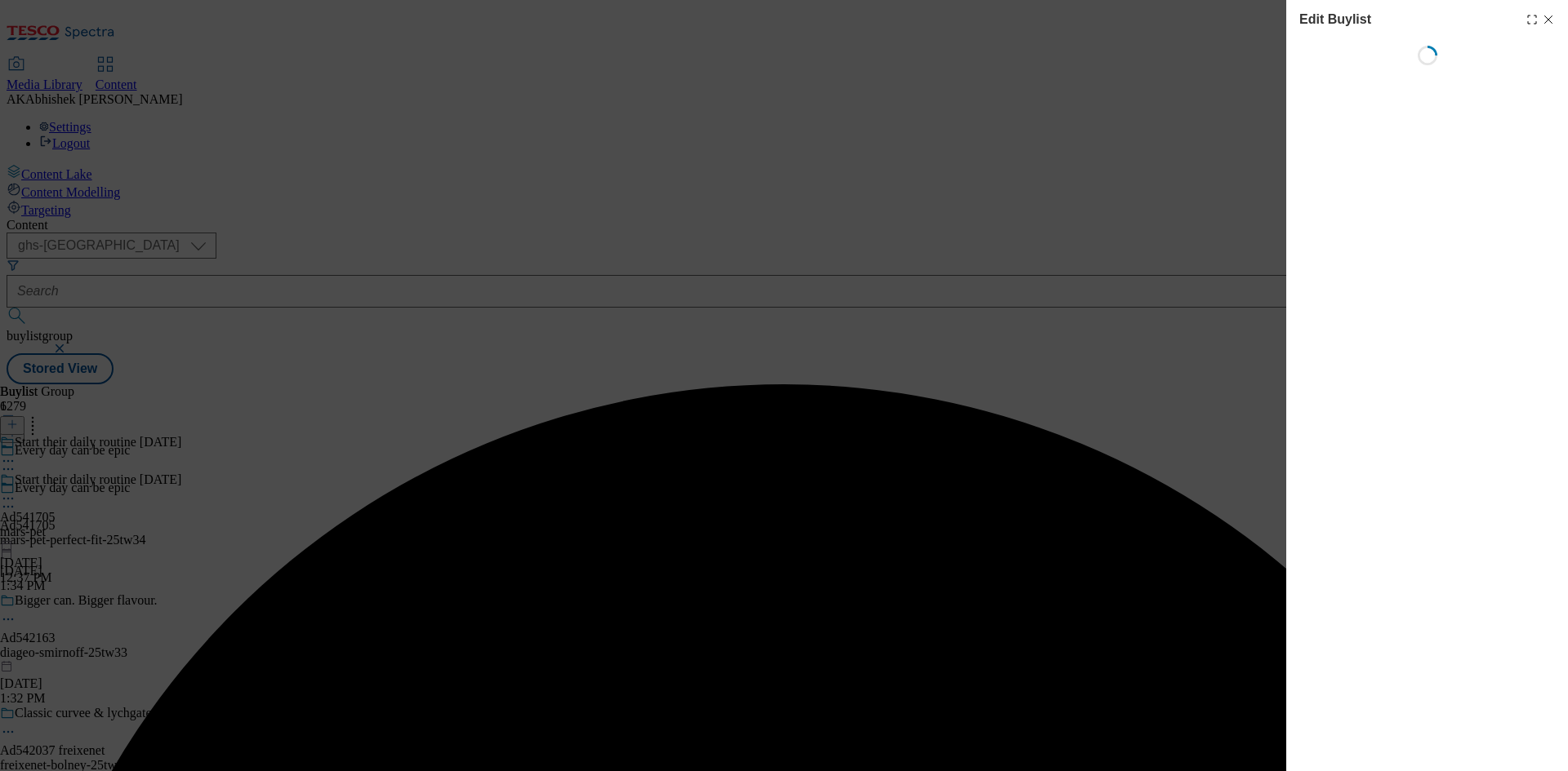
select select "tactical"
select select "supplier funded short term 1-3 weeks"
select select "dunnhumby"
select select "Banner"
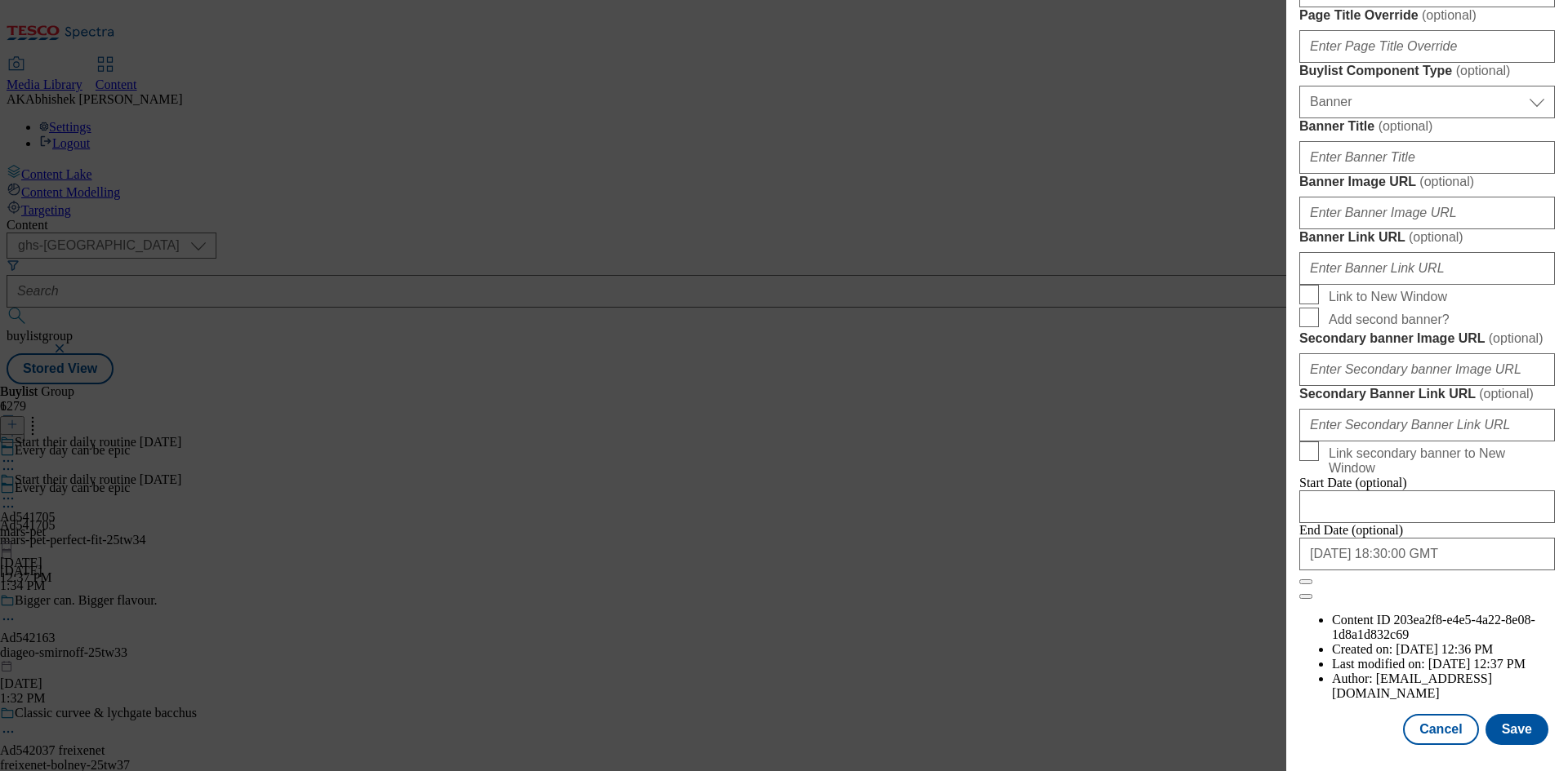
scroll to position [1689, 0]
click at [1499, 734] on button "Save" at bounding box center [1517, 729] width 63 height 31
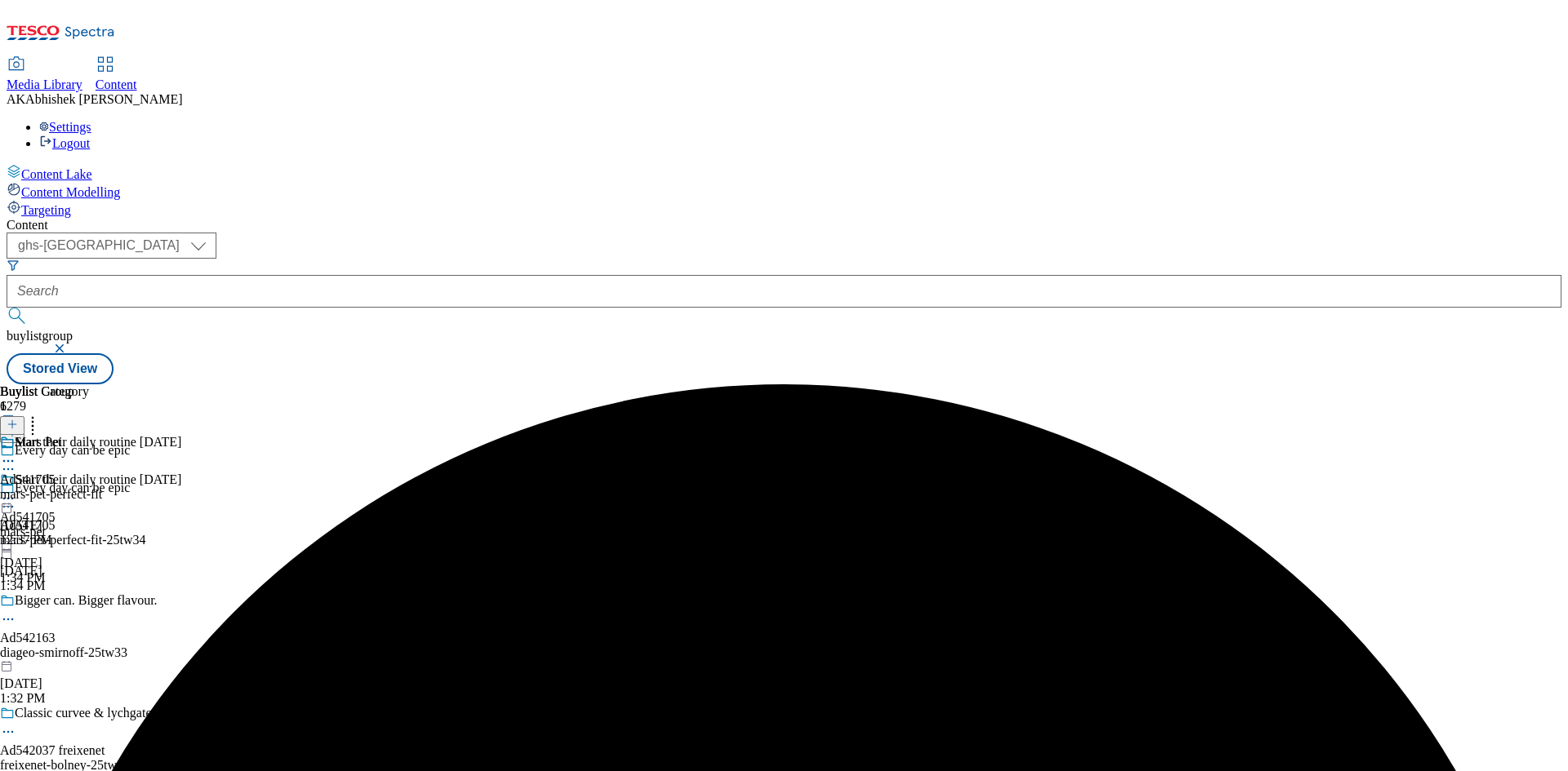
click at [16, 453] on icon at bounding box center [8, 461] width 16 height 16
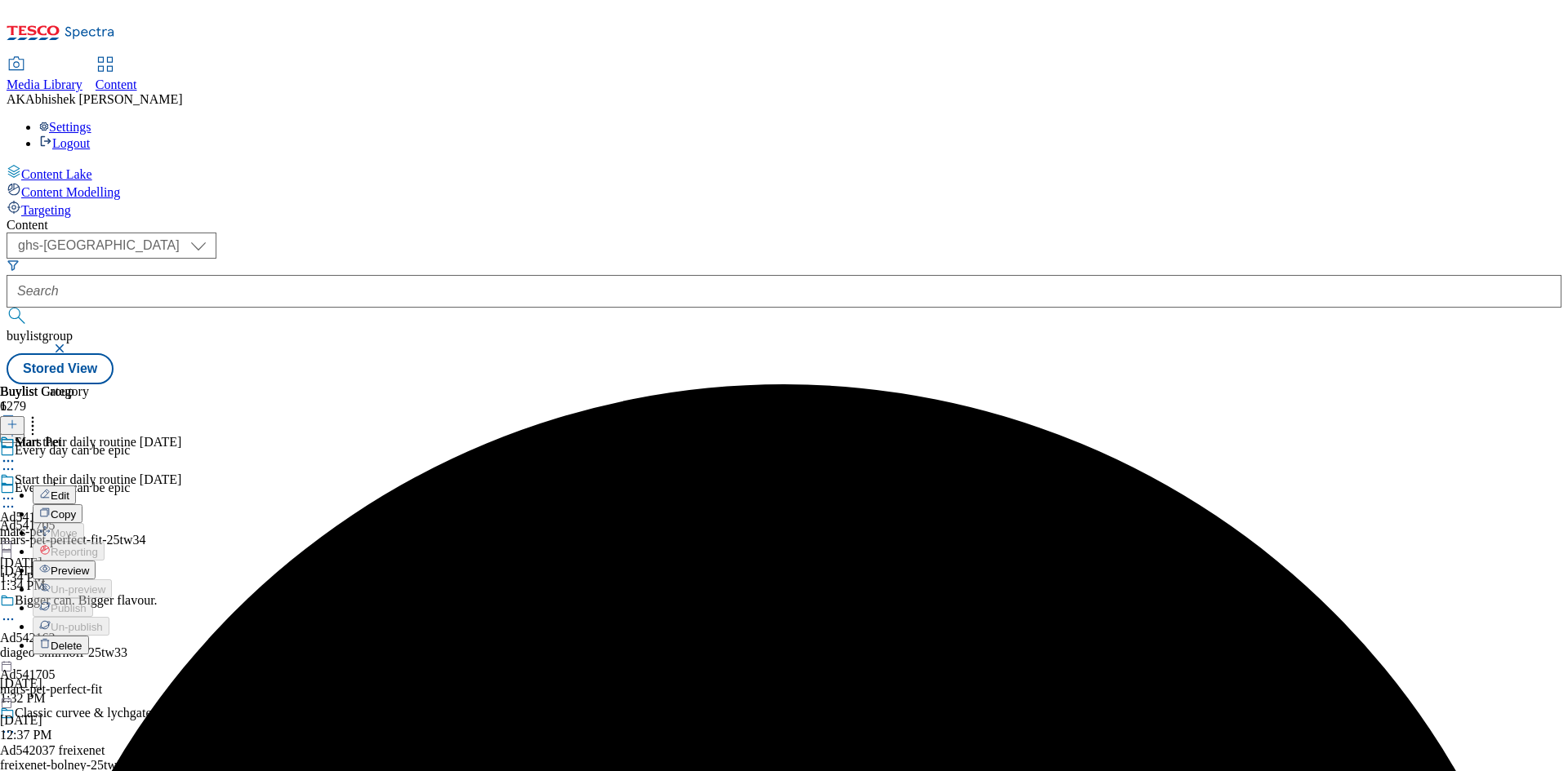
click at [70, 490] on span "Edit" at bounding box center [60, 496] width 19 height 12
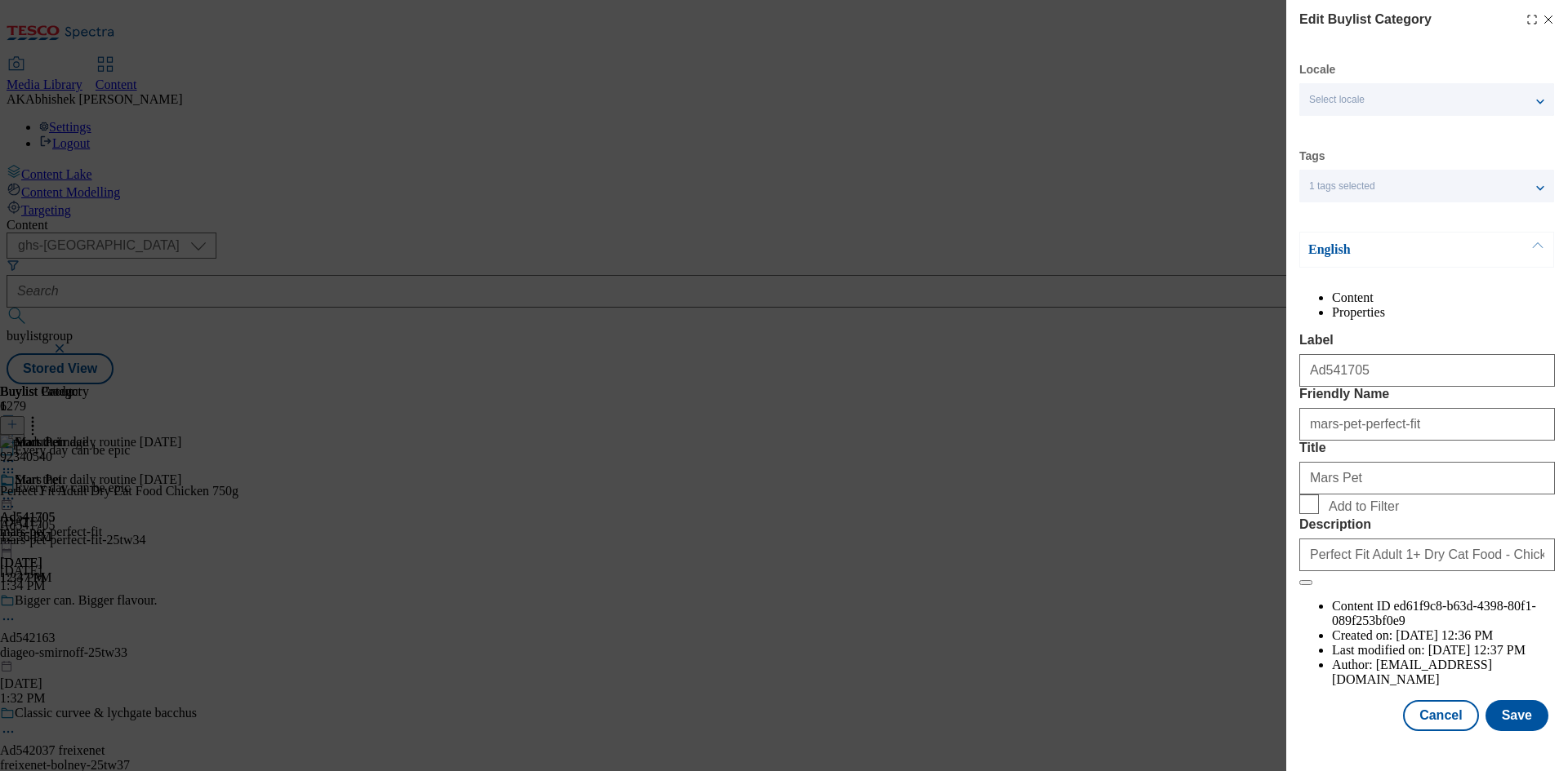
scroll to position [32, 0]
click at [1510, 731] on button "Save" at bounding box center [1517, 716] width 63 height 31
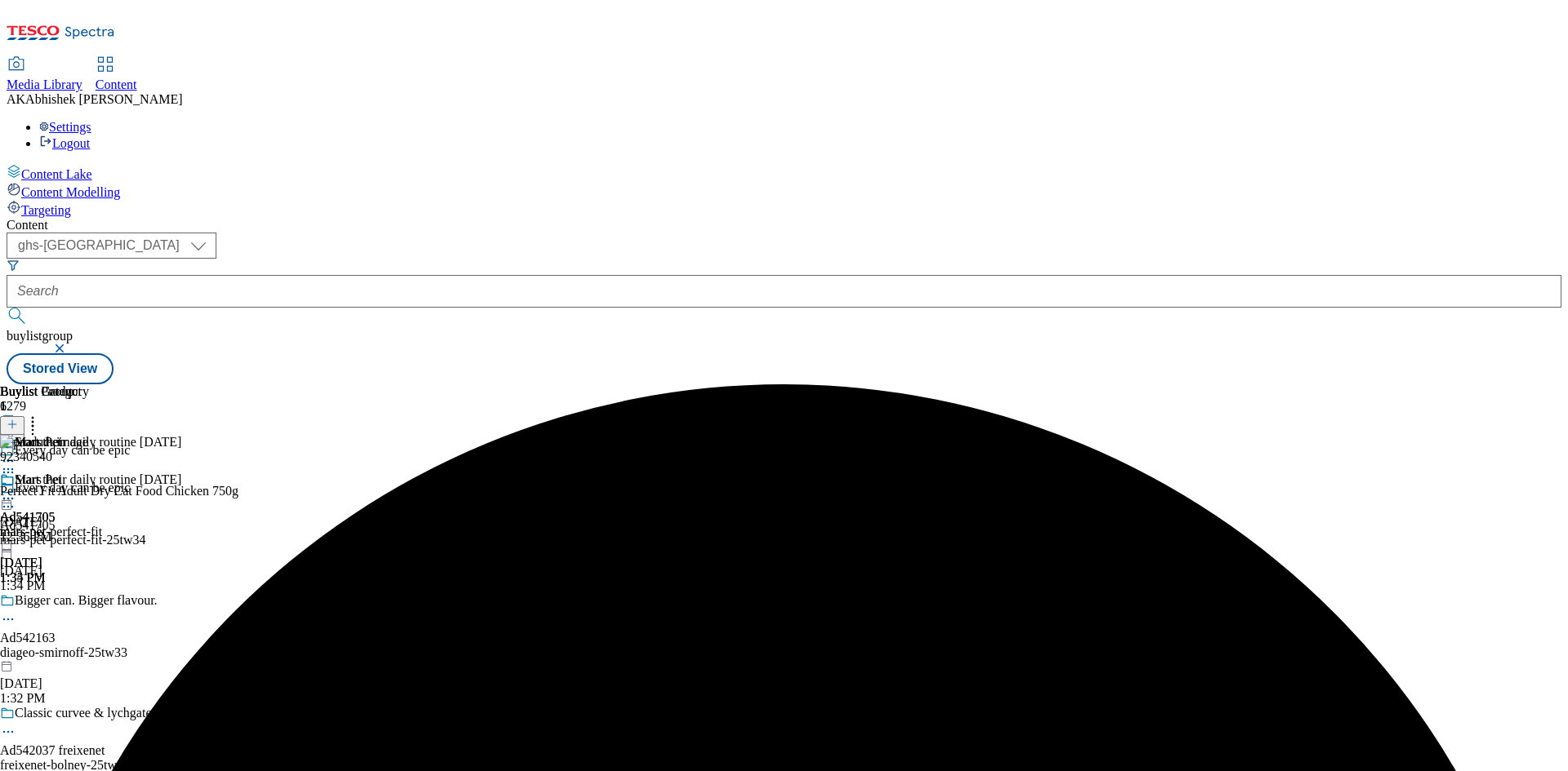
click at [10, 498] on circle at bounding box center [8, 499] width 3 height 3
click at [89, 602] on span "Preview" at bounding box center [70, 609] width 38 height 12
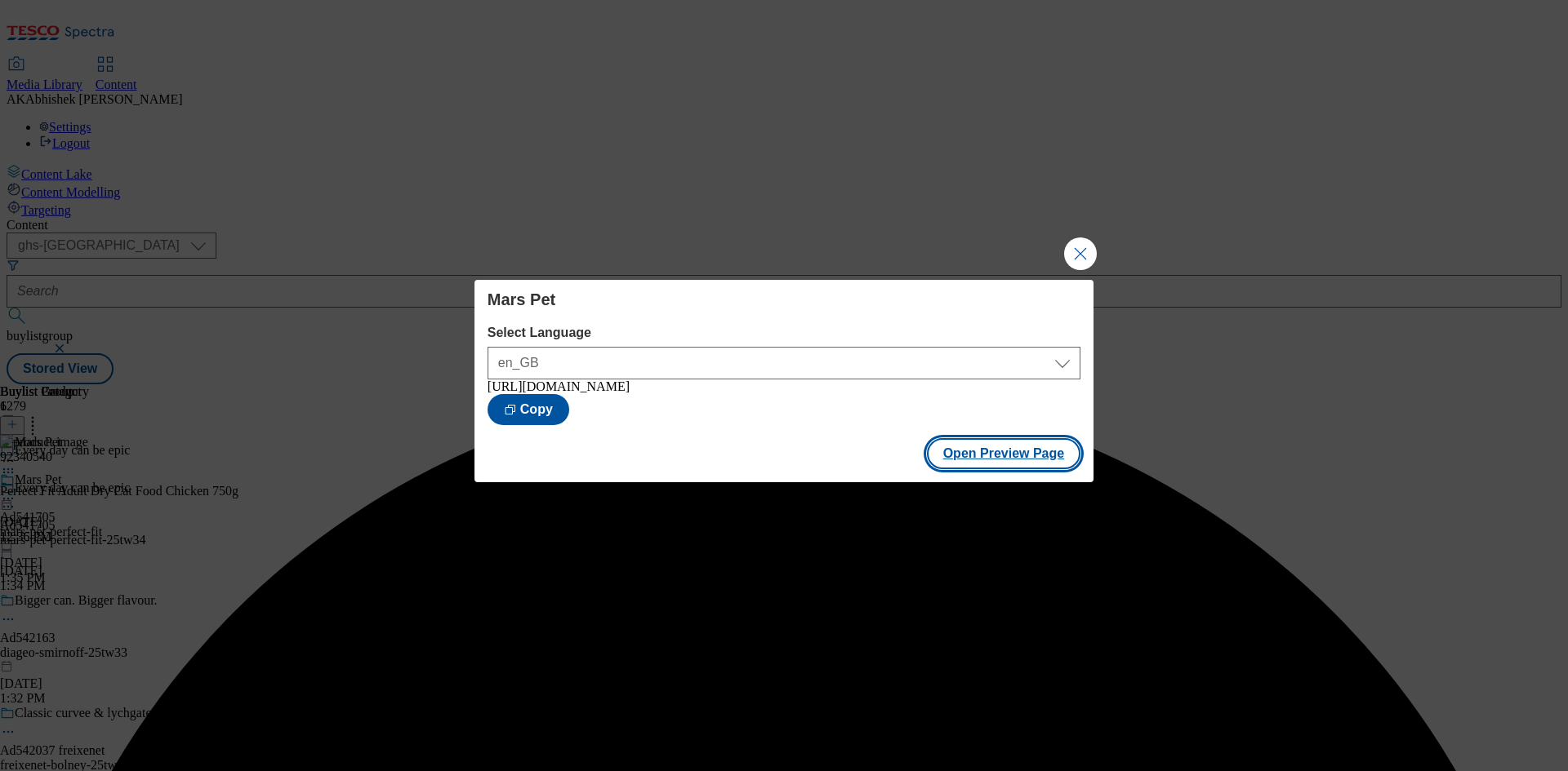
click at [1024, 460] on button "Open Preview Page" at bounding box center [1004, 453] width 154 height 31
click at [1076, 245] on button "Close Modal" at bounding box center [1080, 253] width 33 height 33
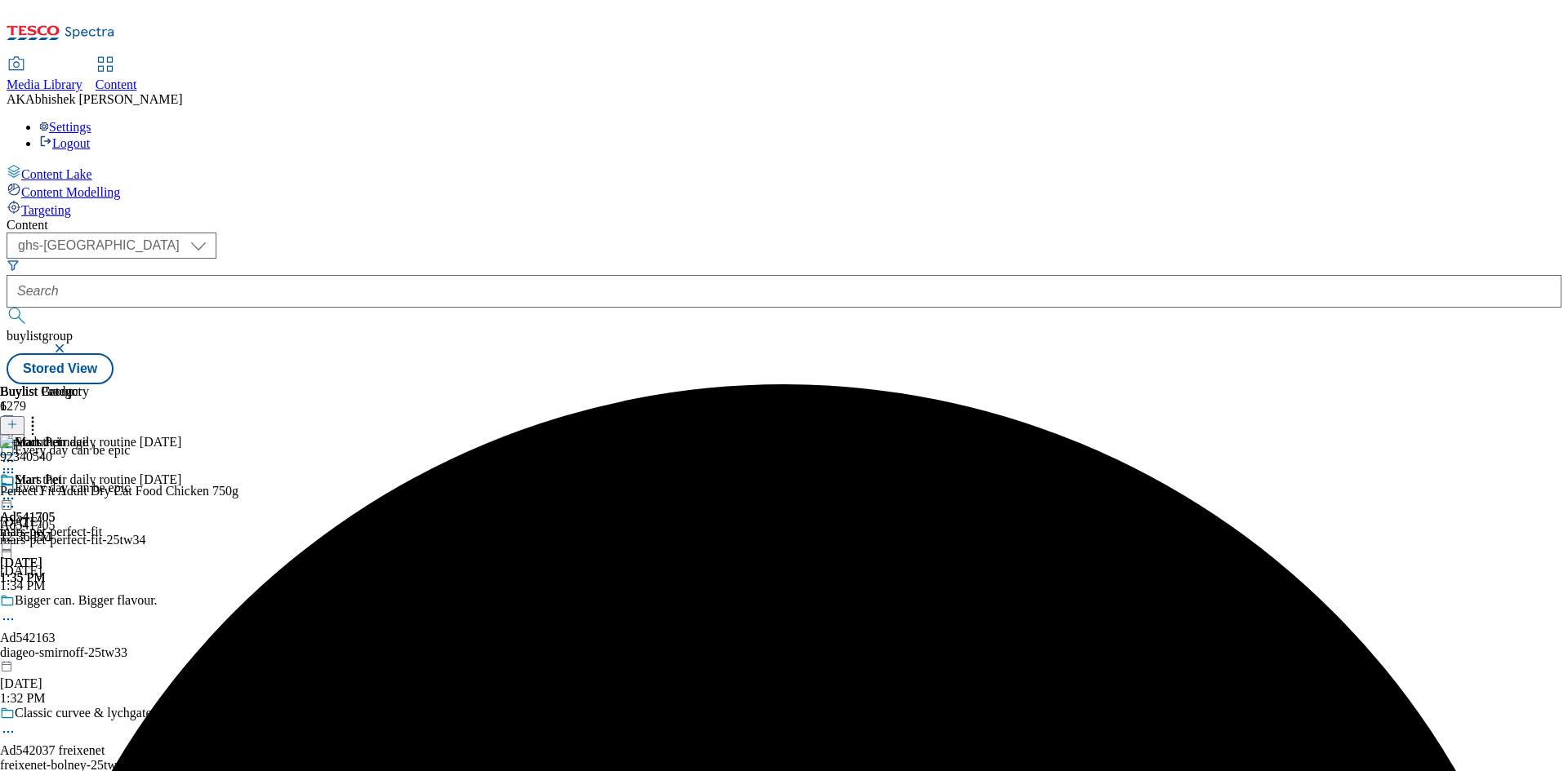
click at [16, 491] on icon at bounding box center [8, 499] width 16 height 16
click at [87, 659] on span "Publish" at bounding box center [69, 665] width 36 height 12
click at [16, 491] on icon at bounding box center [8, 499] width 16 height 16
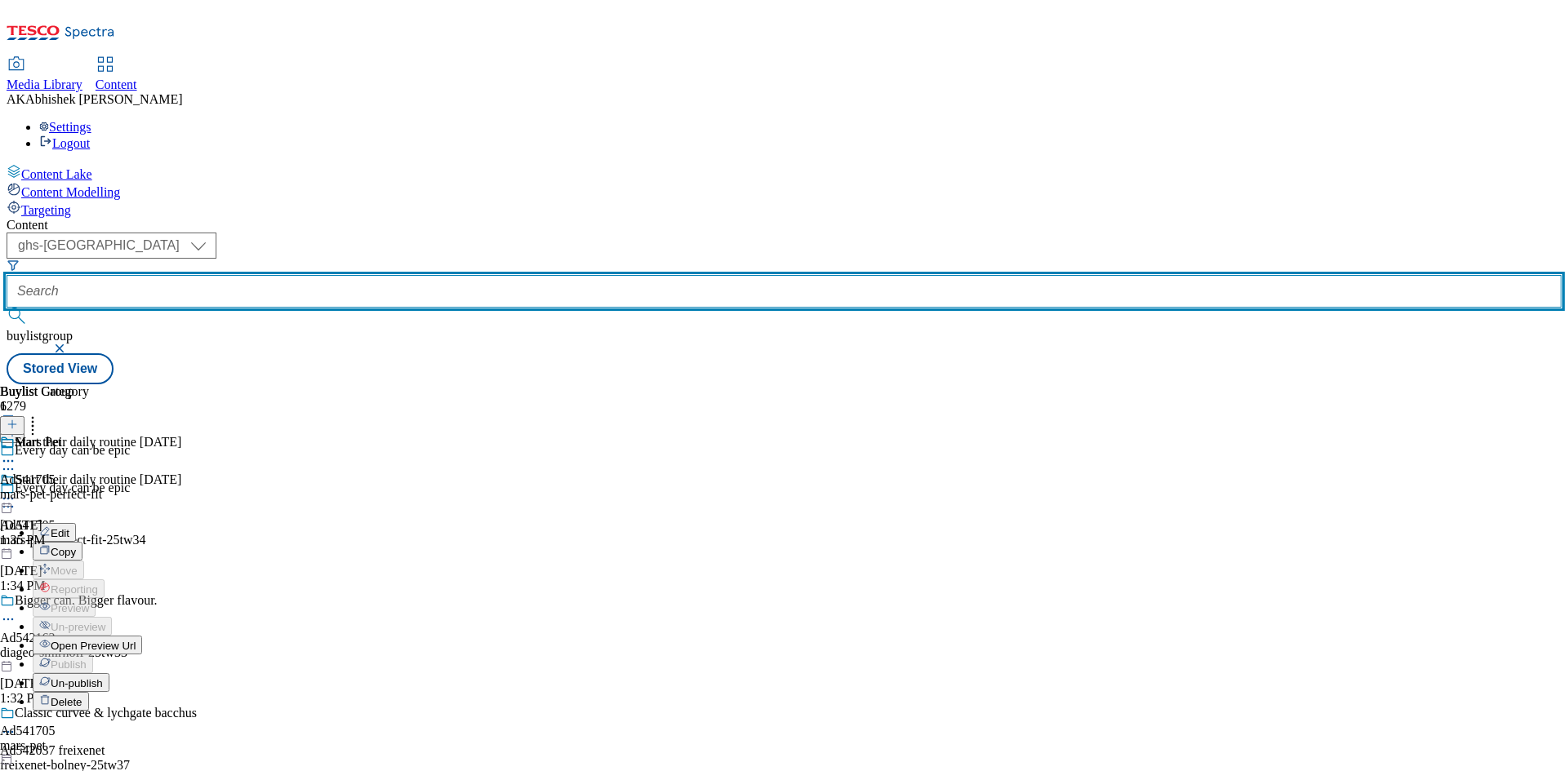
click at [387, 275] on input "text" at bounding box center [783, 291] width 1555 height 33
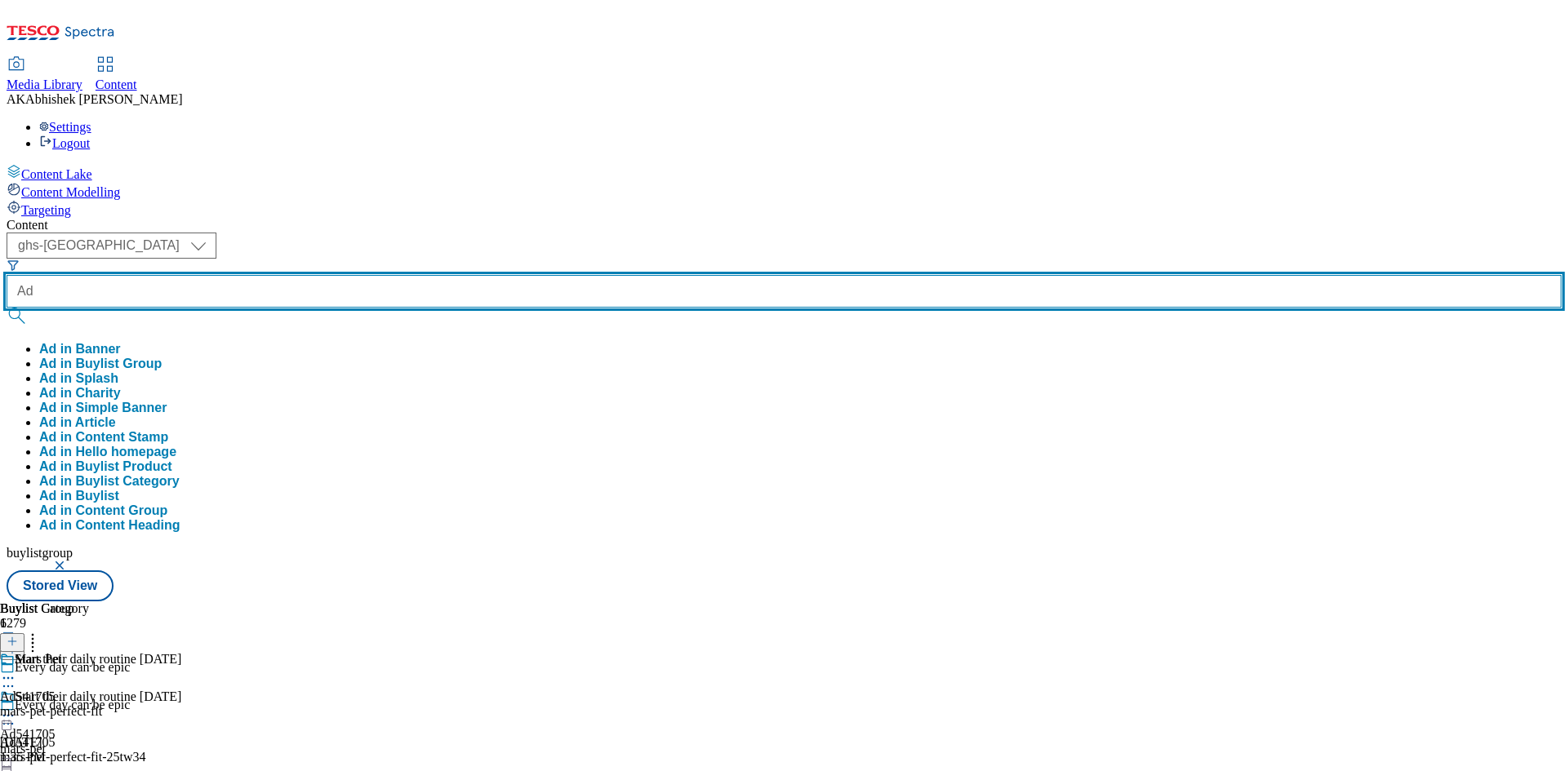
paste input "542094"
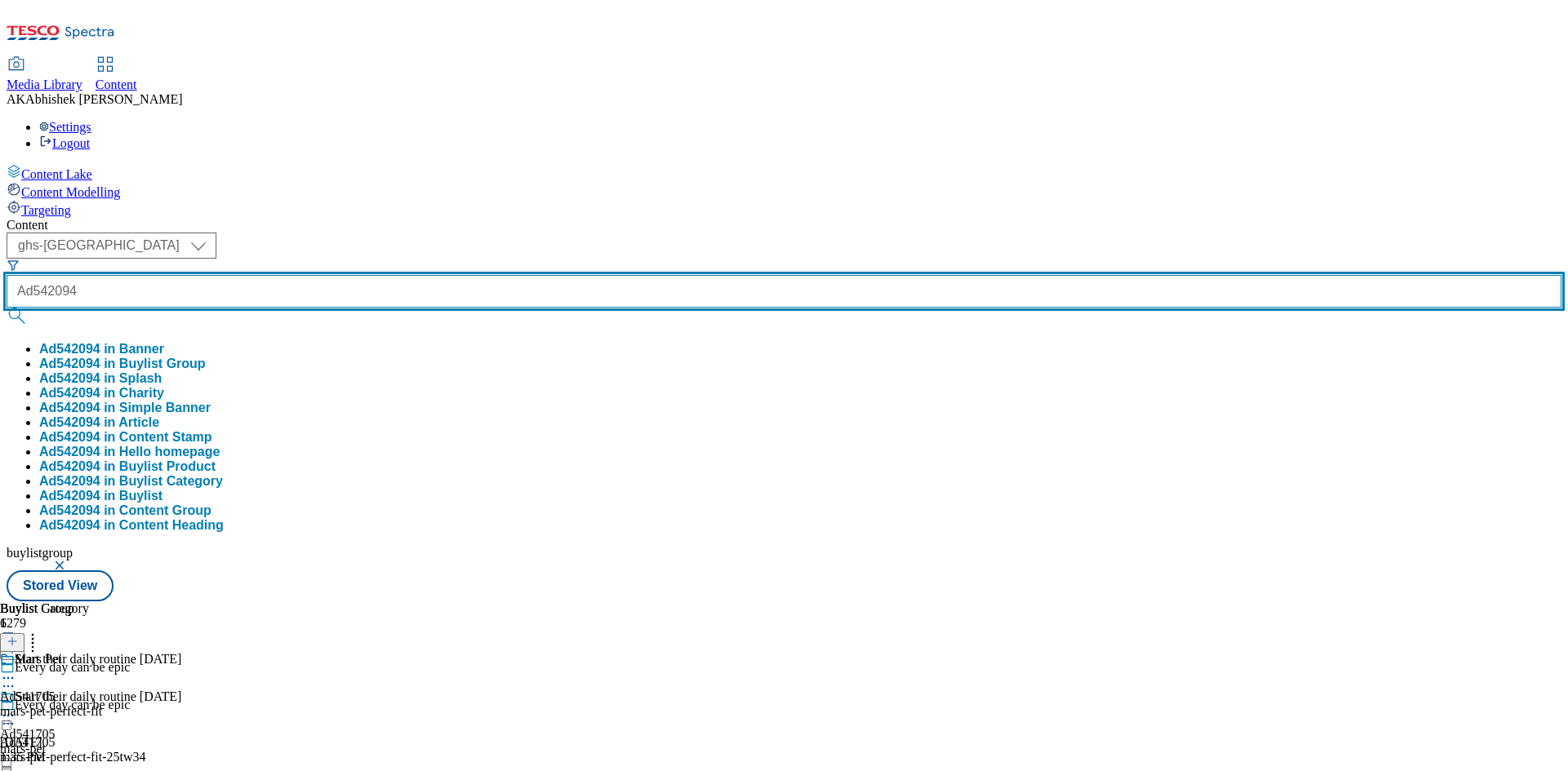
type input "Ad542094"
click at [6, 308] on button "submit" at bounding box center [18, 316] width 23 height 16
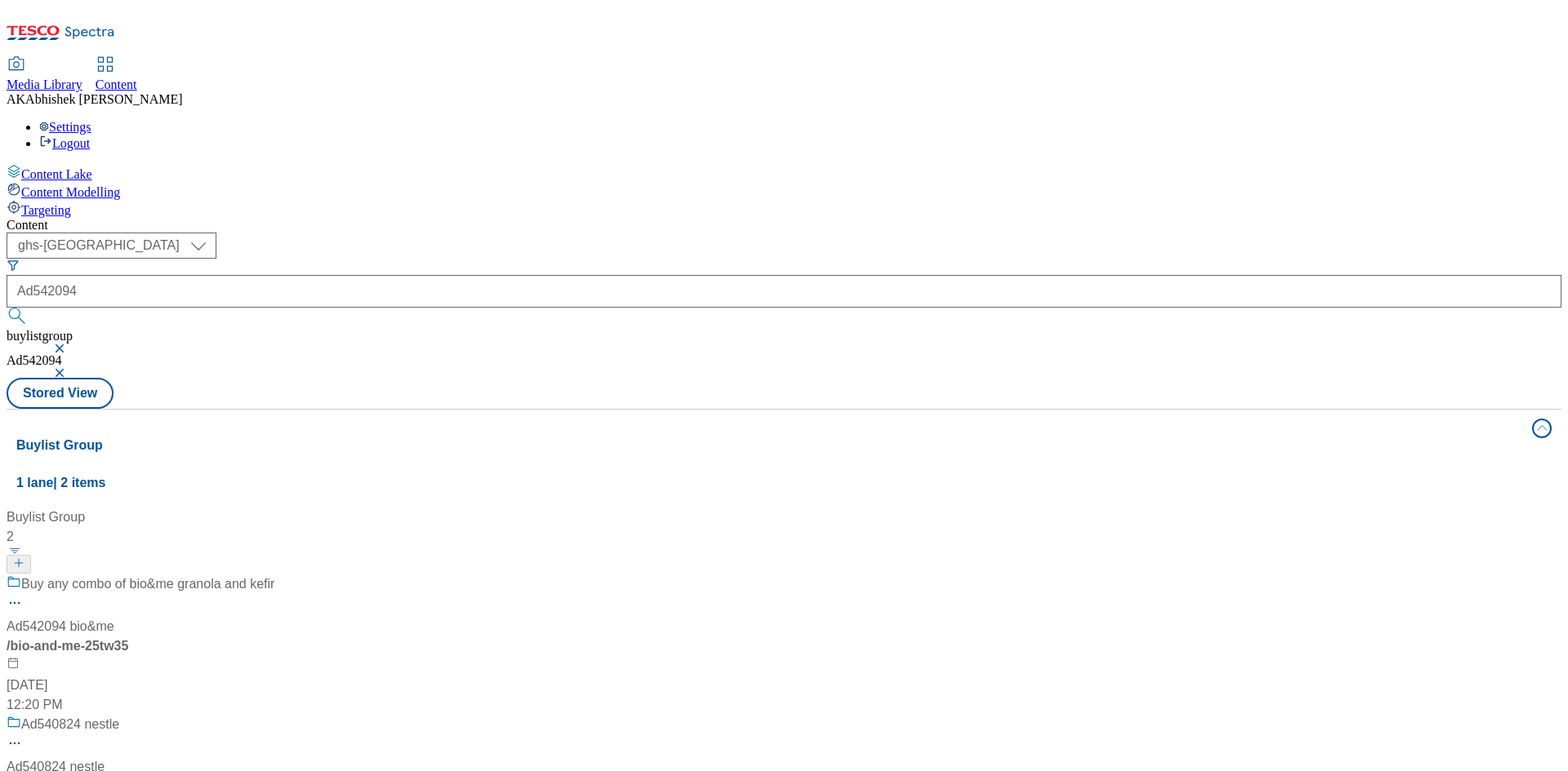
click at [274, 636] on div "/ bio-and-me-25tw35" at bounding box center [140, 646] width 268 height 20
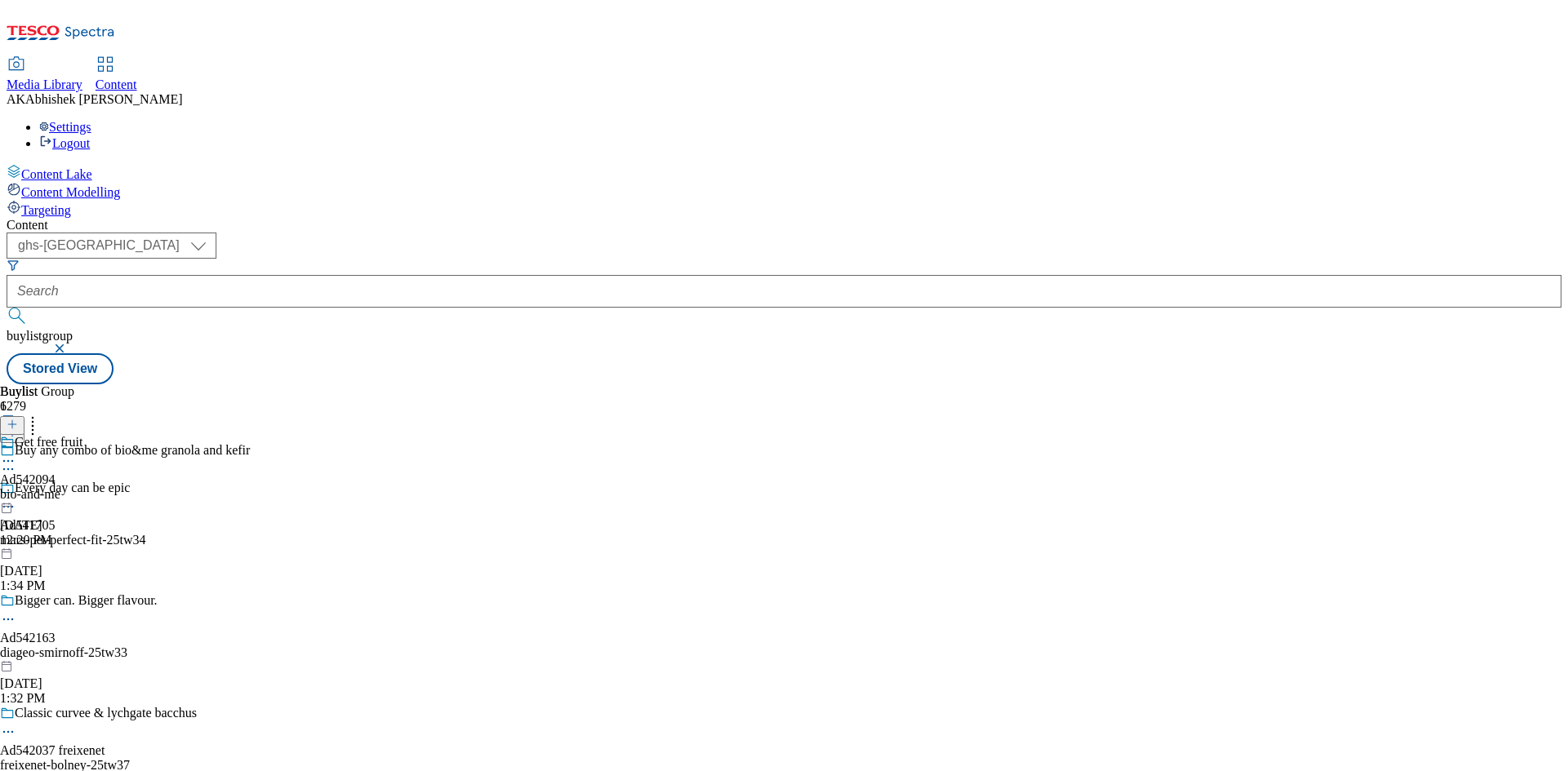
click at [16, 461] on icon at bounding box center [8, 469] width 16 height 16
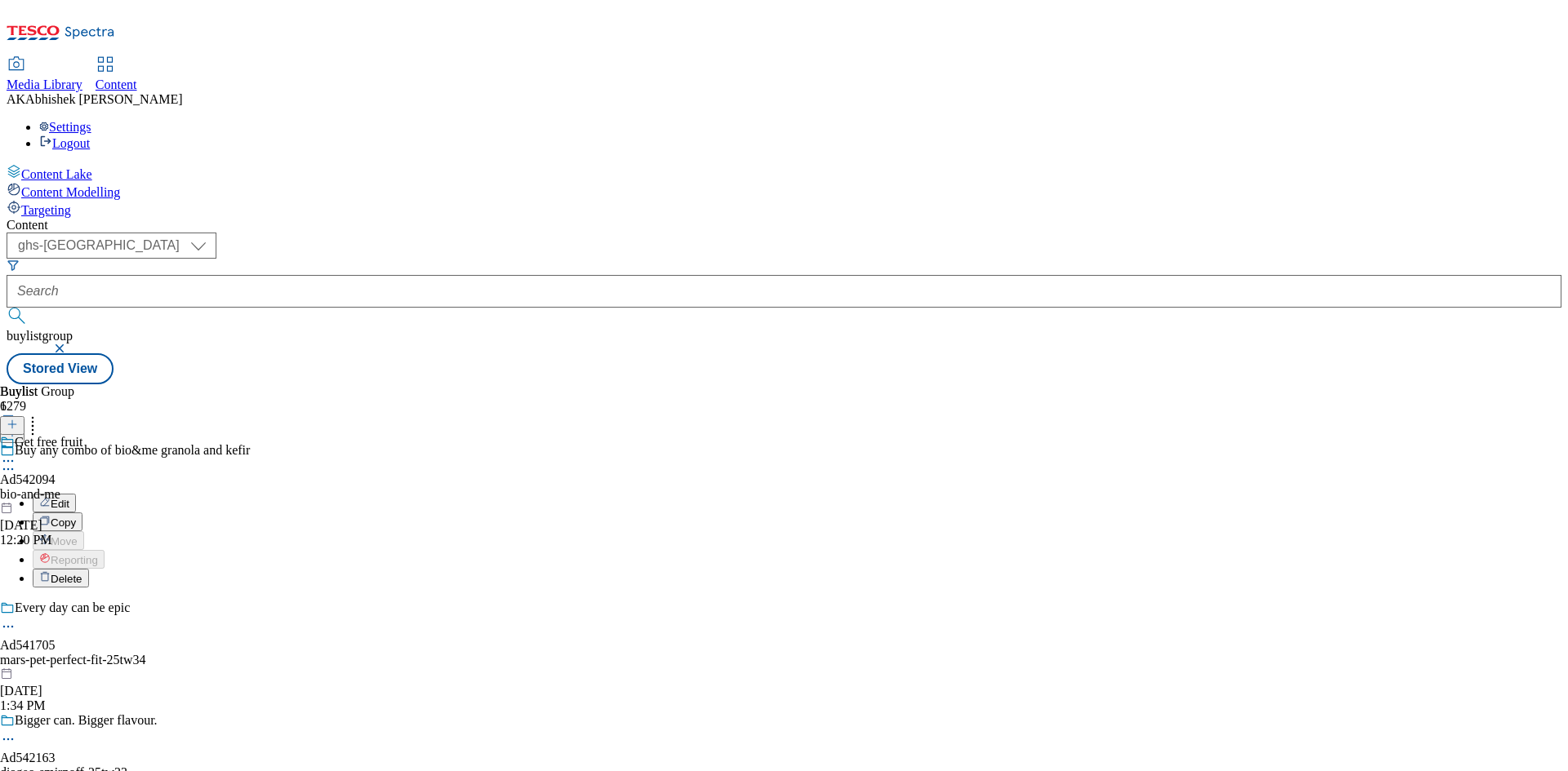
click at [70, 498] on span "Edit" at bounding box center [60, 504] width 19 height 12
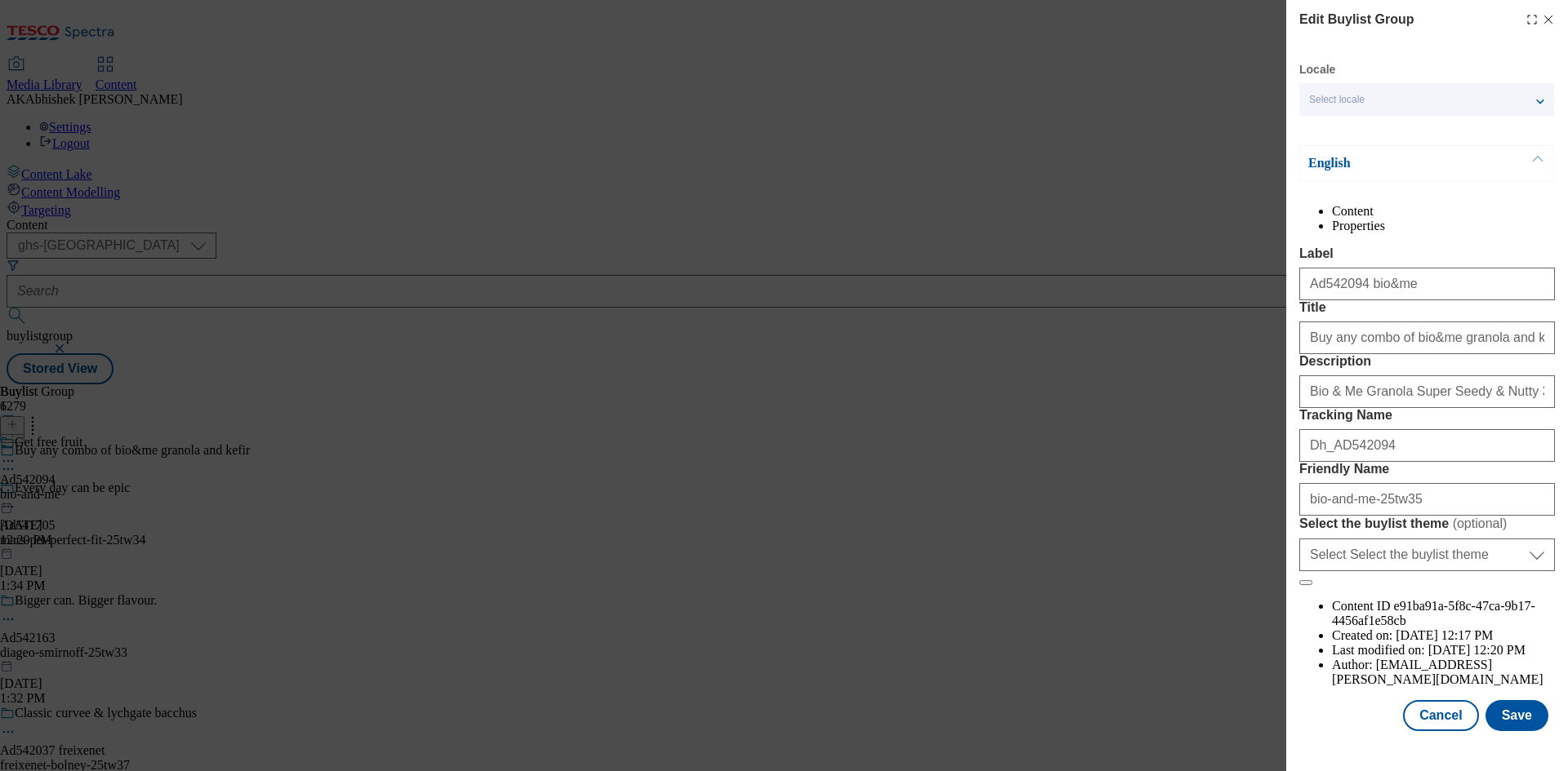
scroll to position [62, 0]
click at [1367, 516] on input "bio-and-me-25tw35" at bounding box center [1427, 499] width 255 height 33
type input "bio-and-me-fruit-range-25tw35"
click at [1520, 727] on button "Save" at bounding box center [1517, 716] width 63 height 31
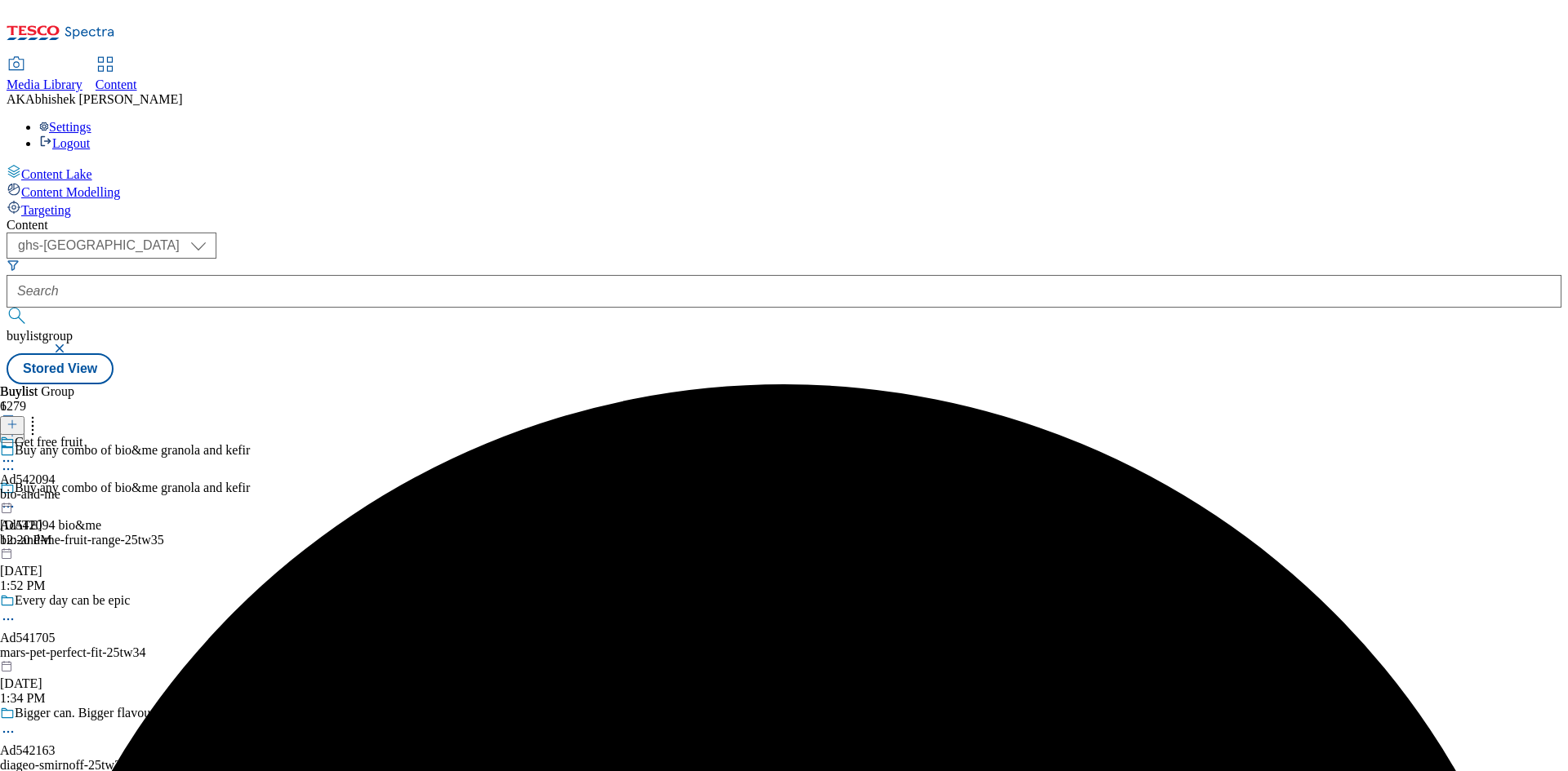
click at [16, 453] on icon at bounding box center [8, 461] width 16 height 16
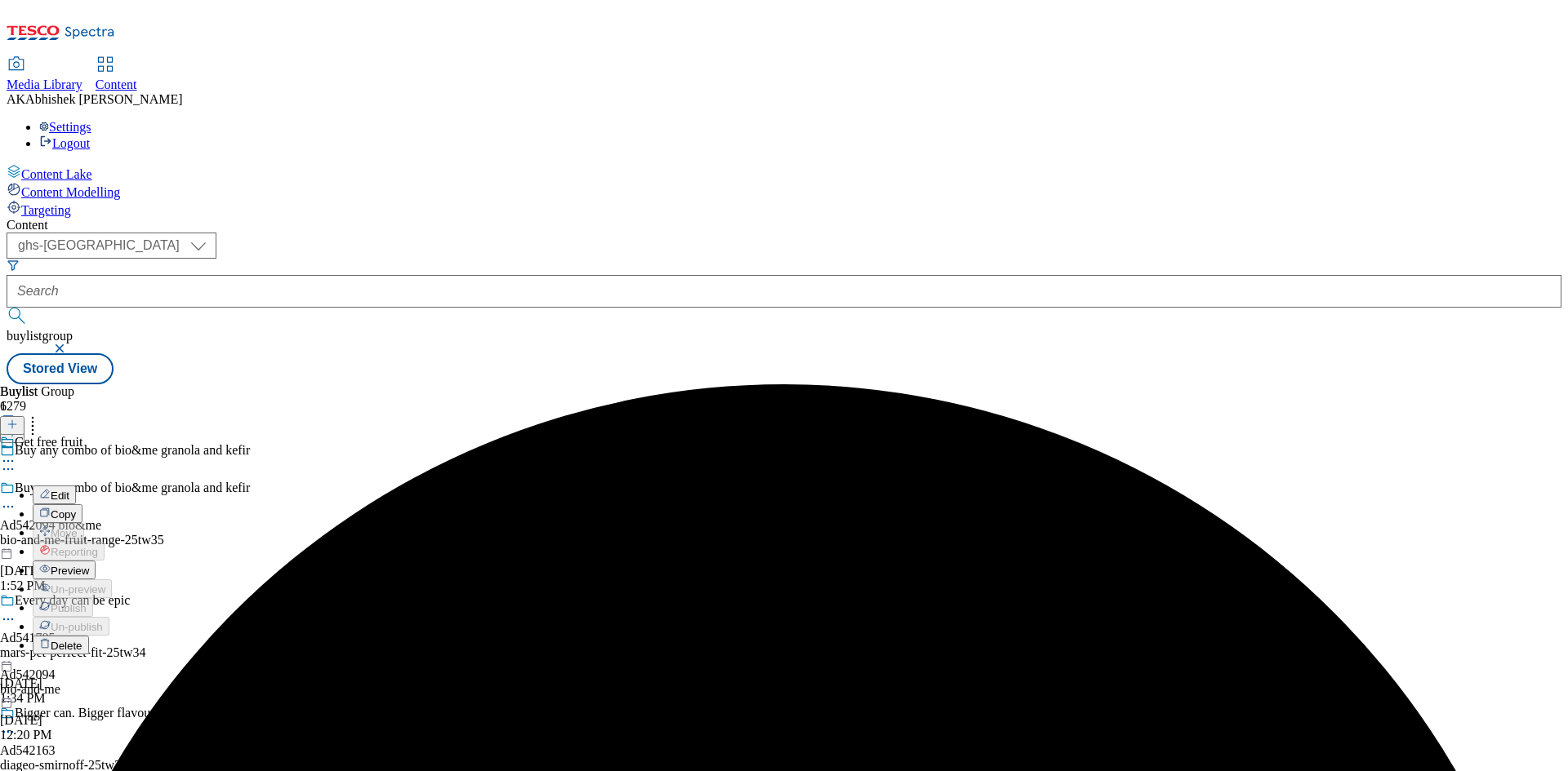
click at [70, 490] on span "Edit" at bounding box center [60, 496] width 19 height 12
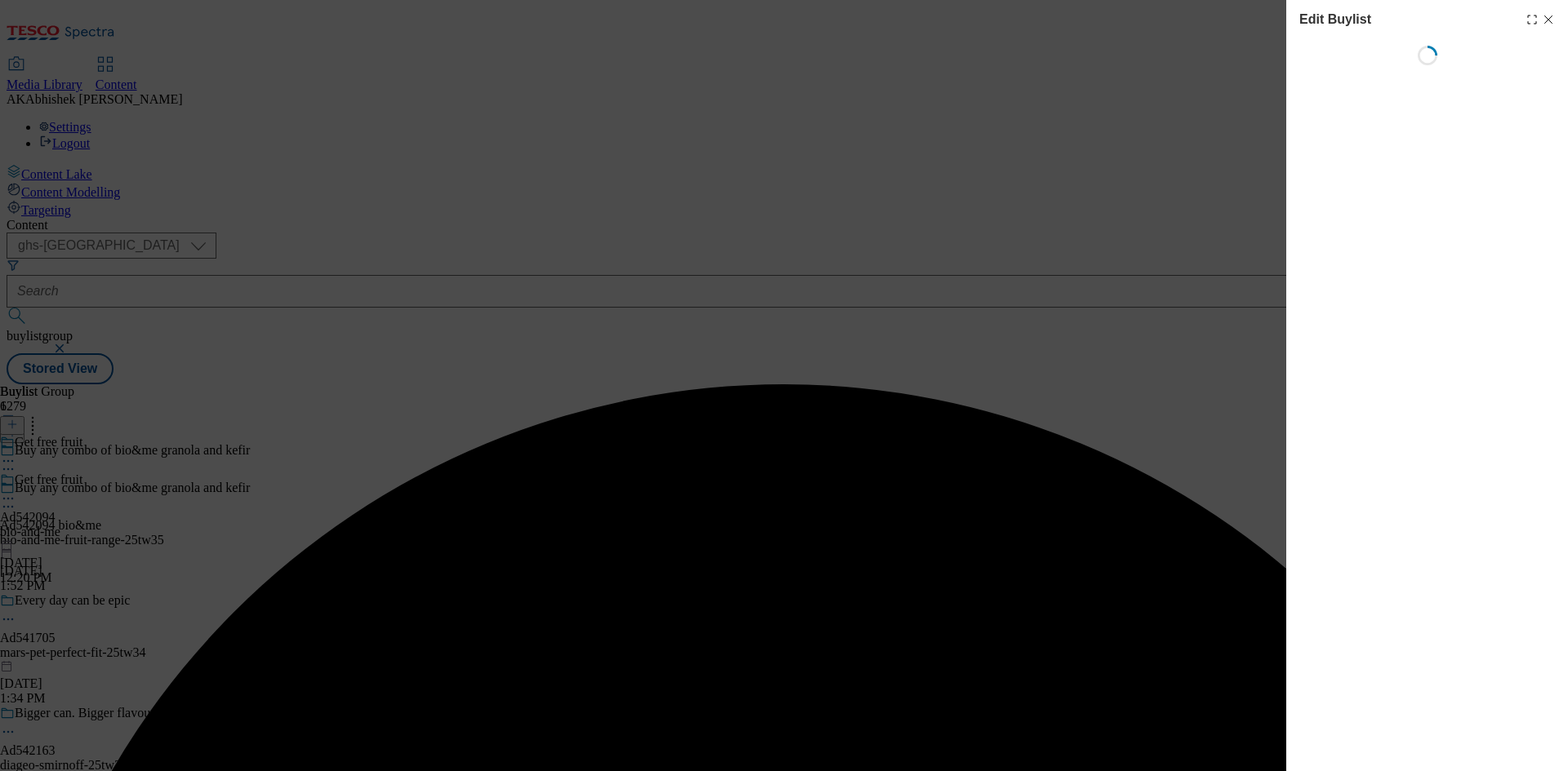
select select "tactical"
select select "supplier funded short term 1-3 weeks"
select select "dunnhumby"
select select "Banner"
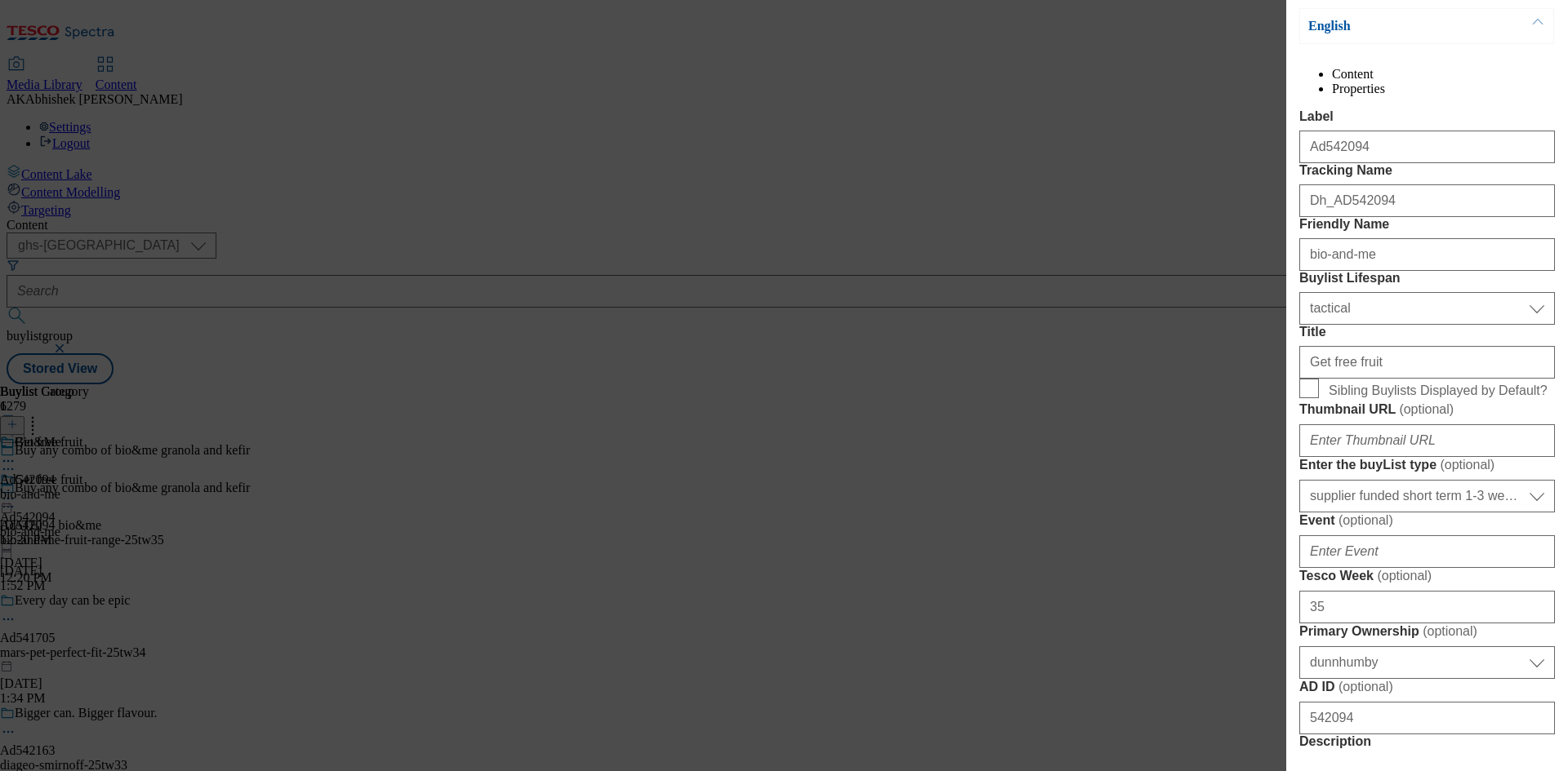
scroll to position [245, 0]
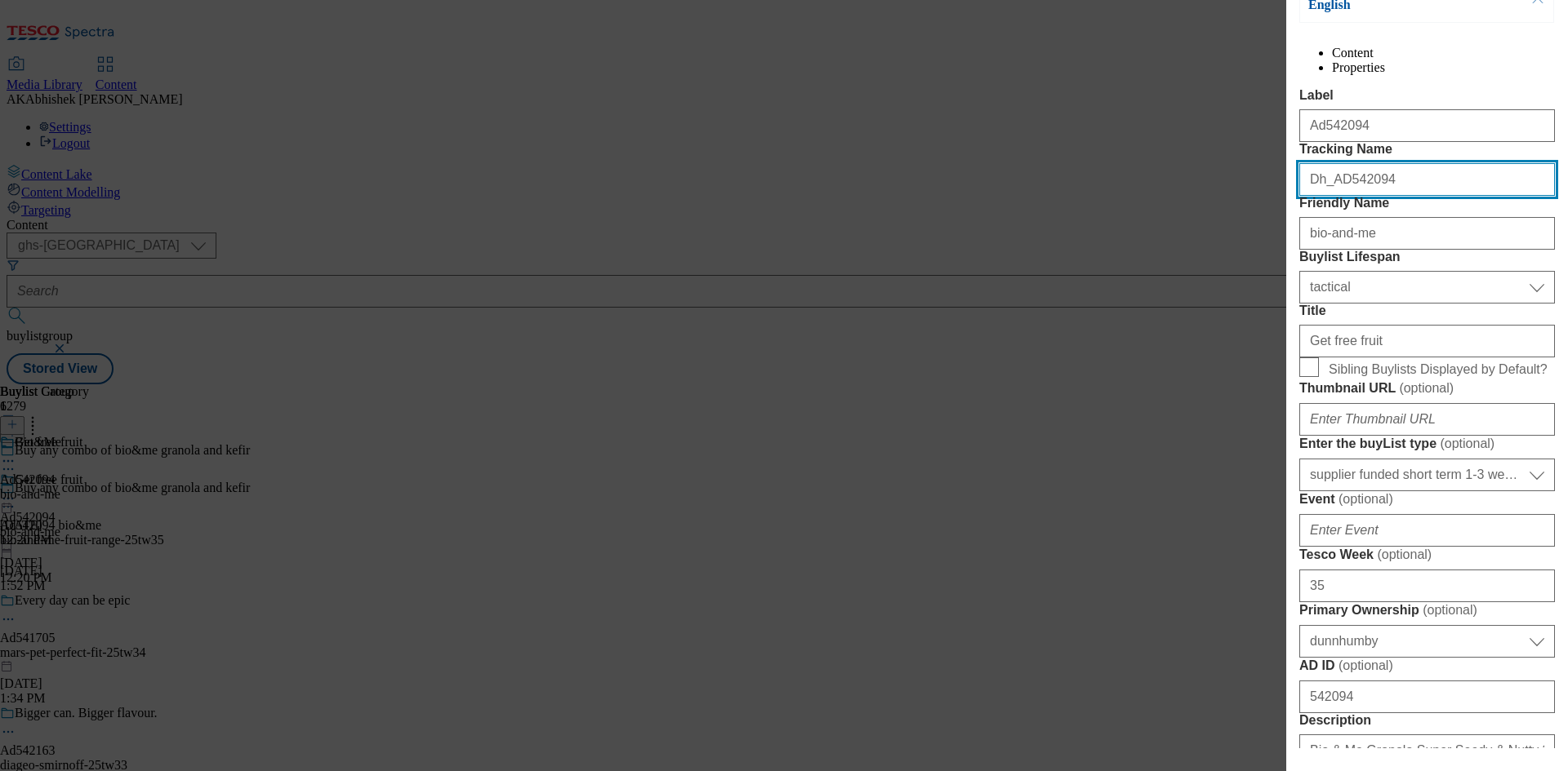
click at [1317, 196] on input "Dh_AD542094" at bounding box center [1427, 179] width 255 height 33
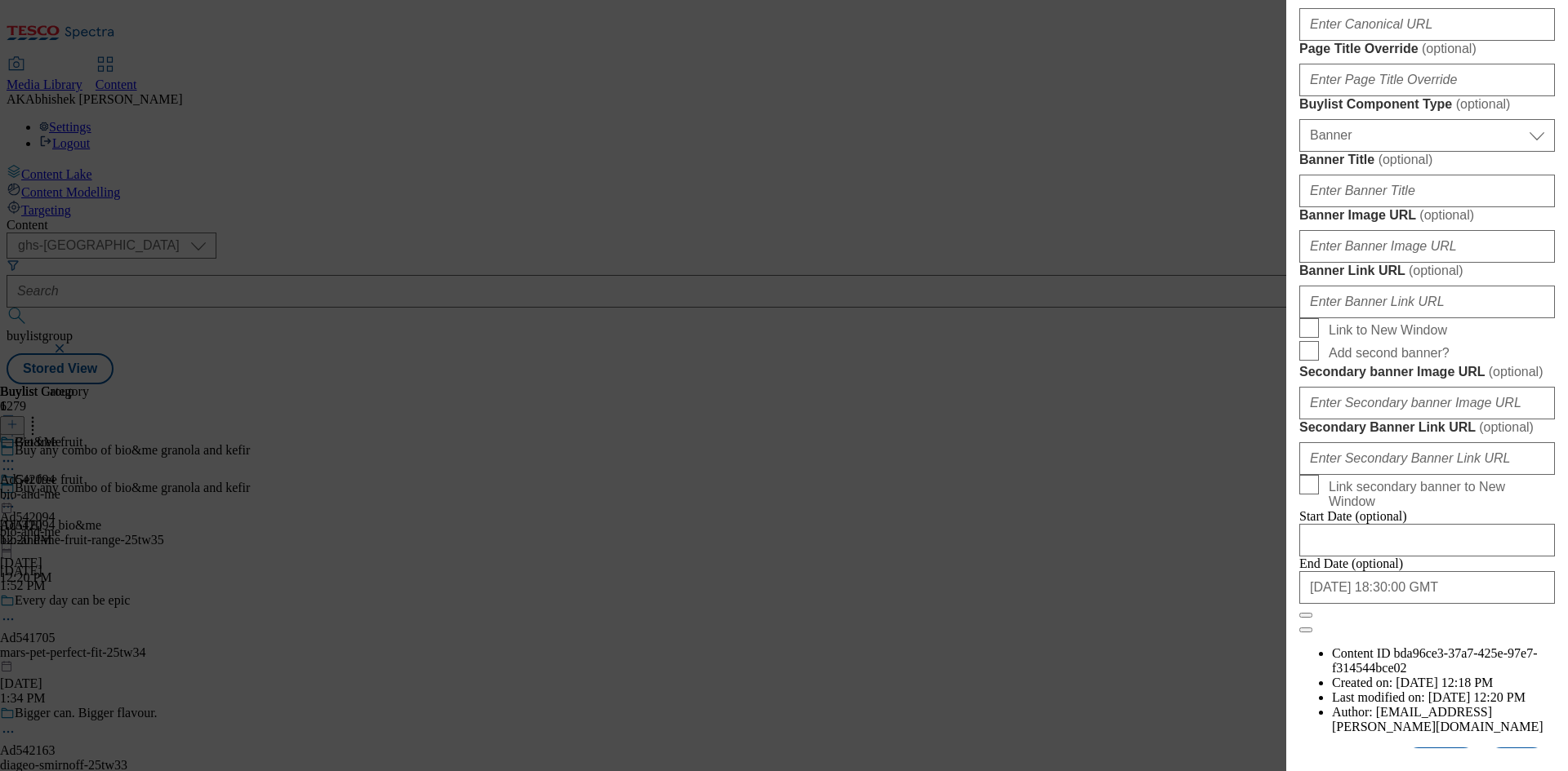
scroll to position [1061, 0]
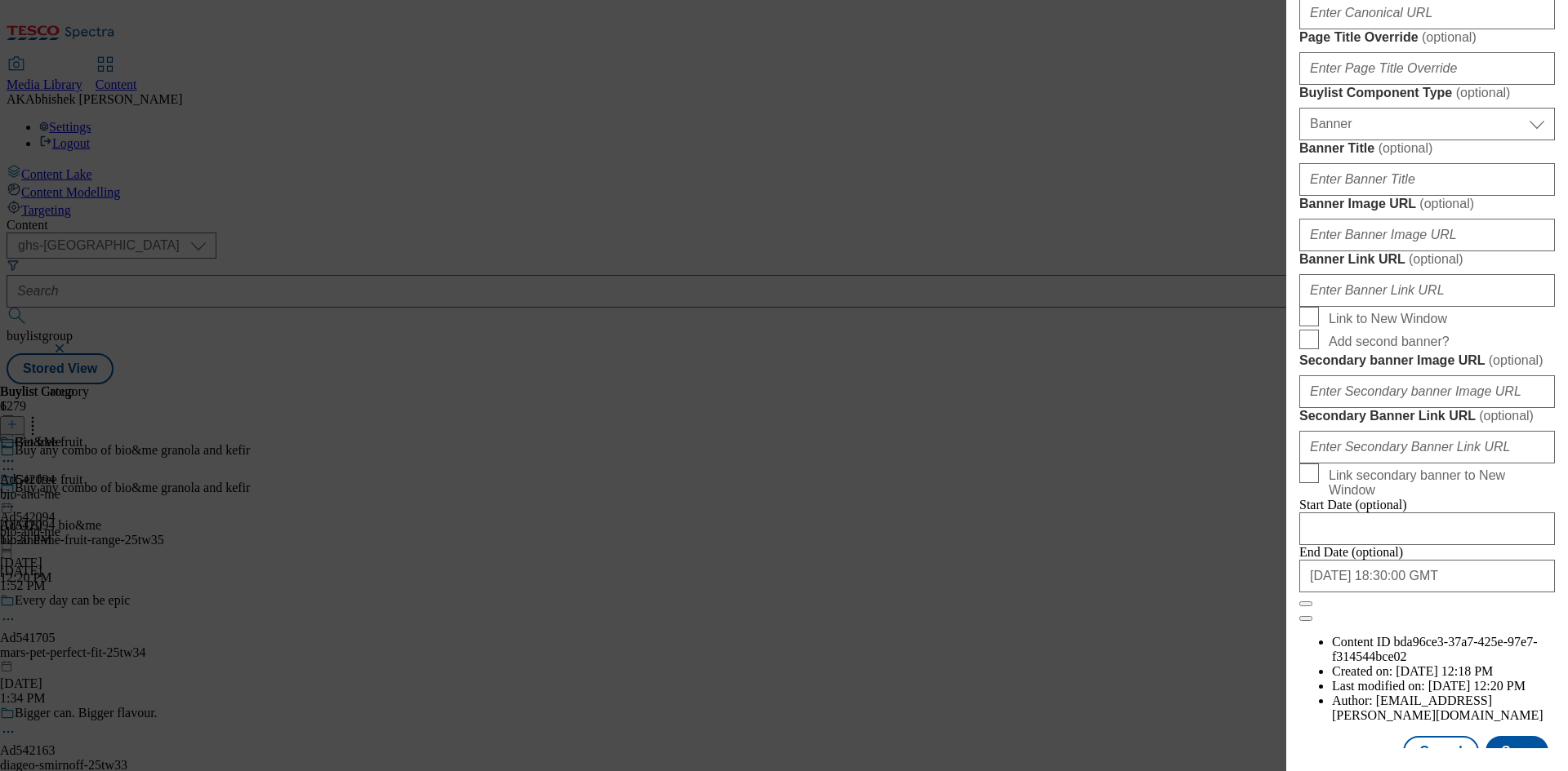
type input "DH_AD542094"
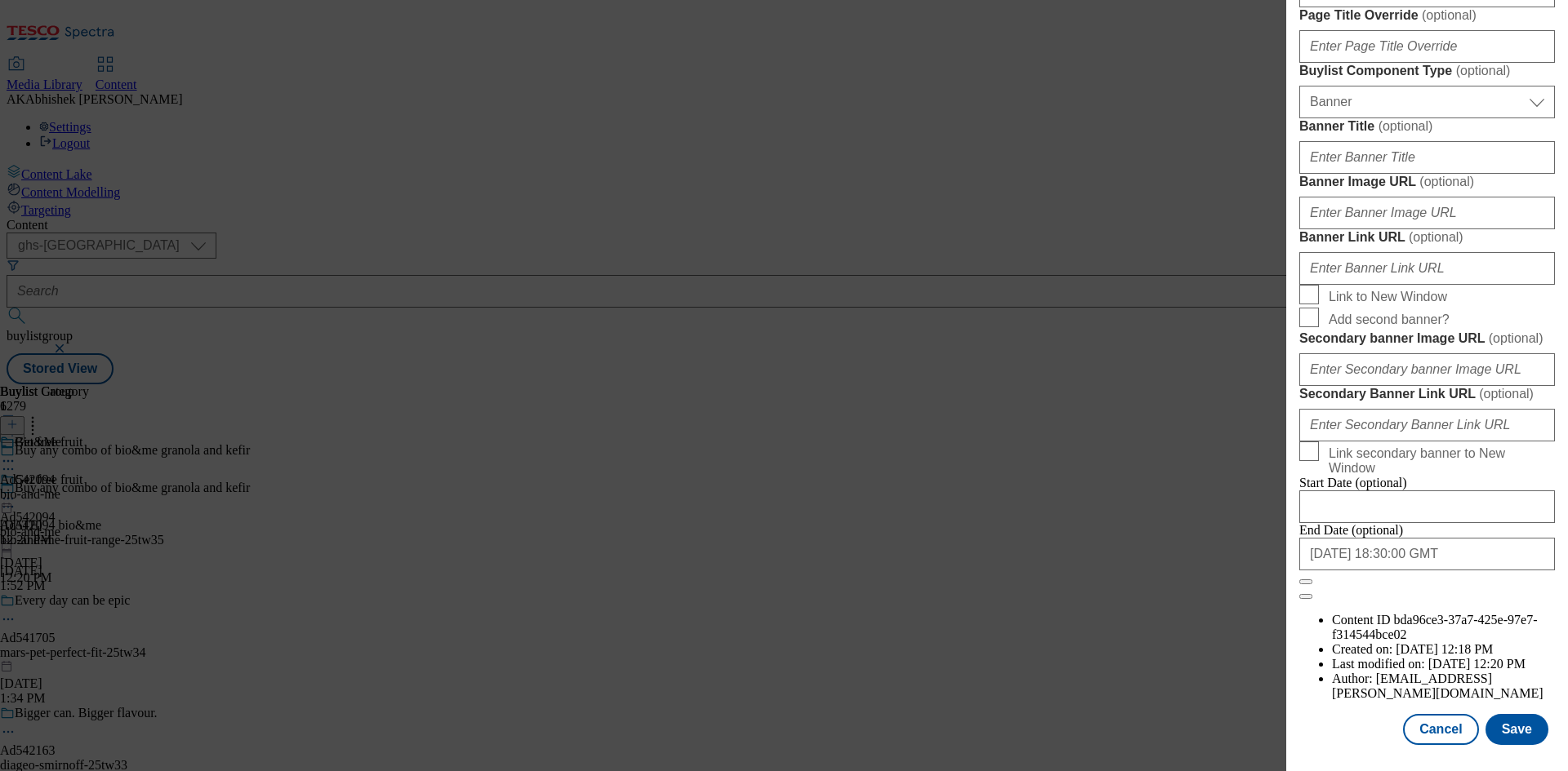
scroll to position [1689, 0]
click at [1489, 570] on input "2026-01-02 18:30:00 GMT" at bounding box center [1427, 554] width 255 height 33
select select "2026"
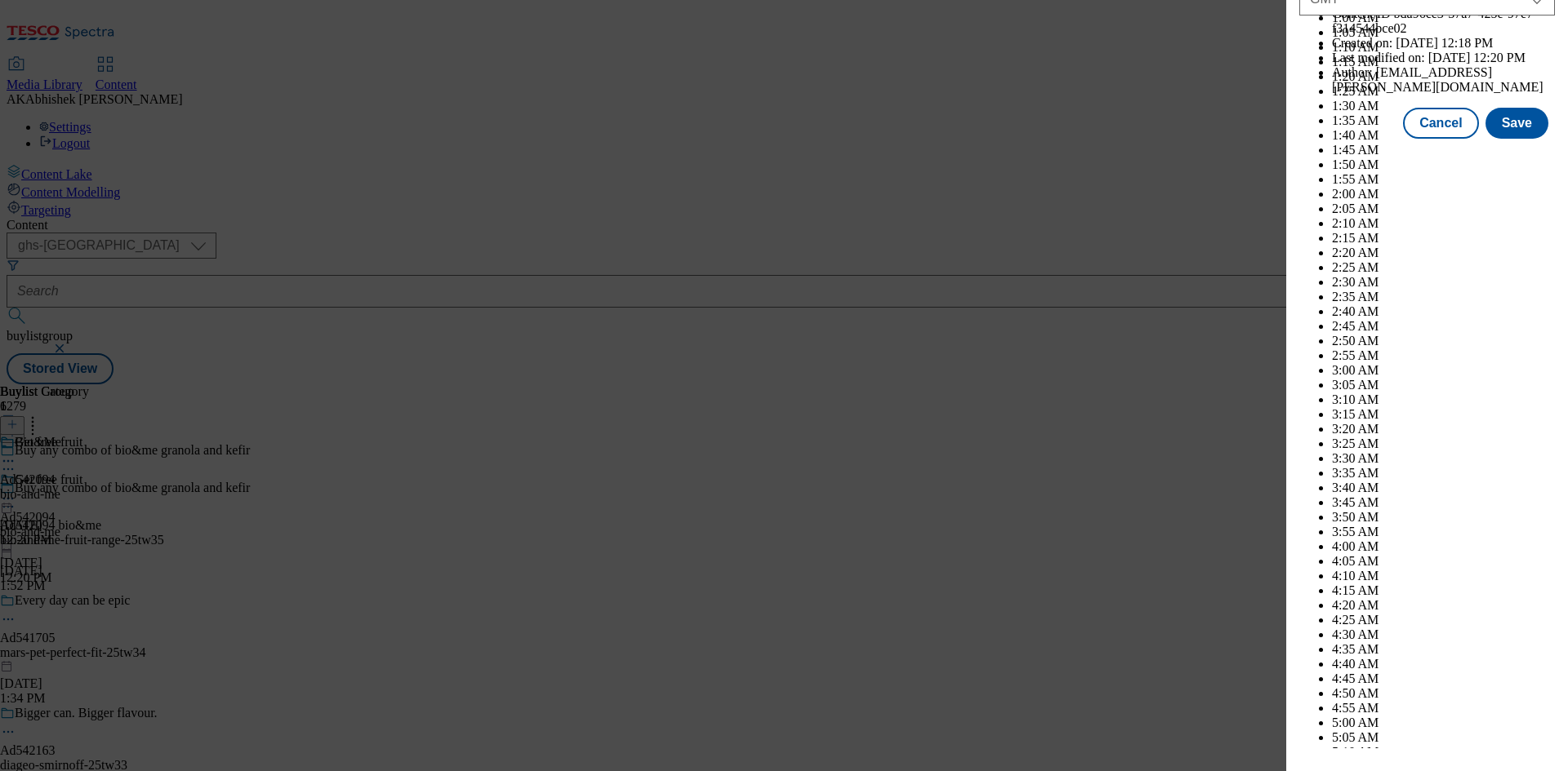
scroll to position [6695, 0]
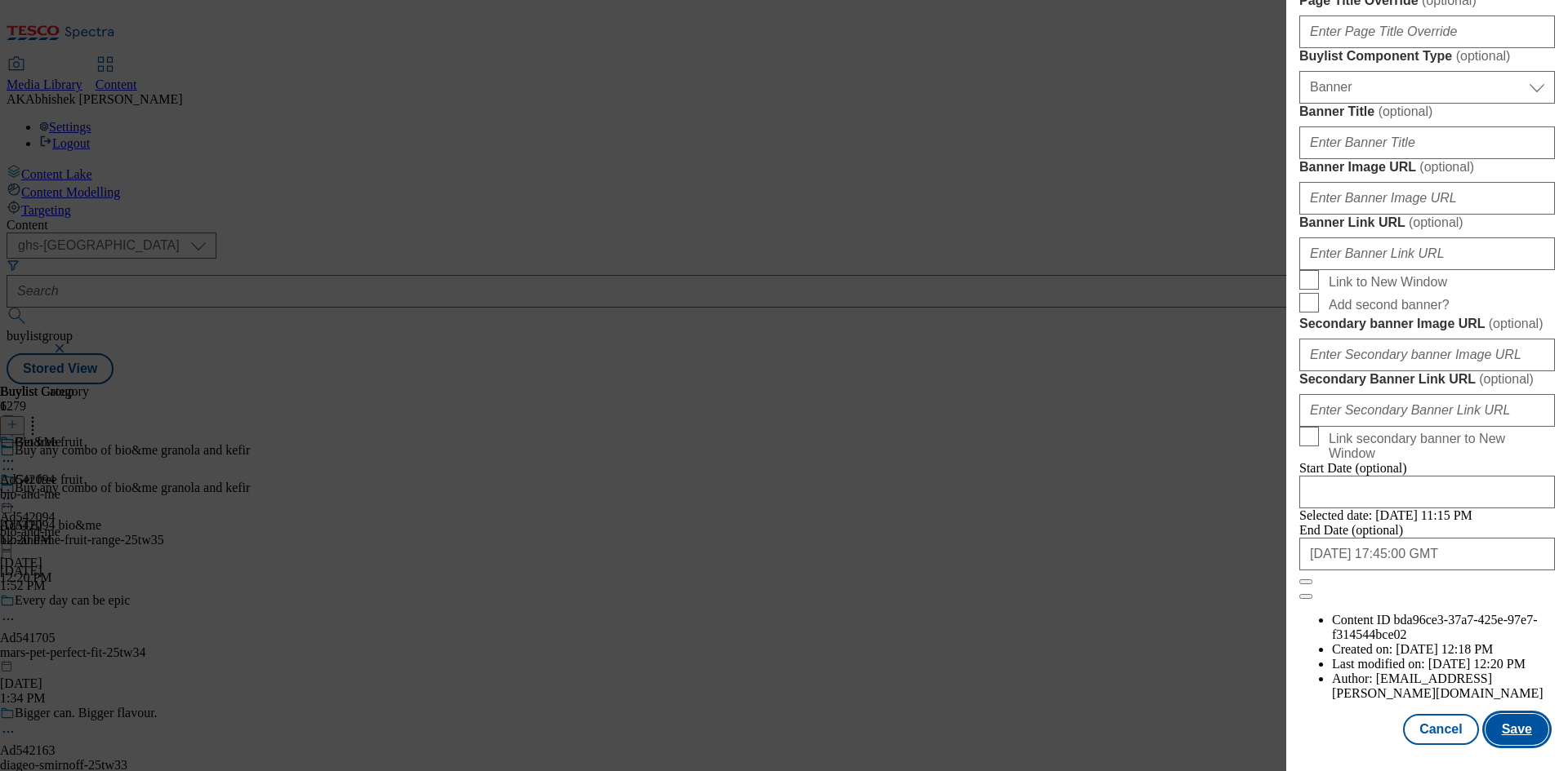
click at [1518, 722] on button "Save" at bounding box center [1517, 729] width 63 height 31
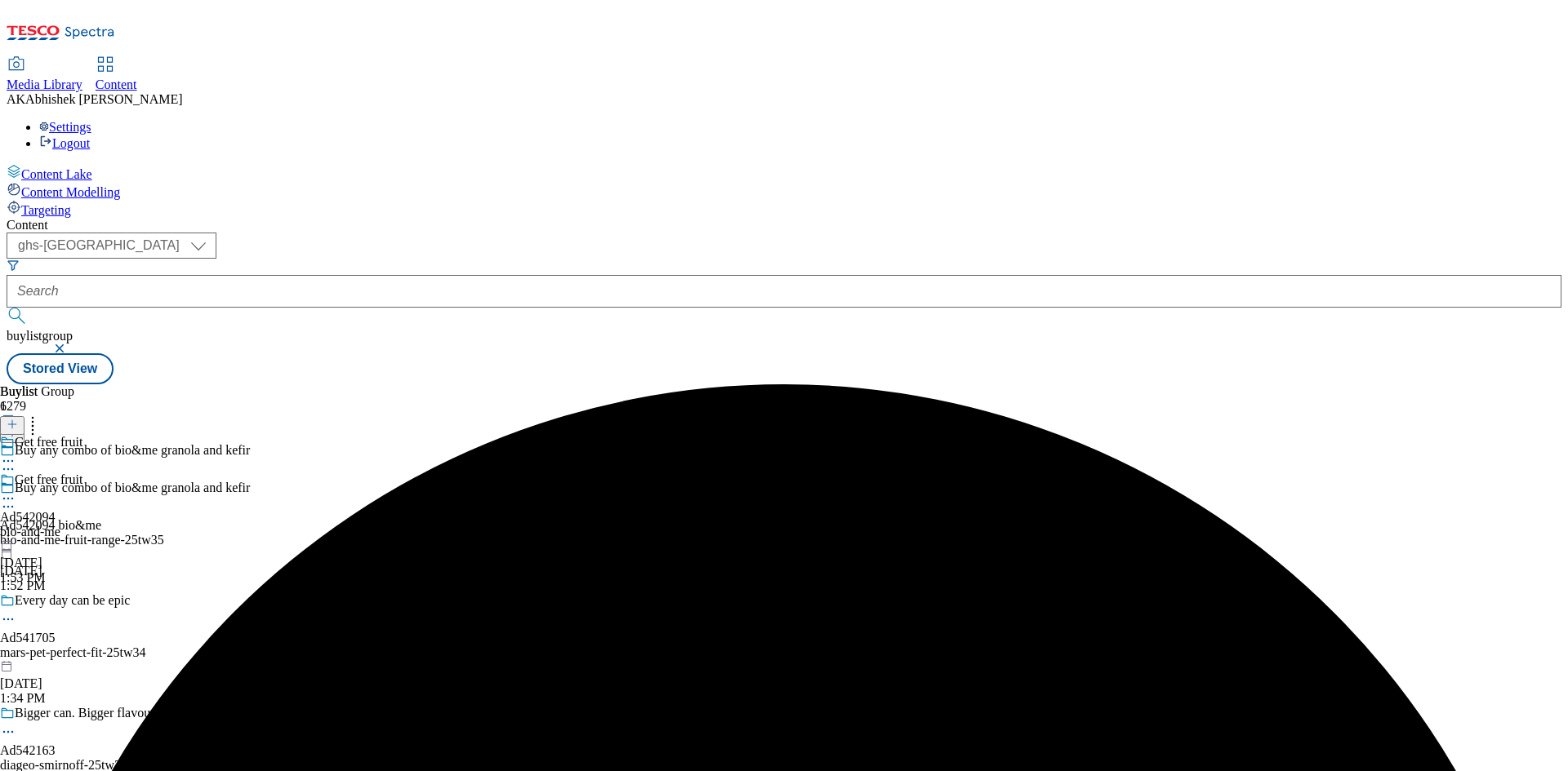
click at [83, 525] on div "bio-and-me" at bounding box center [41, 532] width 83 height 14
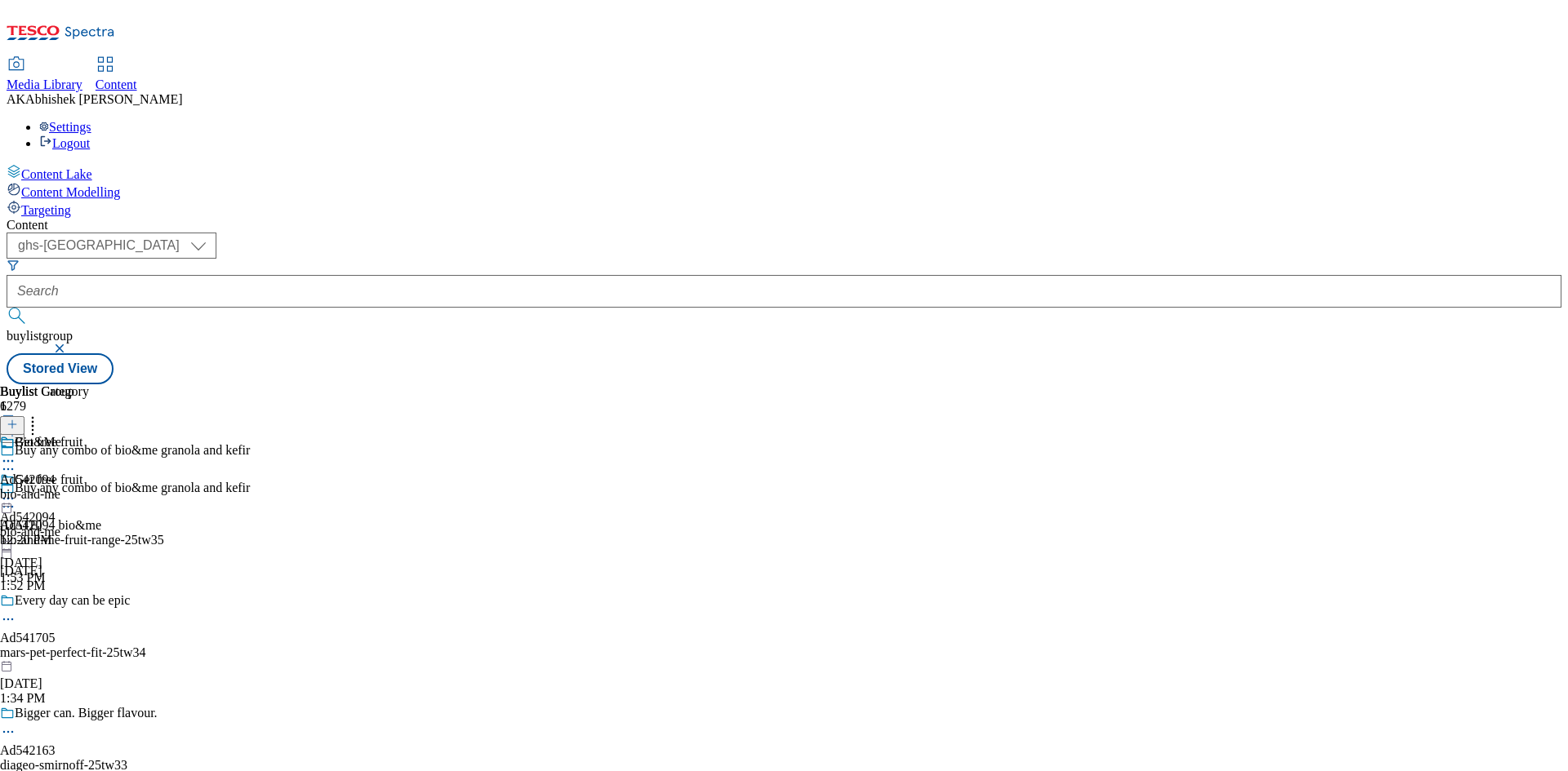
click at [83, 525] on div "bio-and-me" at bounding box center [41, 532] width 83 height 14
click at [16, 453] on icon at bounding box center [8, 461] width 16 height 16
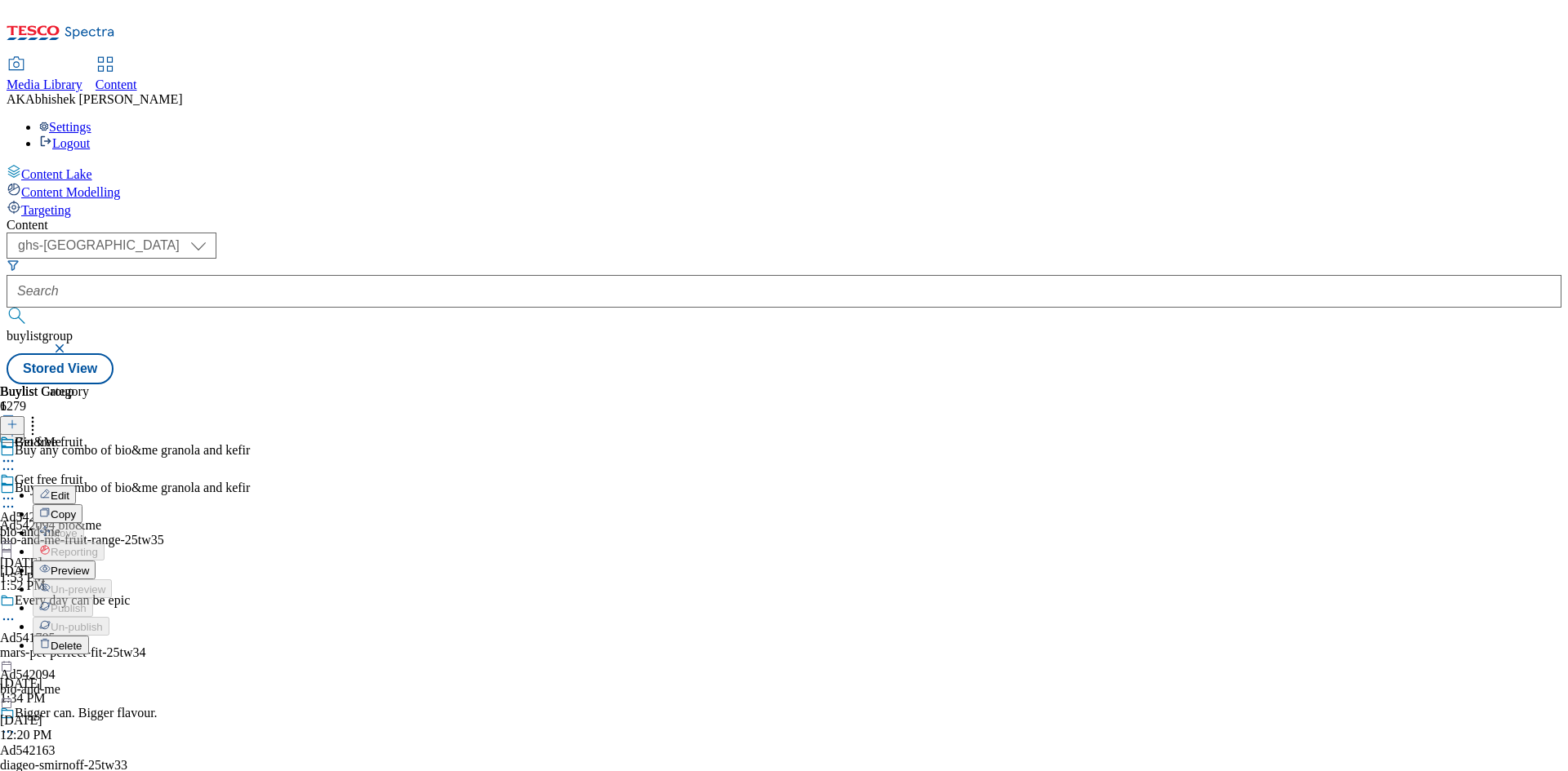
click at [70, 490] on span "Edit" at bounding box center [60, 496] width 19 height 12
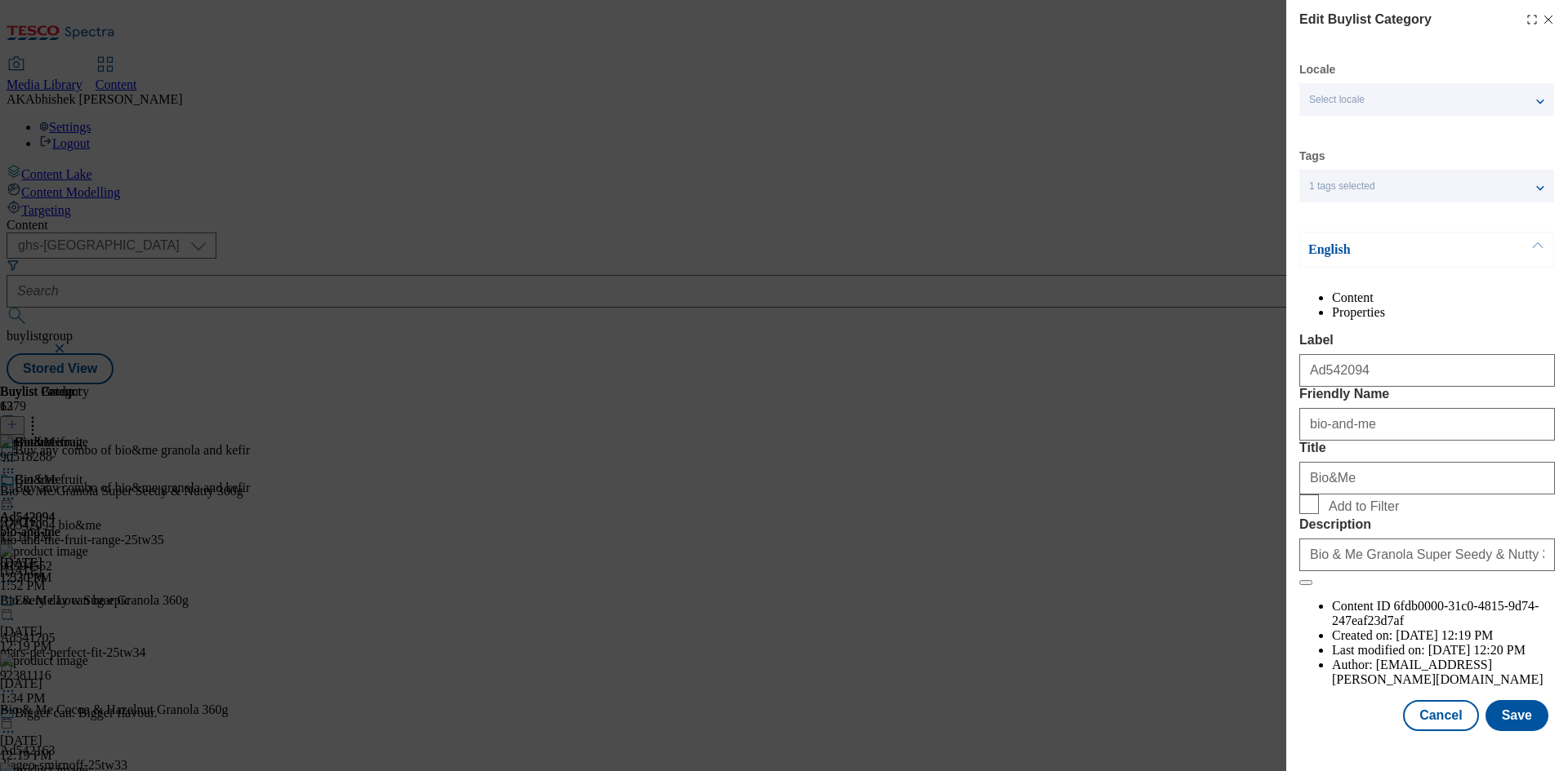
scroll to position [32, 0]
drag, startPoint x: 1341, startPoint y: 459, endPoint x: 995, endPoint y: 469, distance: 346.1
click at [970, 457] on div "Edit Buylist Category Locale Select locale English Welsh Tags 1 tags selected f…" at bounding box center [784, 386] width 1568 height 771
paste input "-fruit-range"
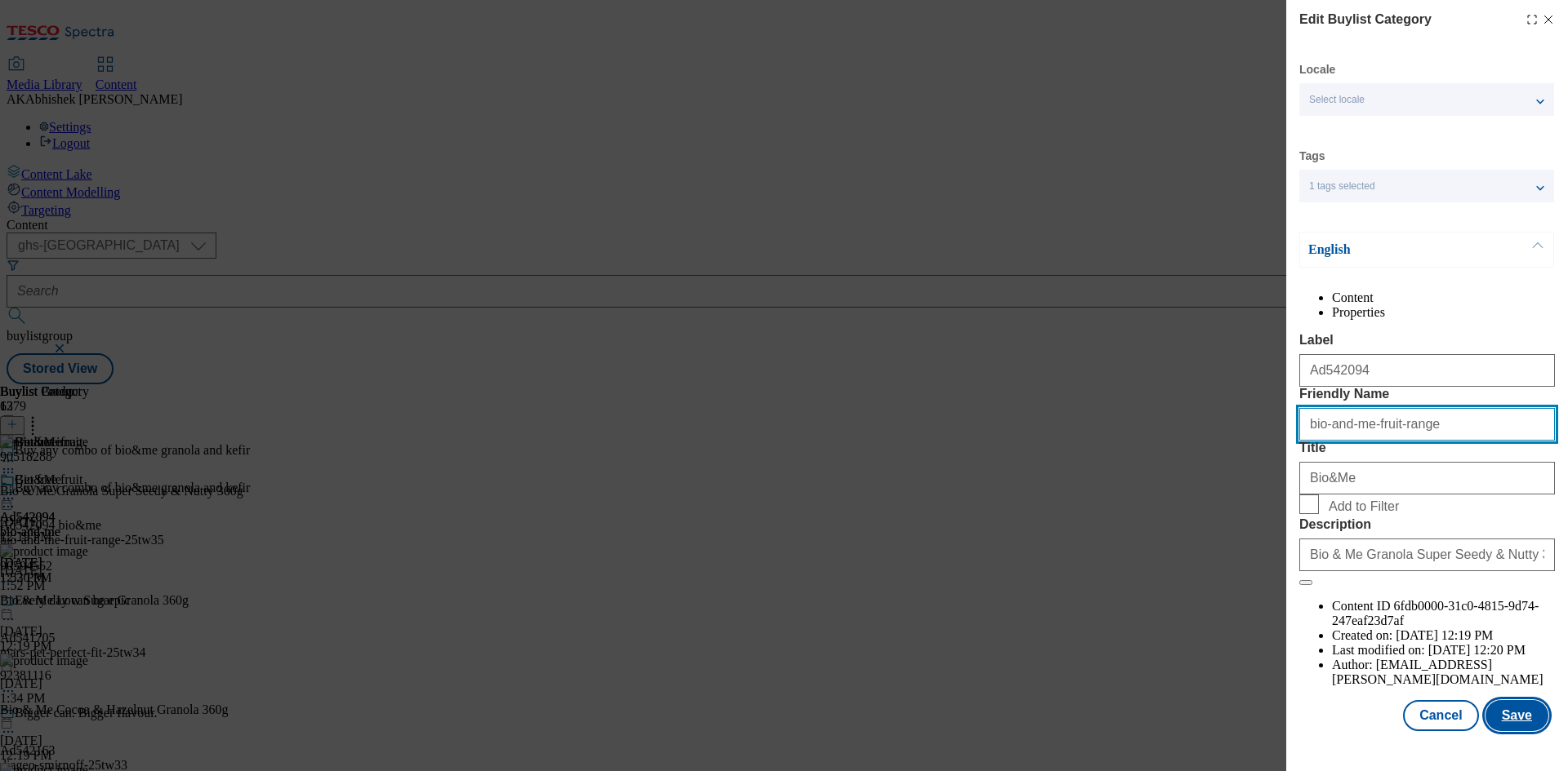
type input "bio-and-me-fruit-range"
drag, startPoint x: 1483, startPoint y: 742, endPoint x: 1492, endPoint y: 737, distance: 10.3
click at [1486, 731] on button "Save" at bounding box center [1517, 716] width 63 height 31
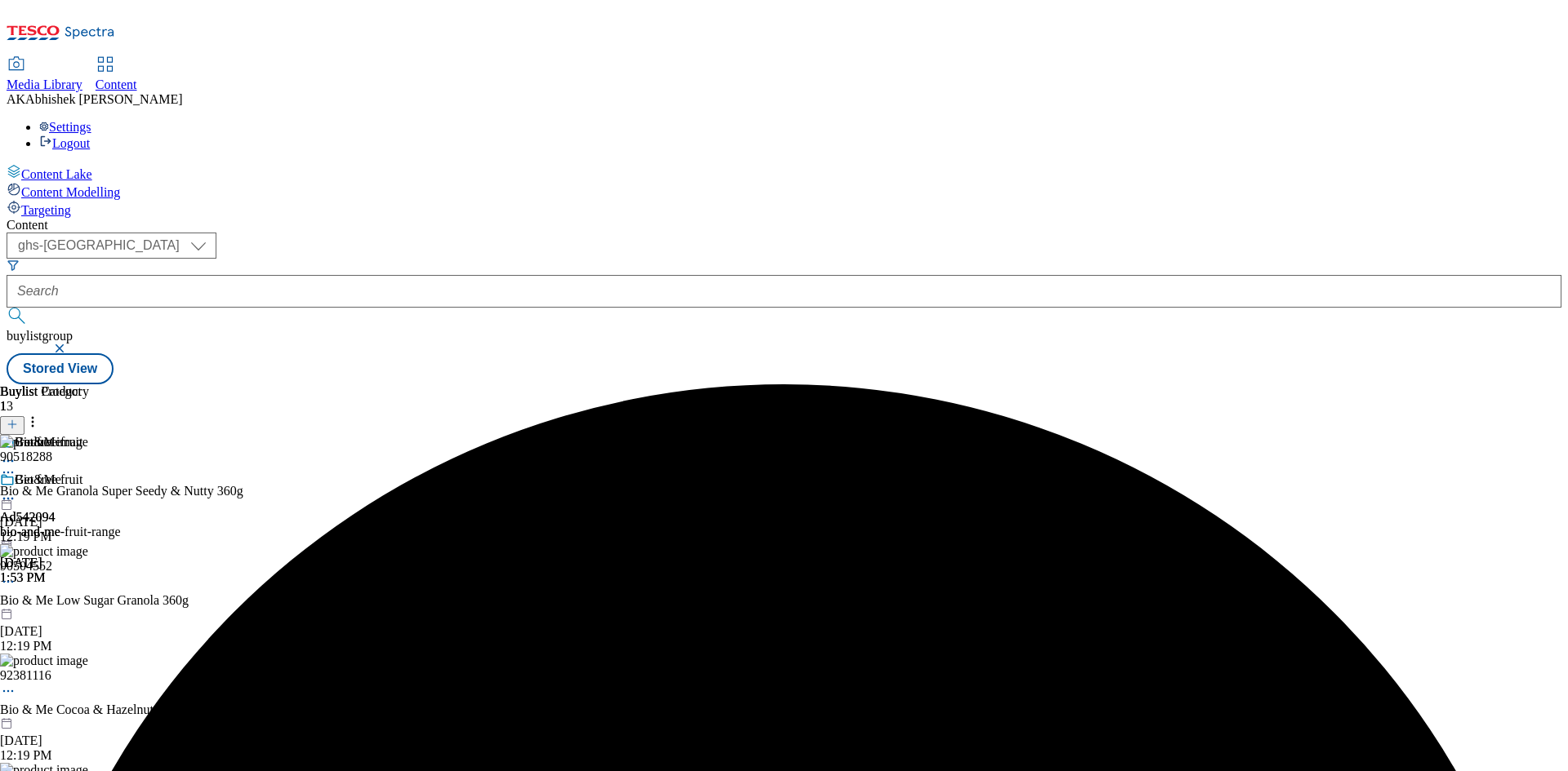
click at [120, 525] on div "bio-and-me-fruit-range" at bounding box center [60, 532] width 120 height 14
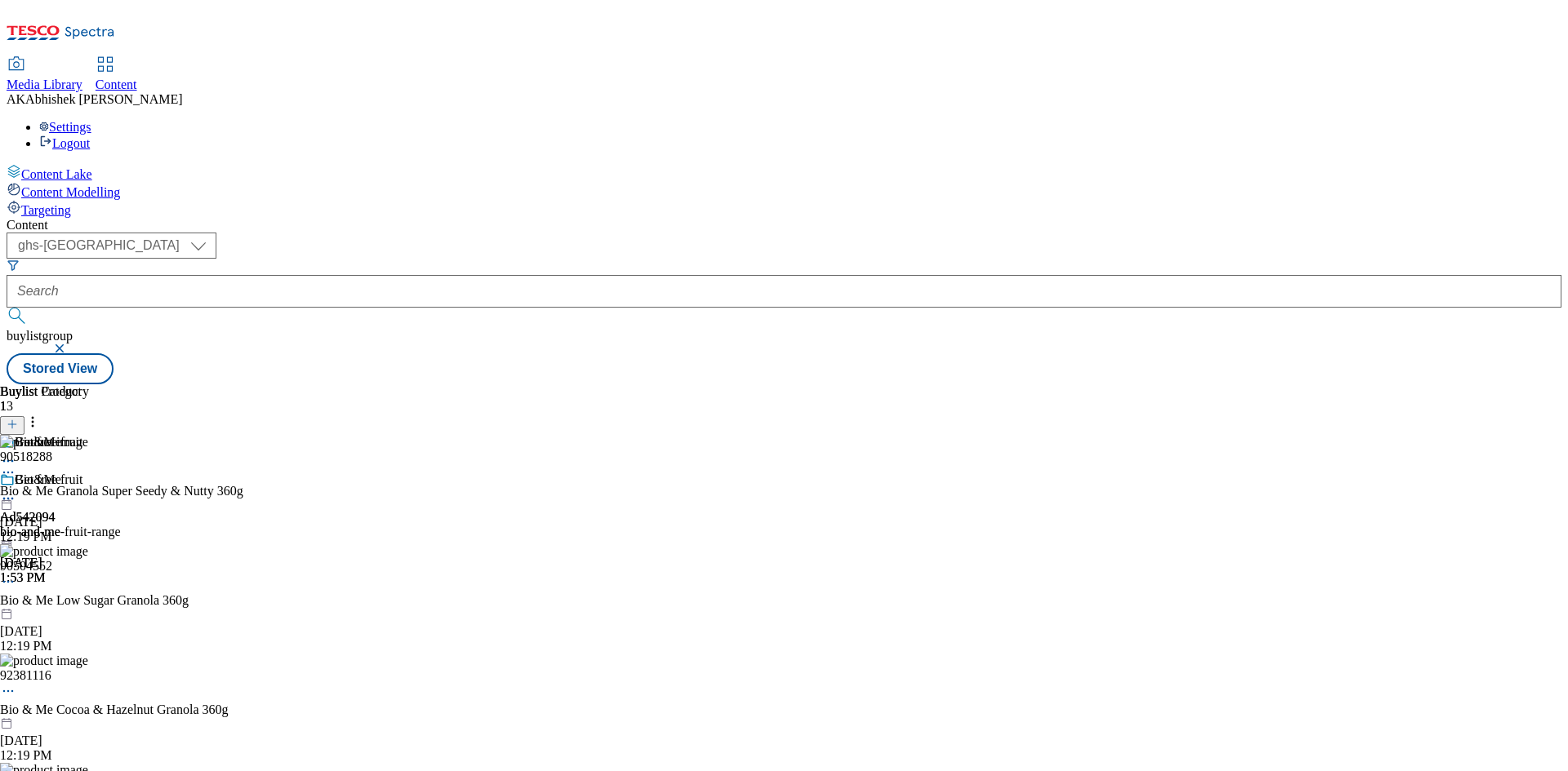
click at [83, 525] on div "bio-and-me" at bounding box center [41, 532] width 83 height 14
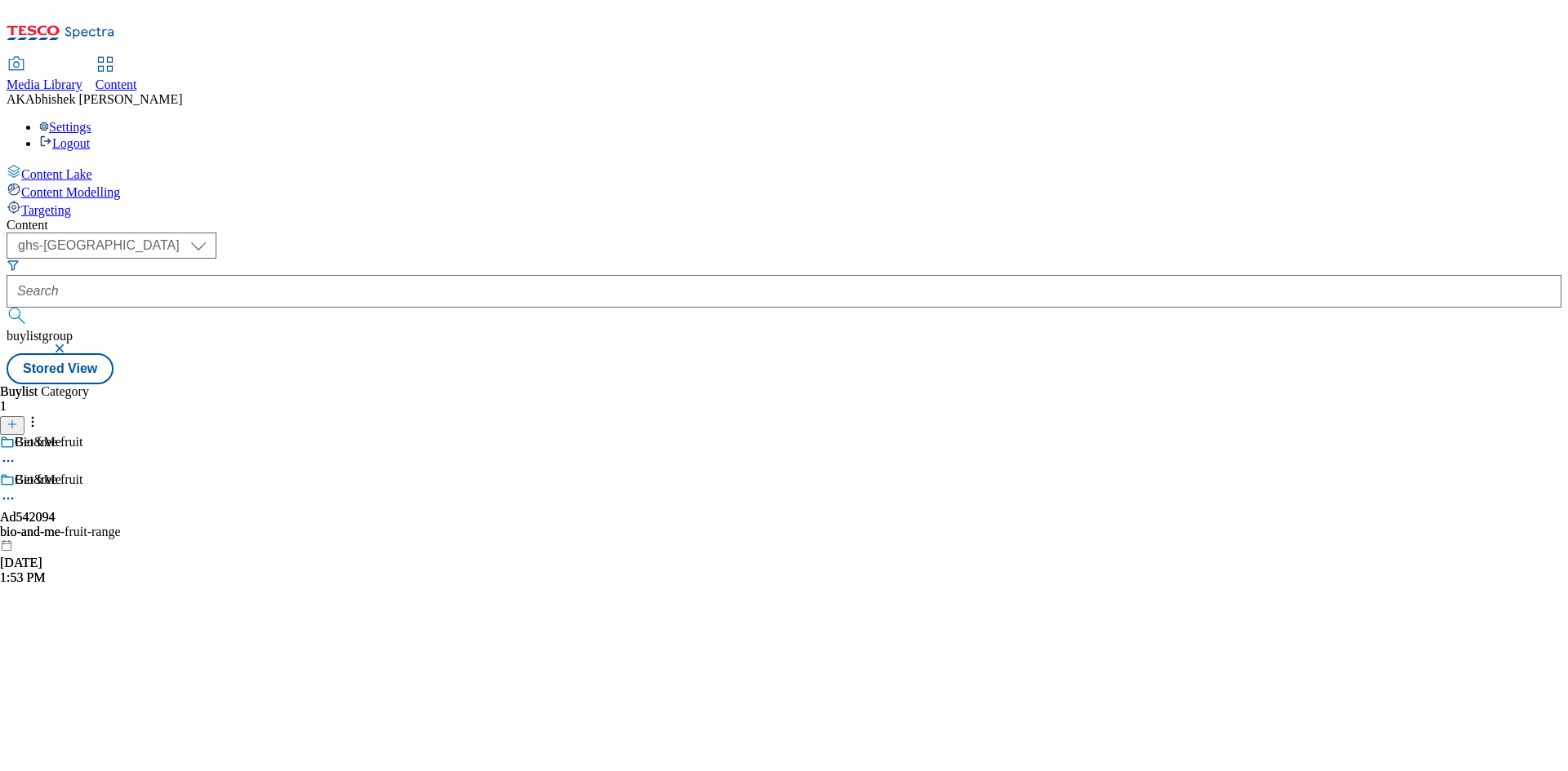
click at [120, 525] on div "bio-and-me-fruit-range" at bounding box center [60, 532] width 120 height 14
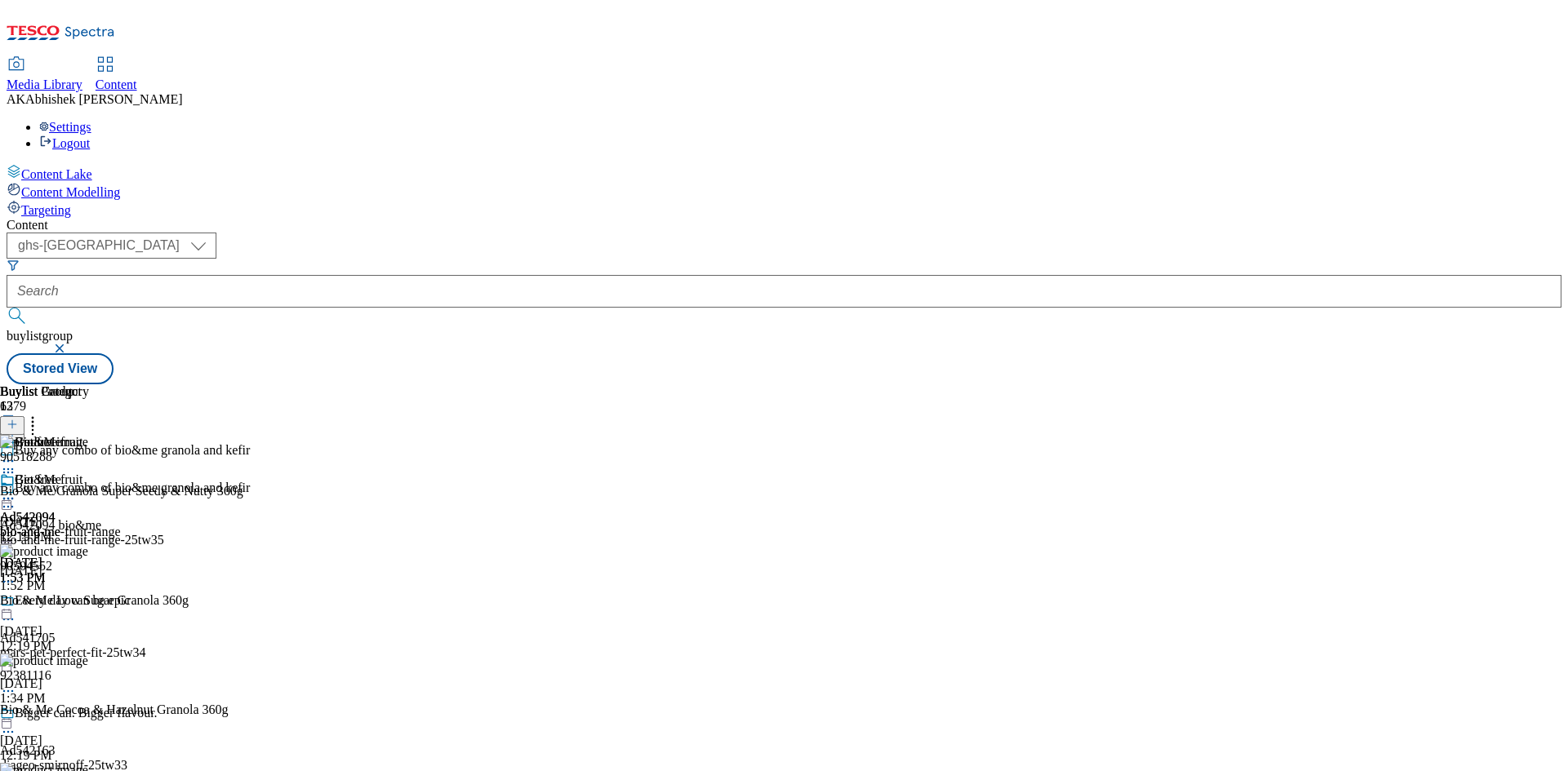
click at [16, 491] on icon at bounding box center [8, 499] width 16 height 16
click at [89, 602] on span "Preview" at bounding box center [70, 609] width 38 height 12
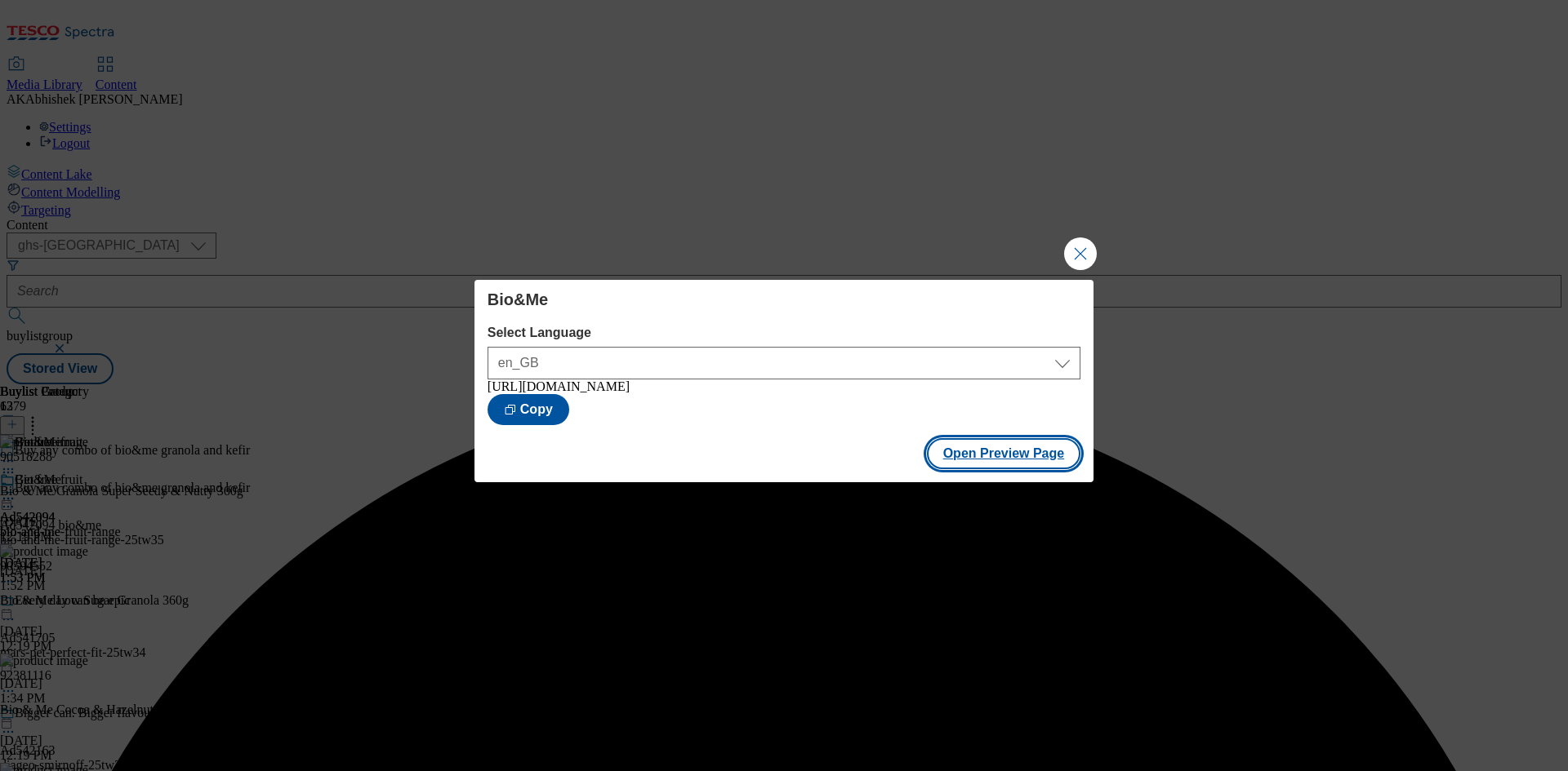
click at [1030, 463] on button "Open Preview Page" at bounding box center [1004, 453] width 154 height 31
click at [1078, 246] on button "Close Modal" at bounding box center [1080, 253] width 33 height 33
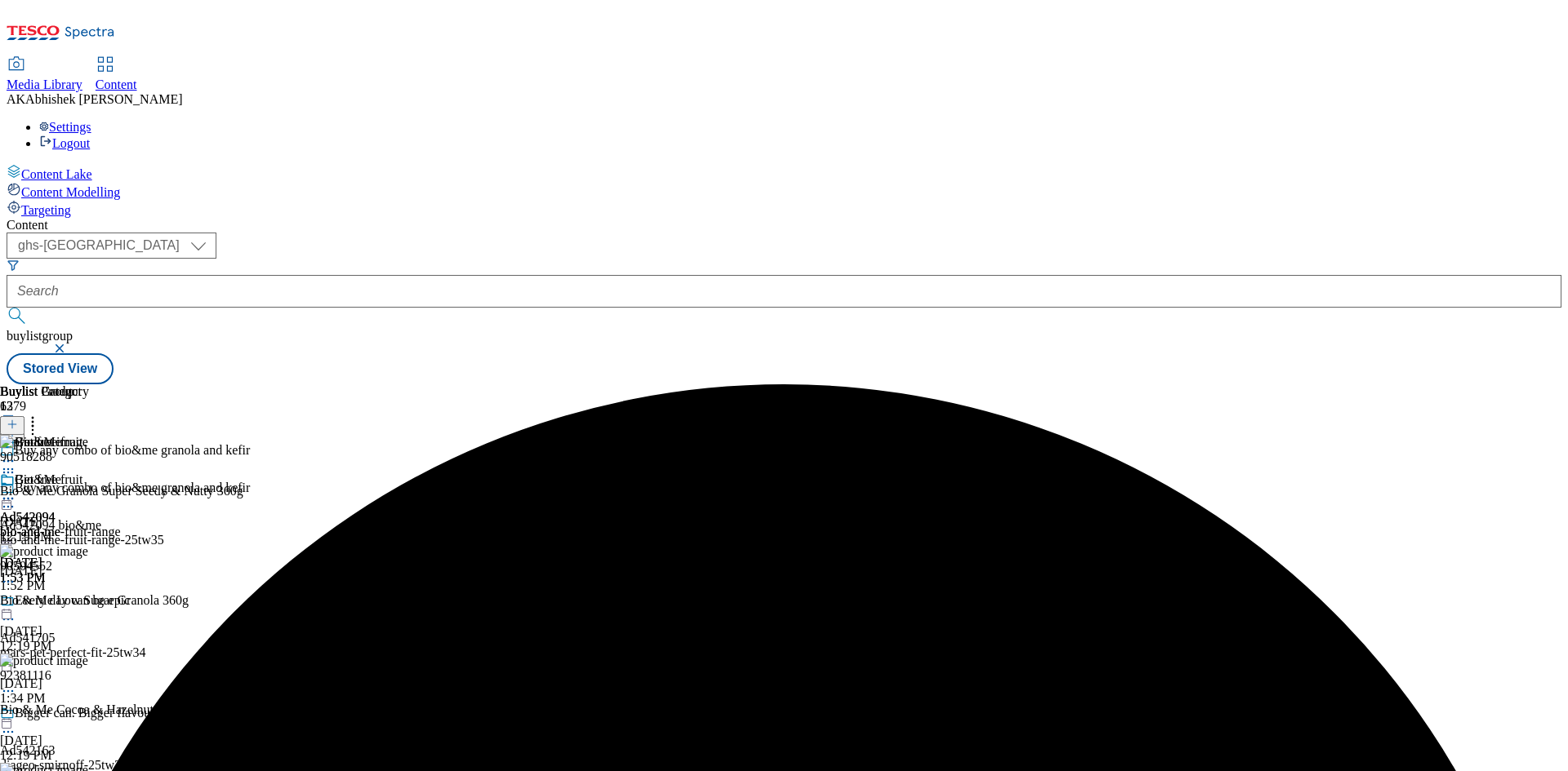
click at [16, 491] on icon at bounding box center [8, 499] width 16 height 16
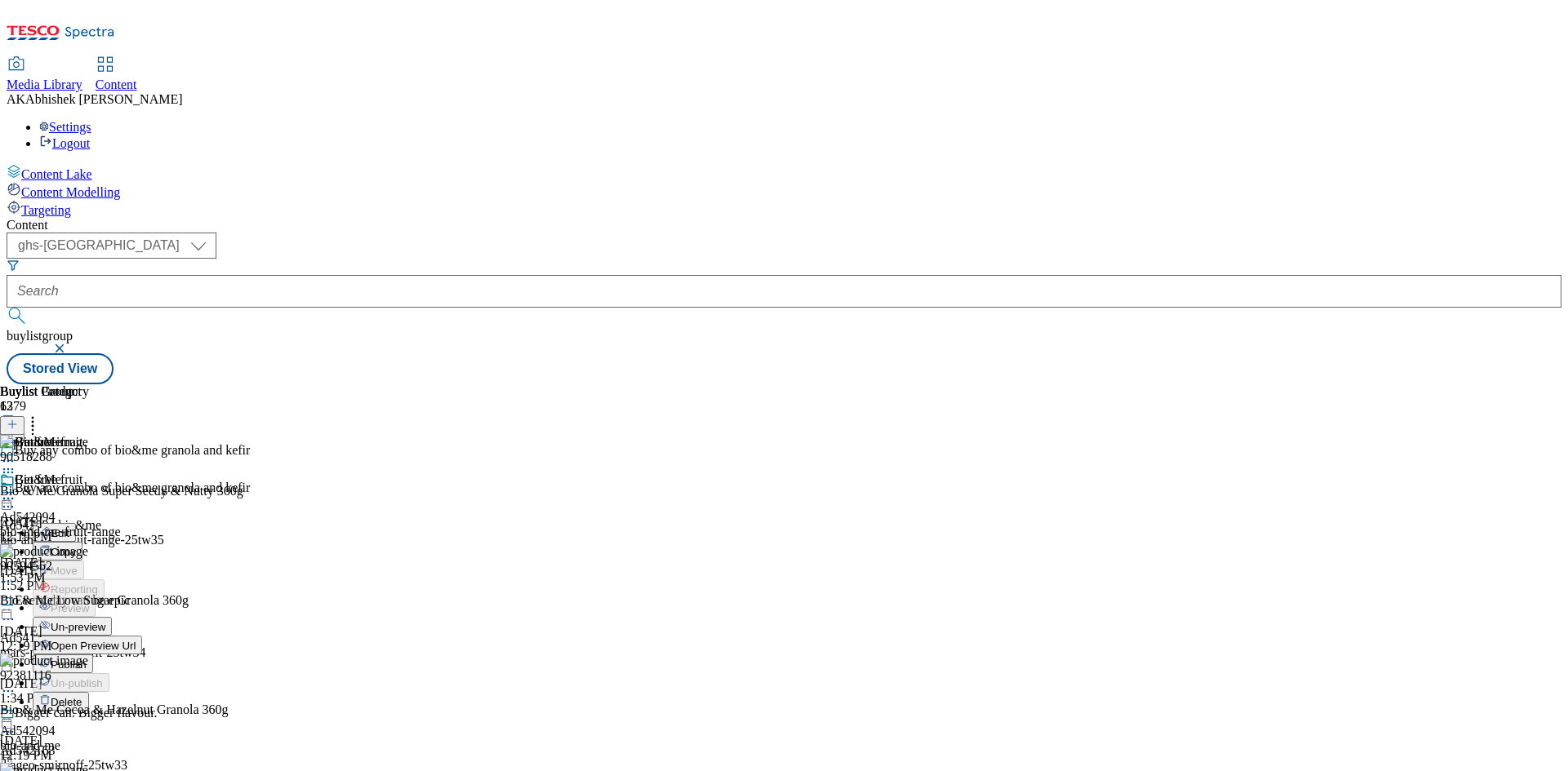
click at [87, 659] on span "Publish" at bounding box center [69, 665] width 36 height 12
